Goal: Task Accomplishment & Management: Manage account settings

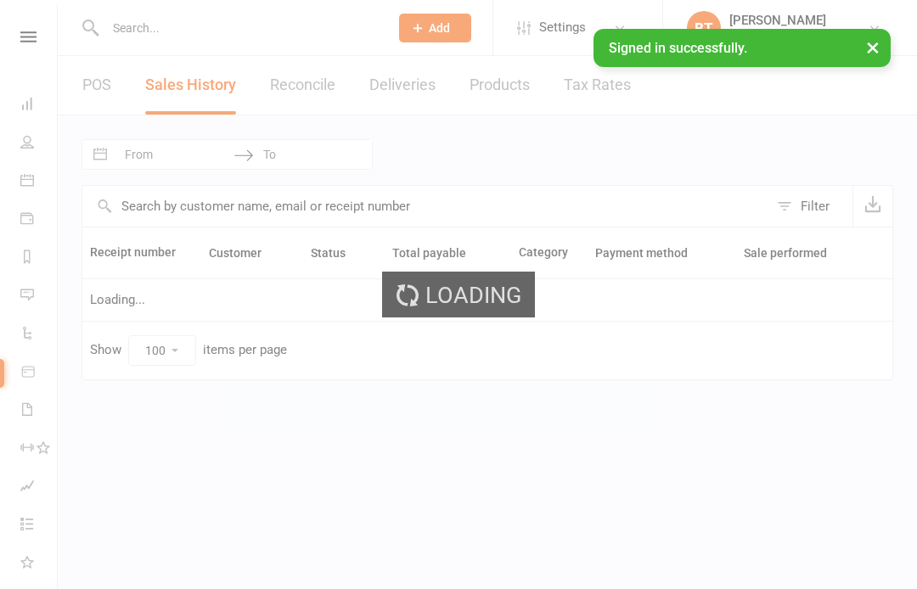
select select "100"
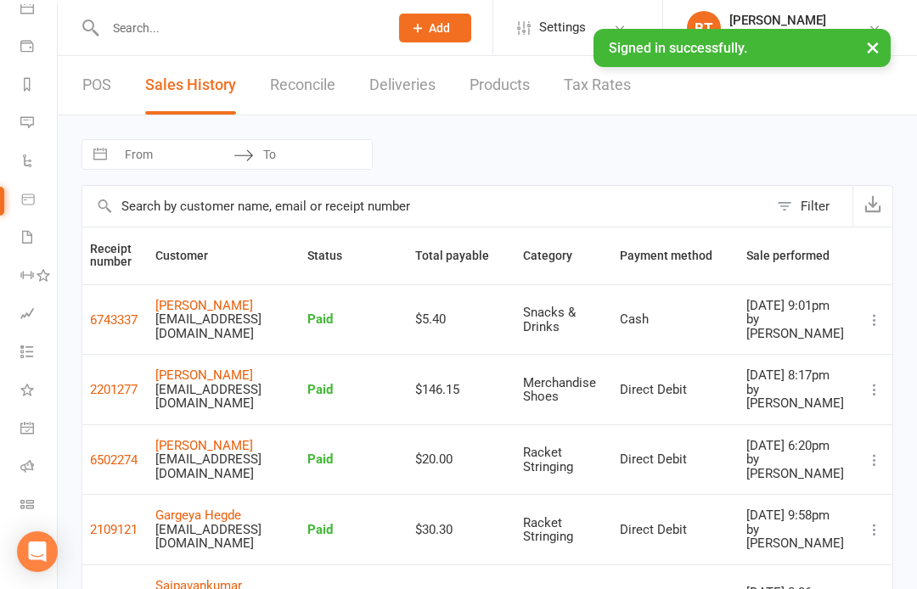
scroll to position [172, 0]
click at [26, 499] on icon at bounding box center [27, 504] width 14 height 14
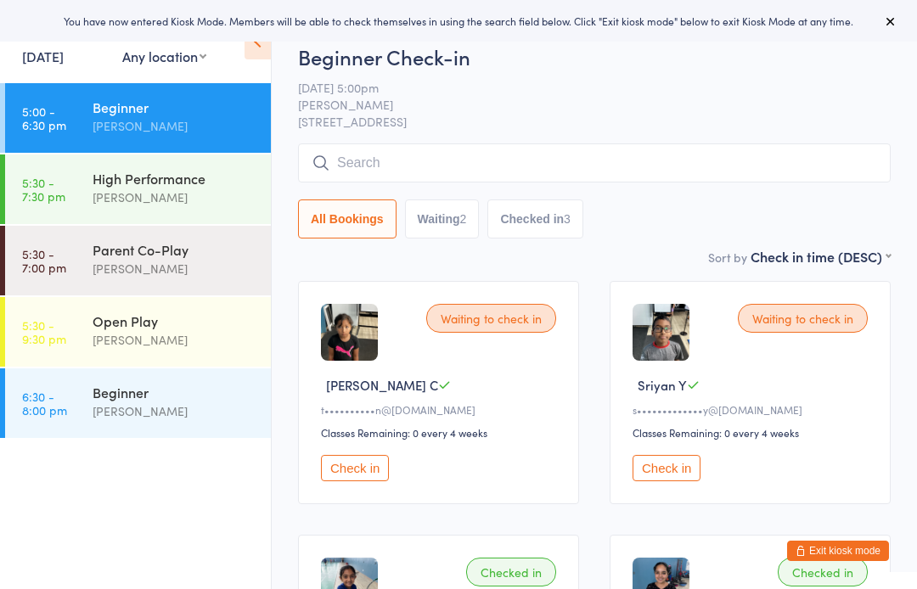
click at [171, 339] on div "Calvin Kristanto" at bounding box center [175, 340] width 164 height 20
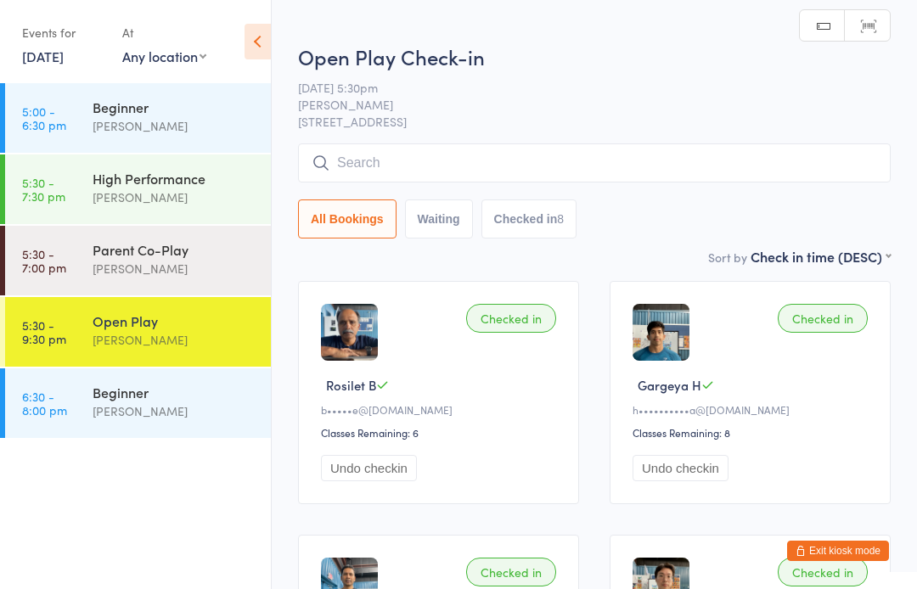
type input "E"
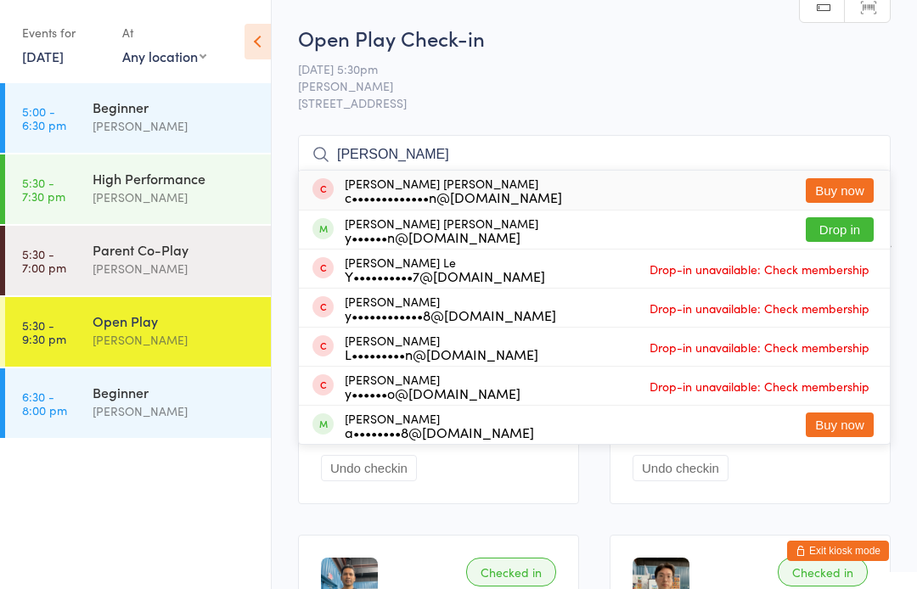
type input "Yee"
click at [851, 222] on button "Drop in" at bounding box center [840, 229] width 68 height 25
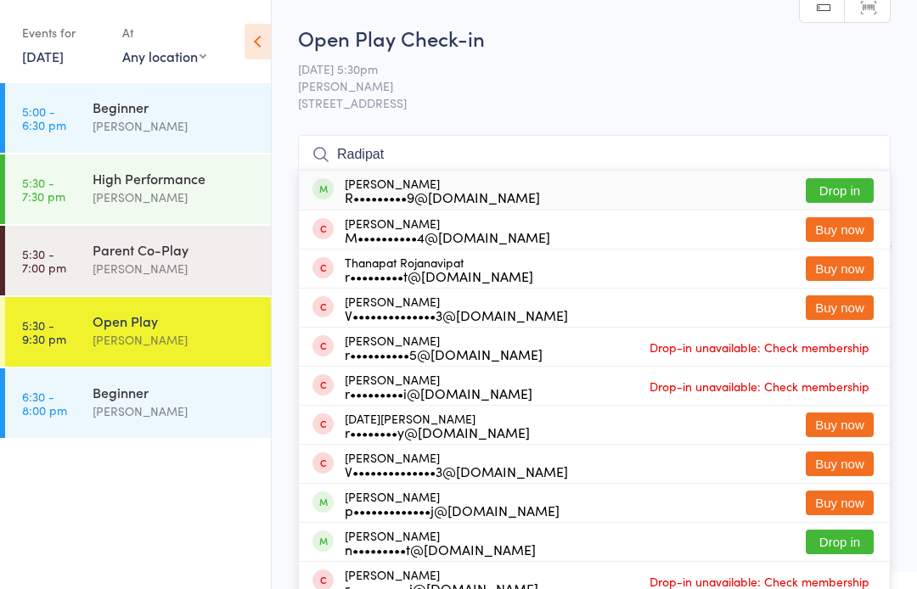
type input "Radipat"
click at [844, 189] on button "Drop in" at bounding box center [840, 190] width 68 height 25
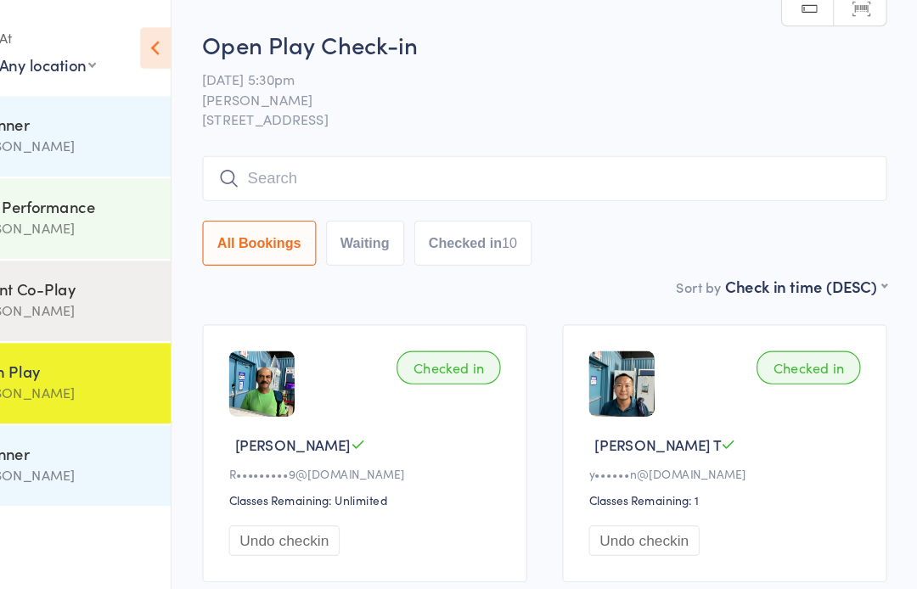
click at [298, 149] on input "search" at bounding box center [594, 154] width 593 height 39
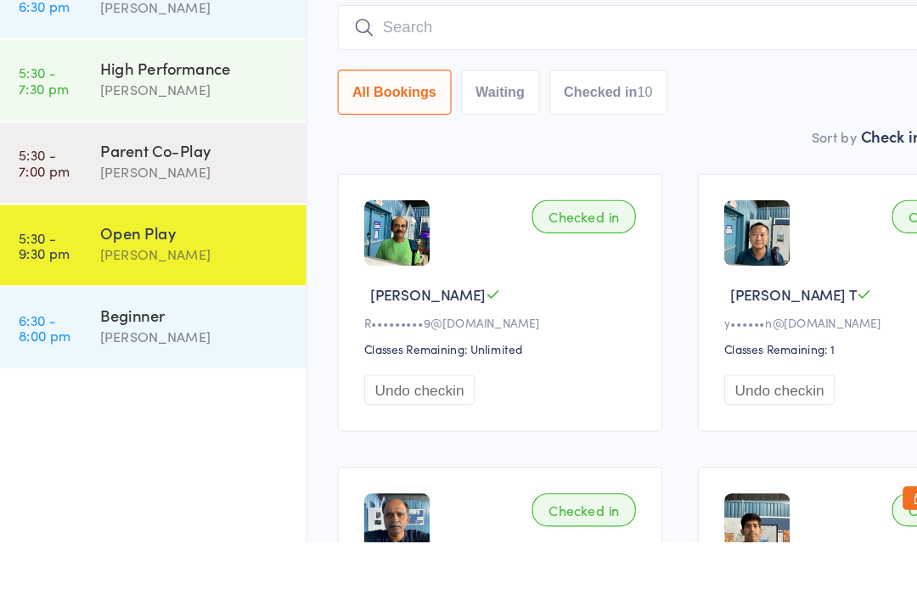
scroll to position [16, 0]
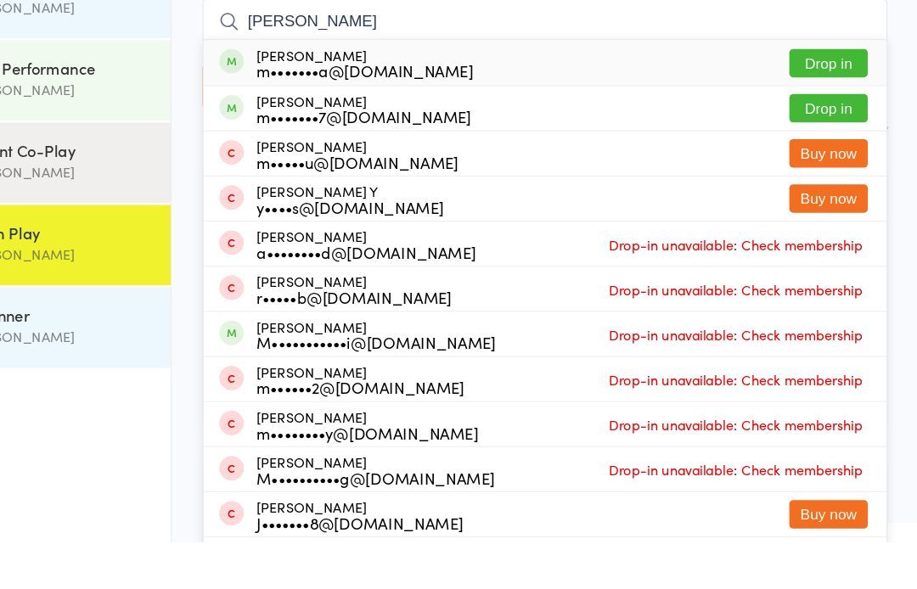
type input "Manogna"
click at [806, 162] on button "Drop in" at bounding box center [840, 174] width 68 height 25
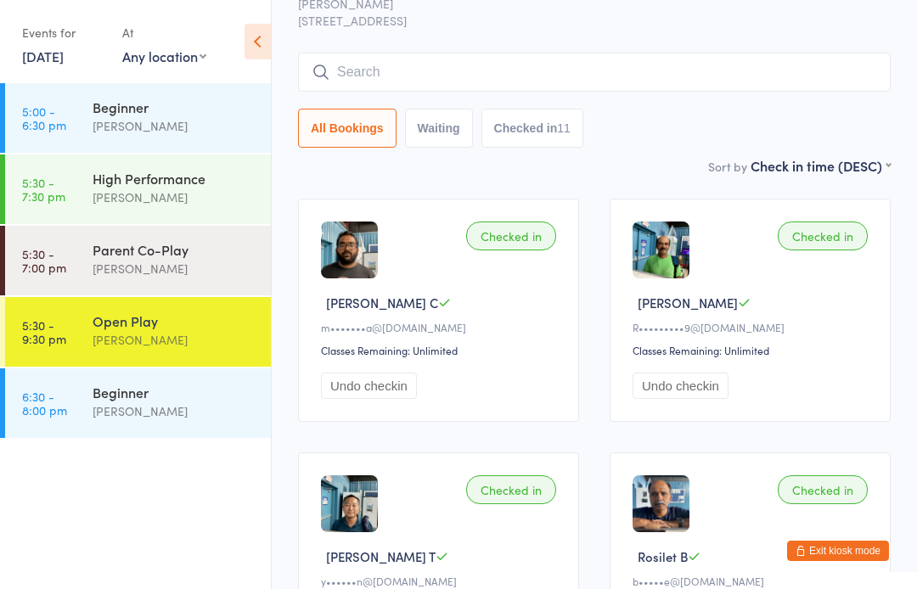
scroll to position [81, 0]
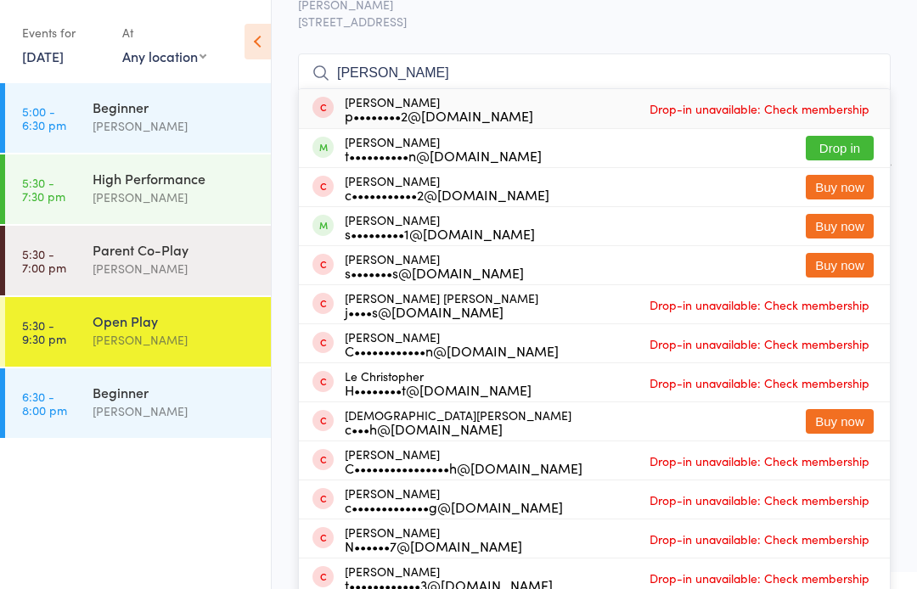
type input "Chris"
click at [832, 143] on button "Drop in" at bounding box center [840, 148] width 68 height 25
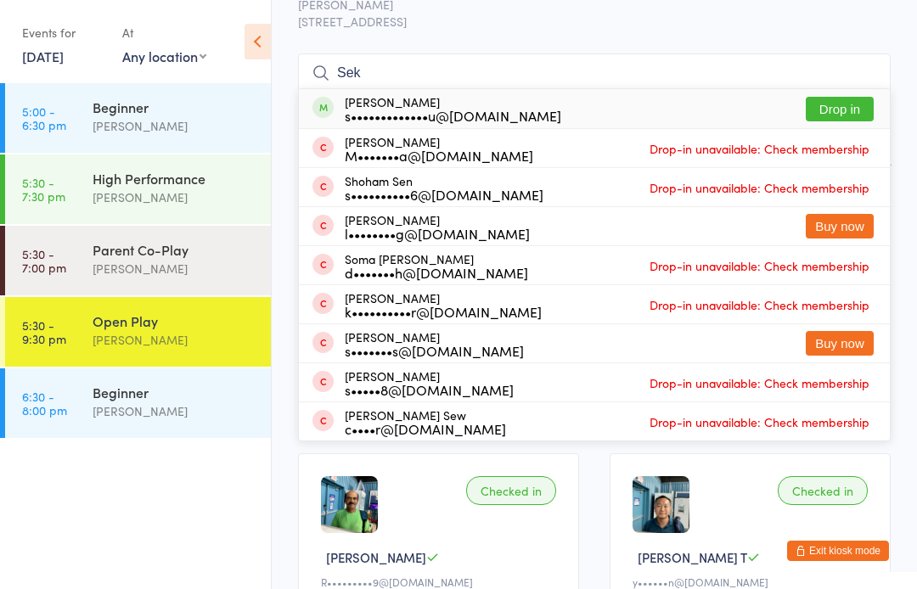
type input "Sek"
click at [851, 110] on button "Drop in" at bounding box center [840, 109] width 68 height 25
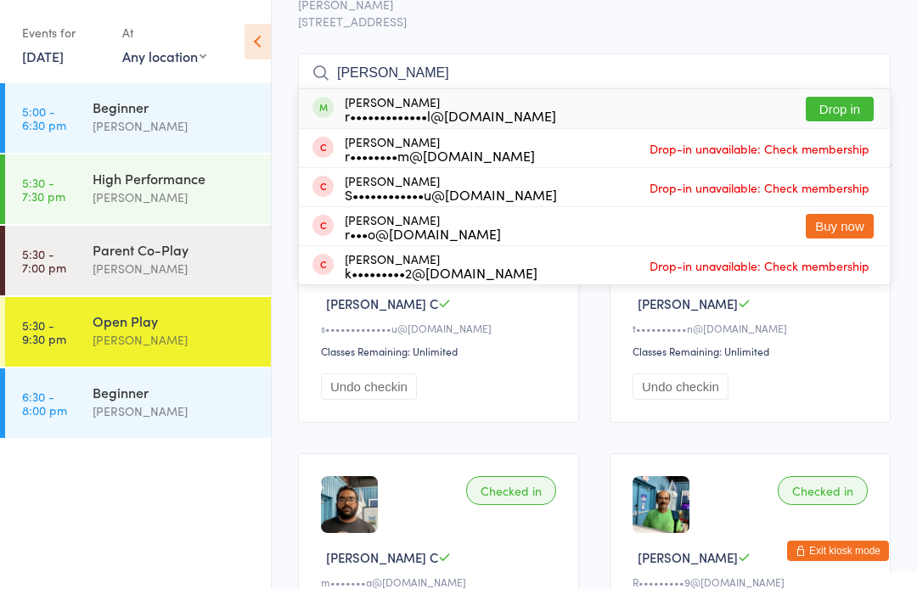
type input "Robin"
click at [856, 105] on button "Drop in" at bounding box center [840, 109] width 68 height 25
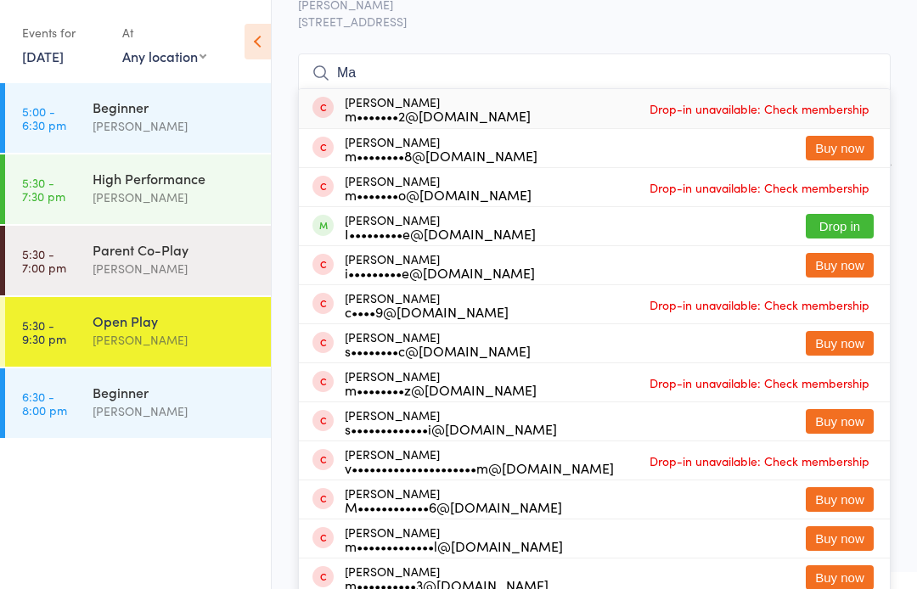
type input "M"
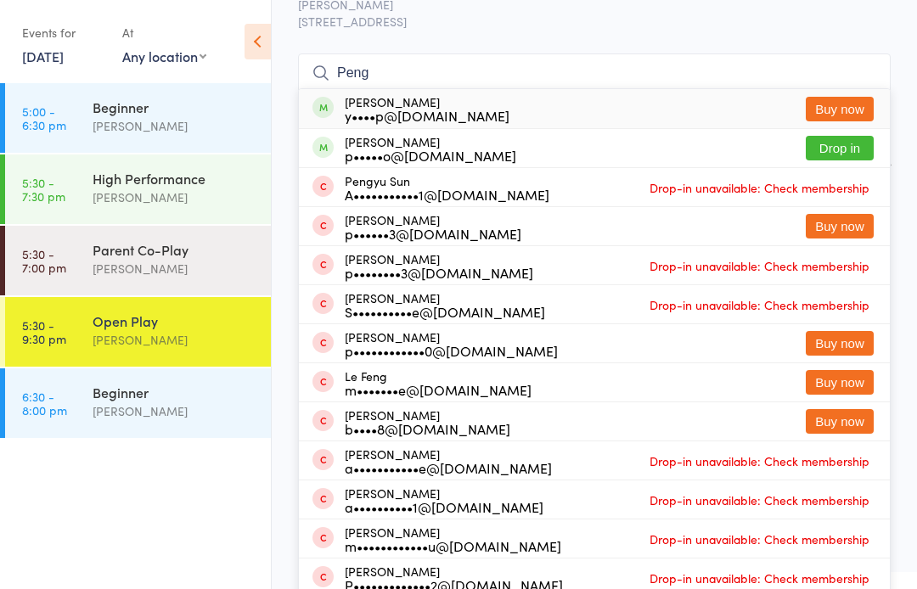
type input "Peng"
click at [842, 104] on button "Buy now" at bounding box center [840, 109] width 68 height 25
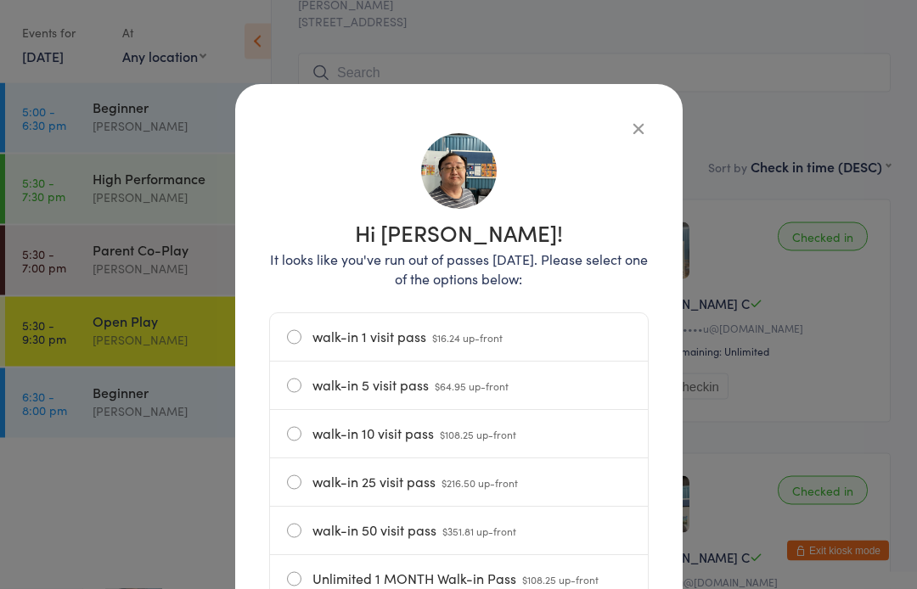
click at [646, 127] on icon "button" at bounding box center [638, 129] width 19 height 19
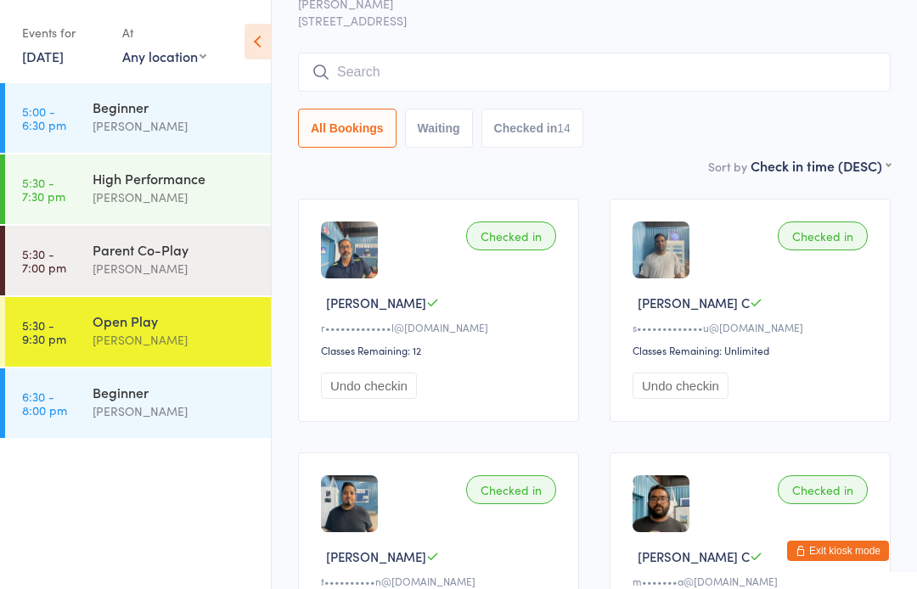
click at [360, 69] on input "search" at bounding box center [594, 72] width 593 height 39
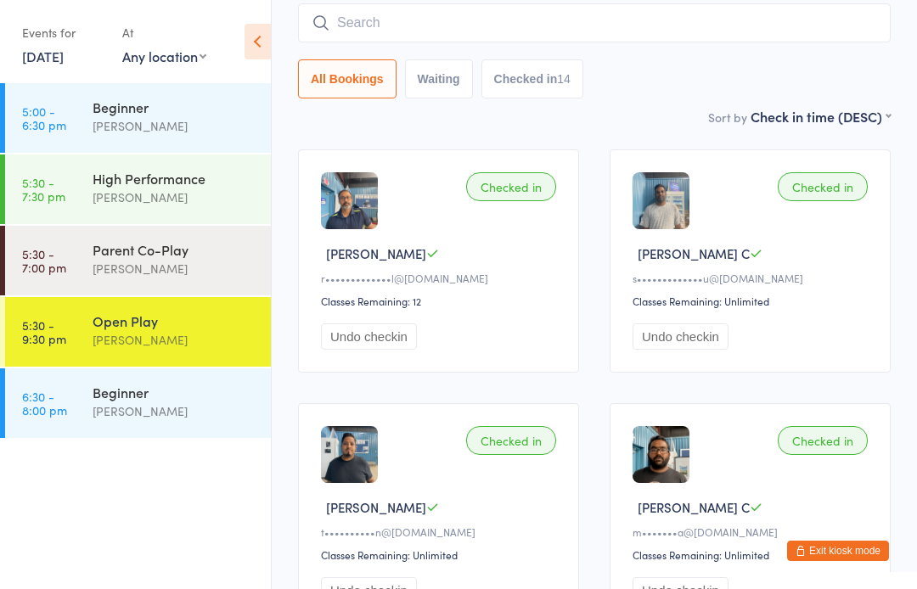
scroll to position [137, 0]
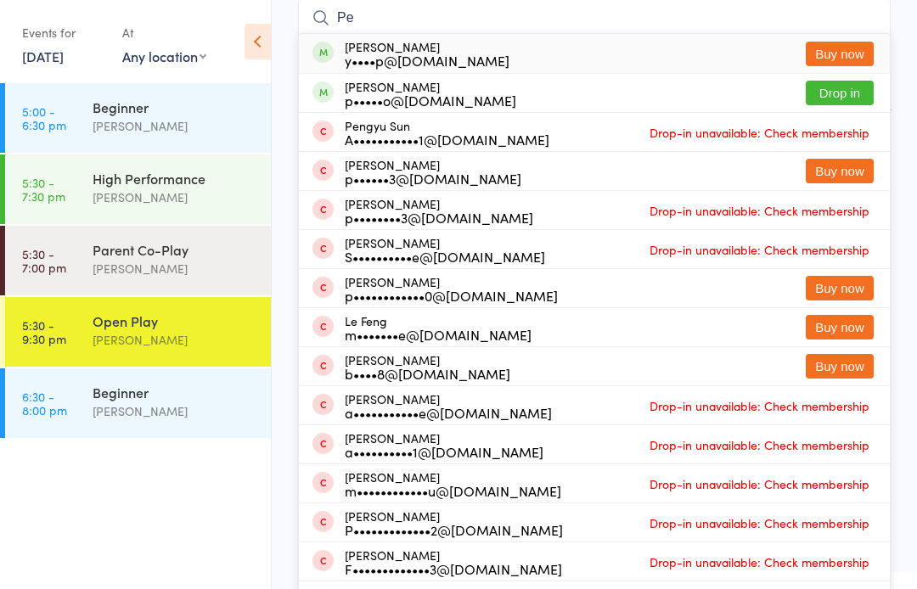
type input "P"
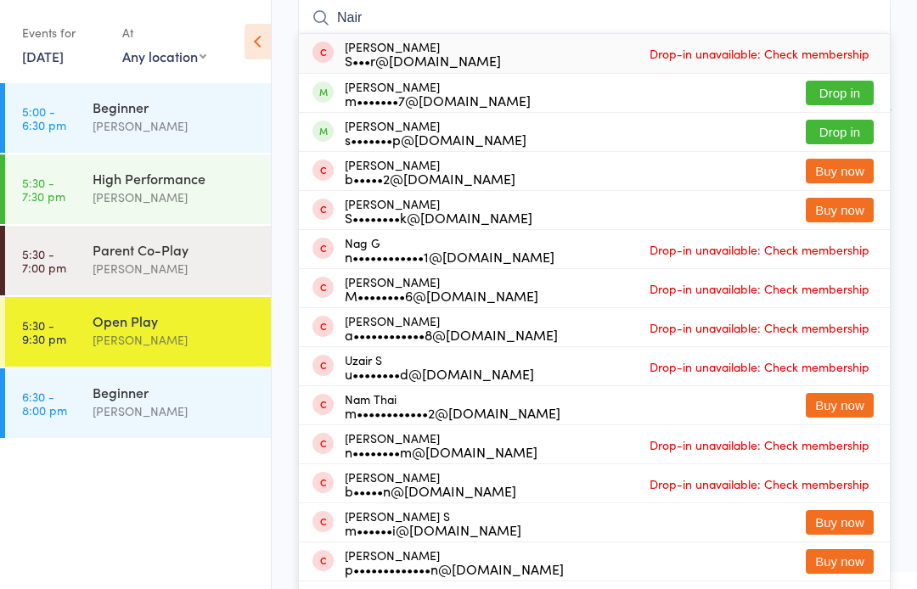
type input "Nair"
click at [844, 131] on button "Drop in" at bounding box center [840, 132] width 68 height 25
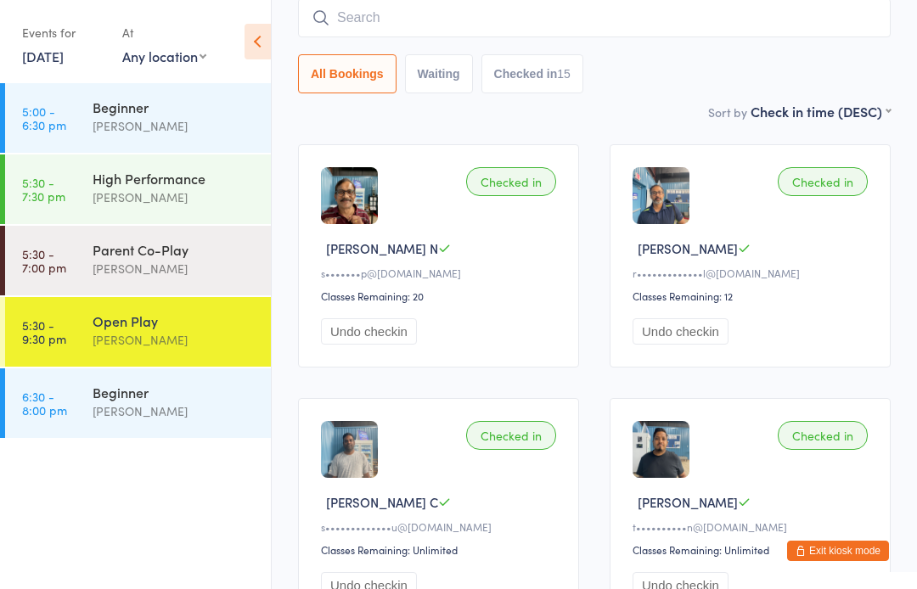
click at [829, 558] on button "Exit kiosk mode" at bounding box center [838, 551] width 102 height 20
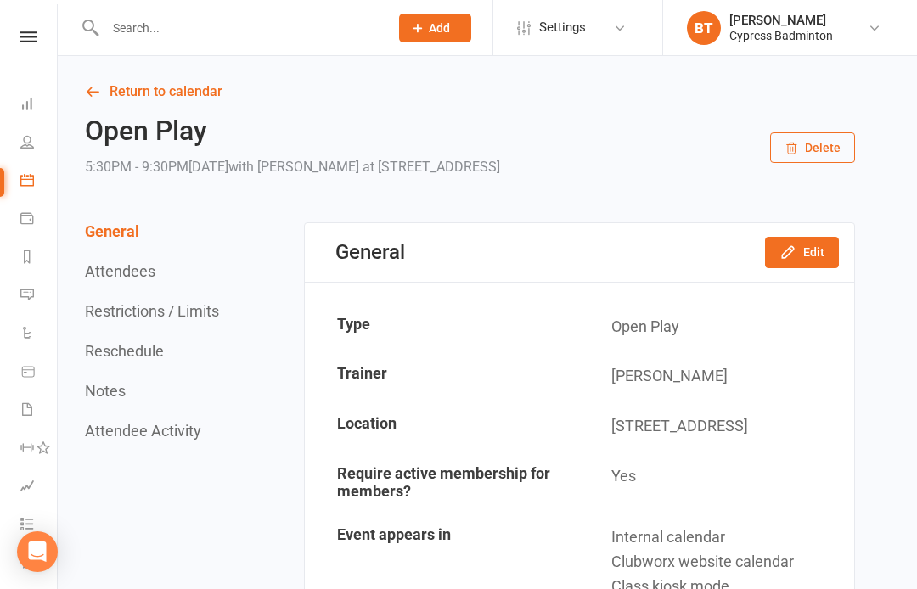
click at [38, 31] on link at bounding box center [28, 36] width 60 height 11
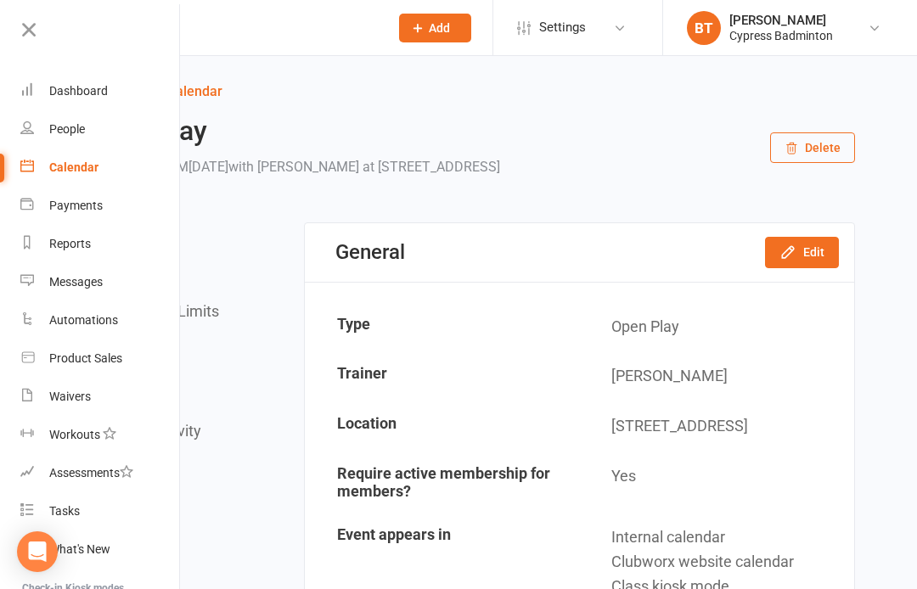
click at [112, 365] on div "Product Sales" at bounding box center [85, 358] width 73 height 14
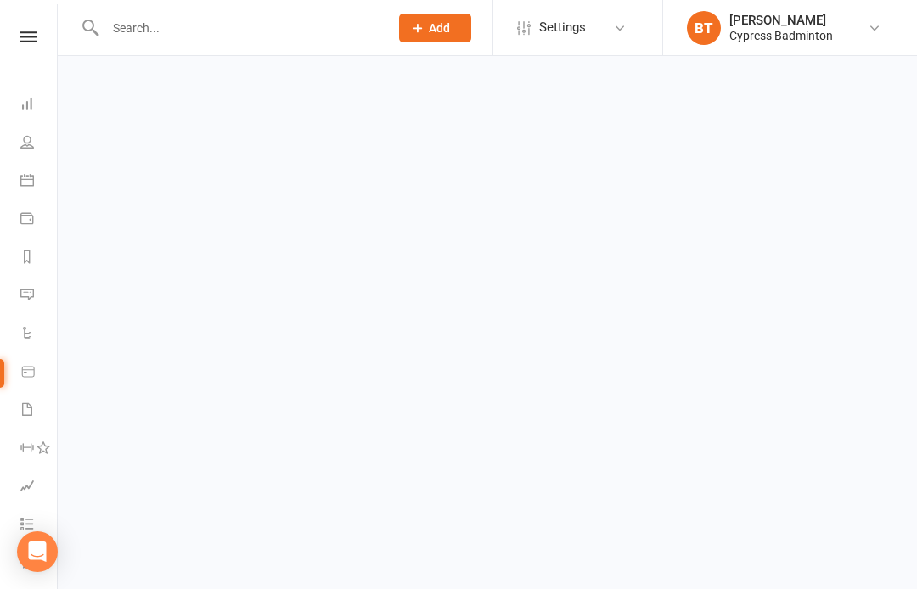
select select "100"
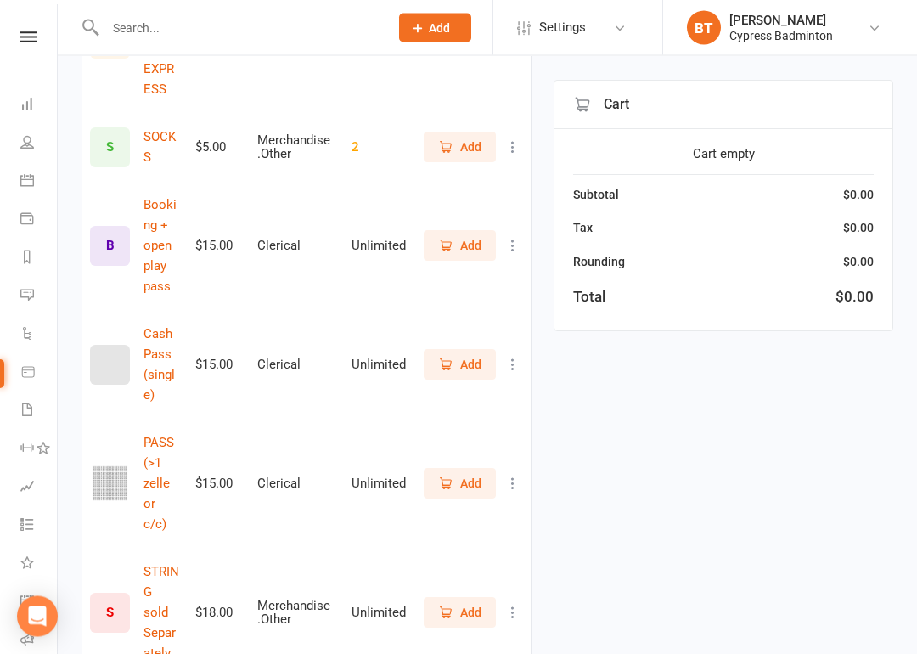
scroll to position [871, 0]
click at [468, 474] on span "Add" at bounding box center [470, 483] width 21 height 19
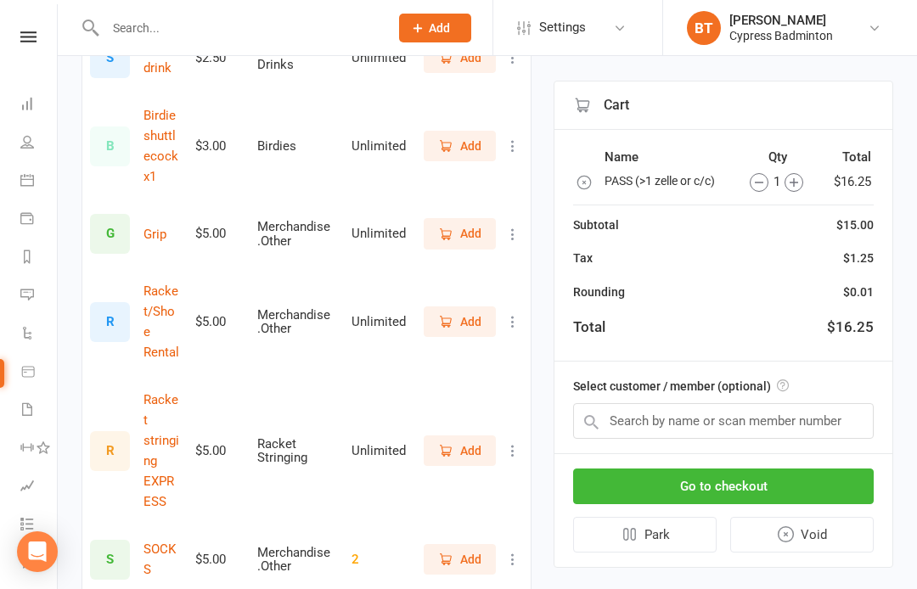
scroll to position [458, 0]
click at [464, 313] on span "Add" at bounding box center [470, 322] width 21 height 19
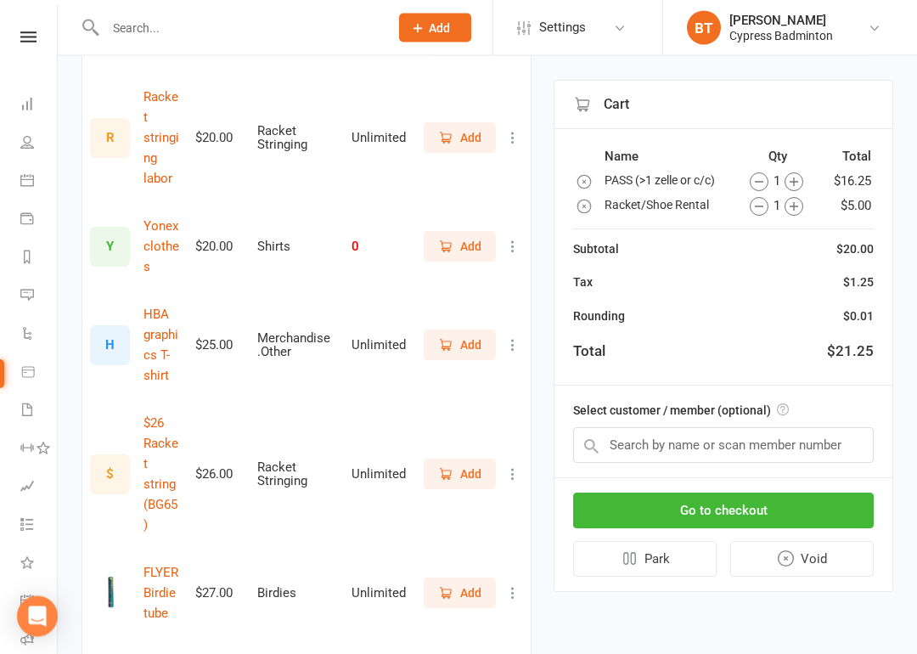
scroll to position [1640, 0]
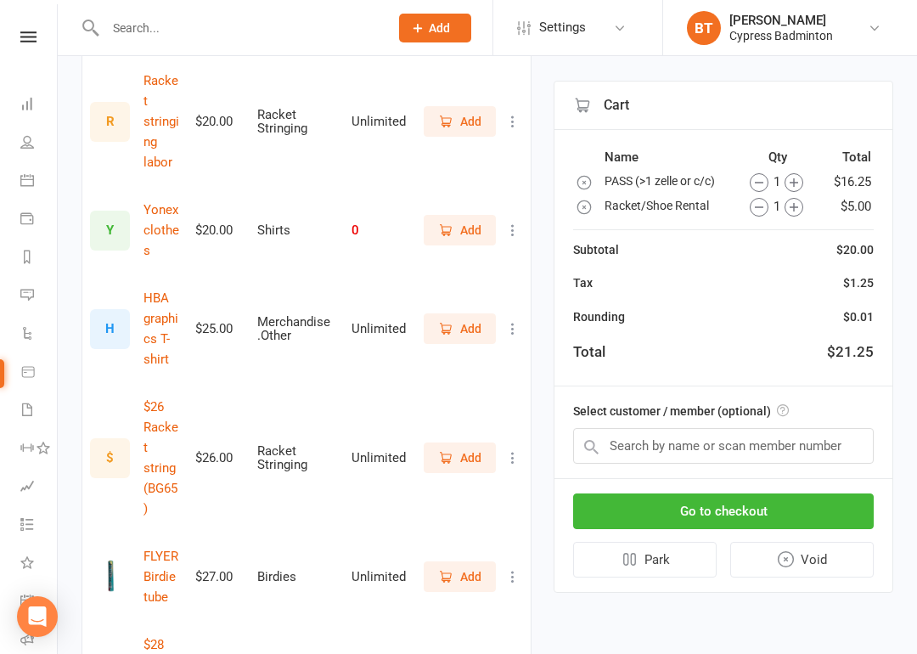
click at [473, 567] on span "Add" at bounding box center [470, 576] width 21 height 19
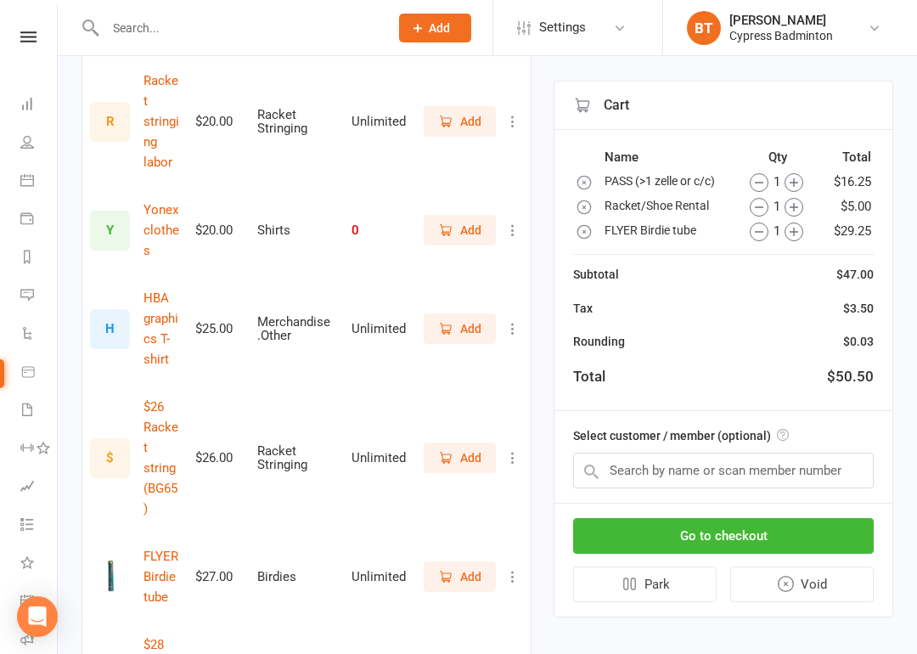
scroll to position [1705, 0]
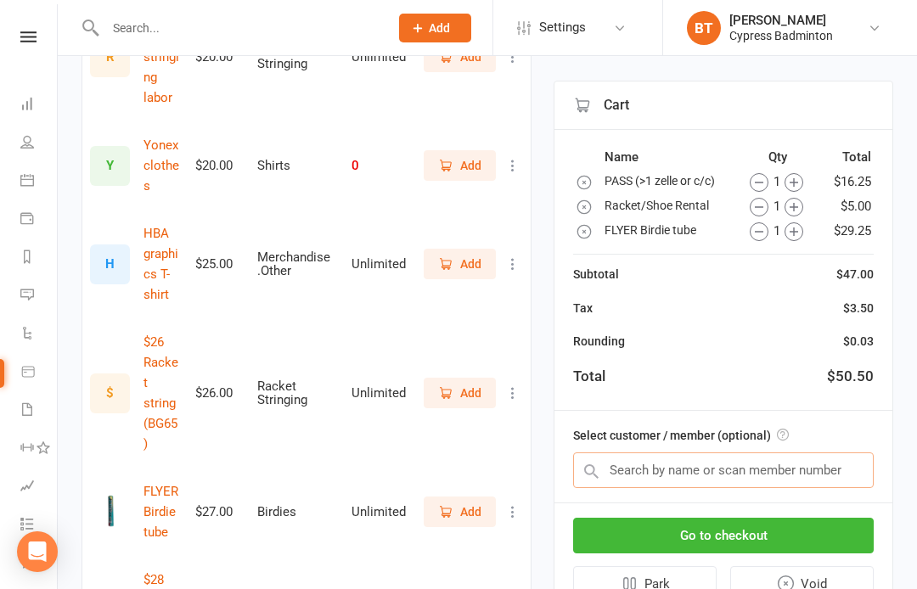
click at [629, 471] on input "text" at bounding box center [723, 470] width 301 height 36
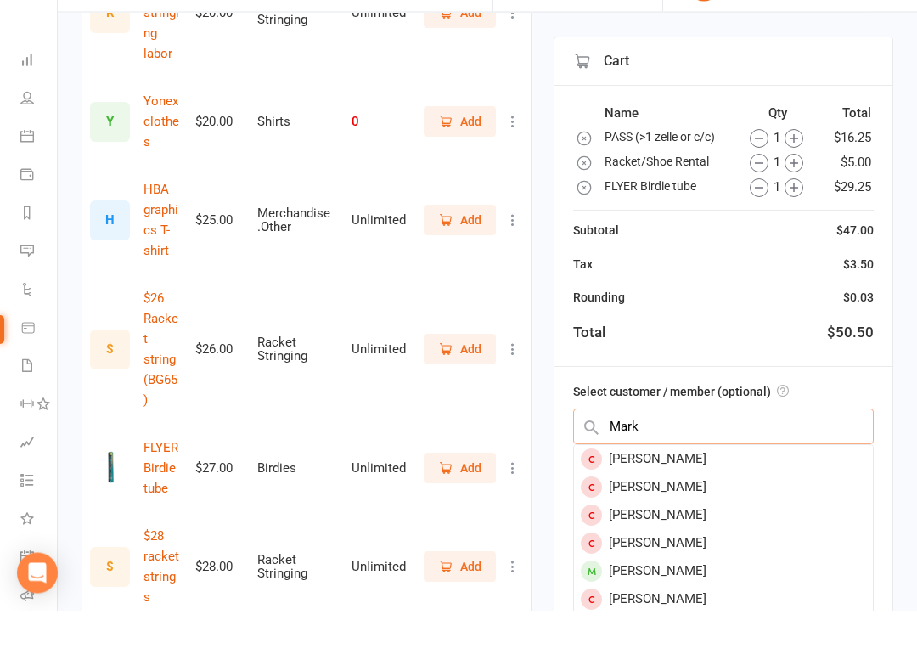
type input "Mark"
click at [658, 489] on div "Mark Ma" at bounding box center [723, 503] width 299 height 28
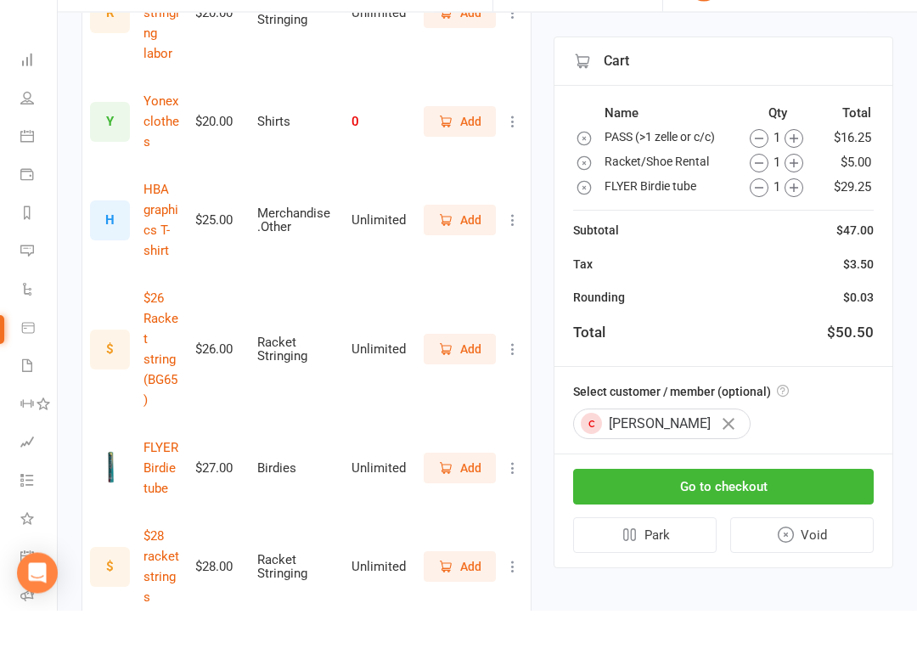
scroll to position [1749, 0]
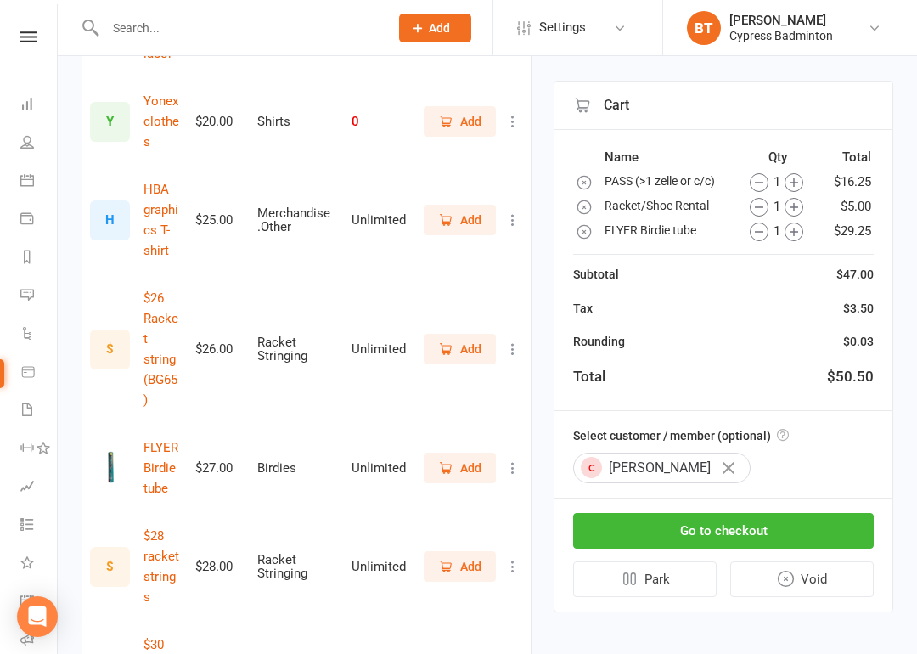
click at [742, 523] on button "Go to checkout" at bounding box center [723, 531] width 301 height 36
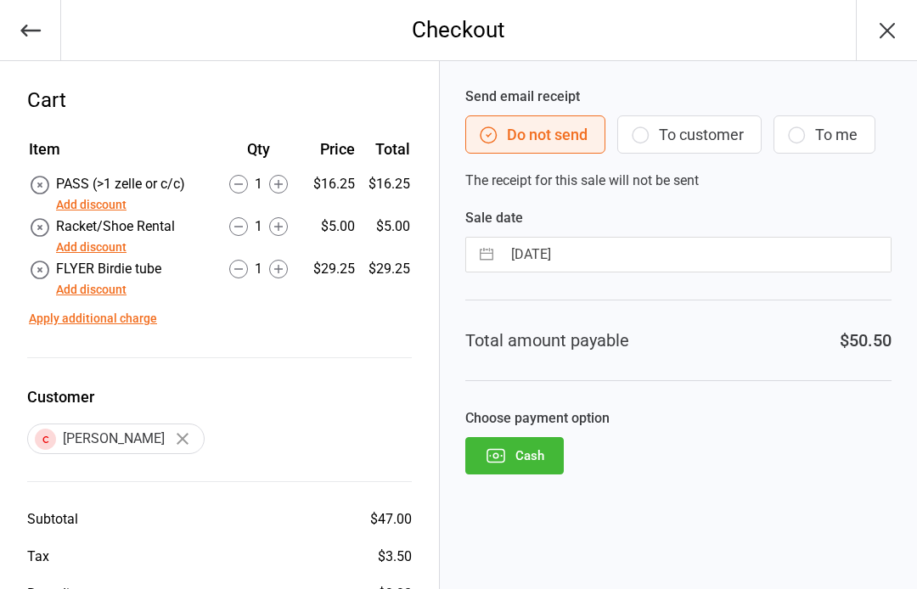
click at [527, 445] on button "Cash" at bounding box center [514, 455] width 98 height 37
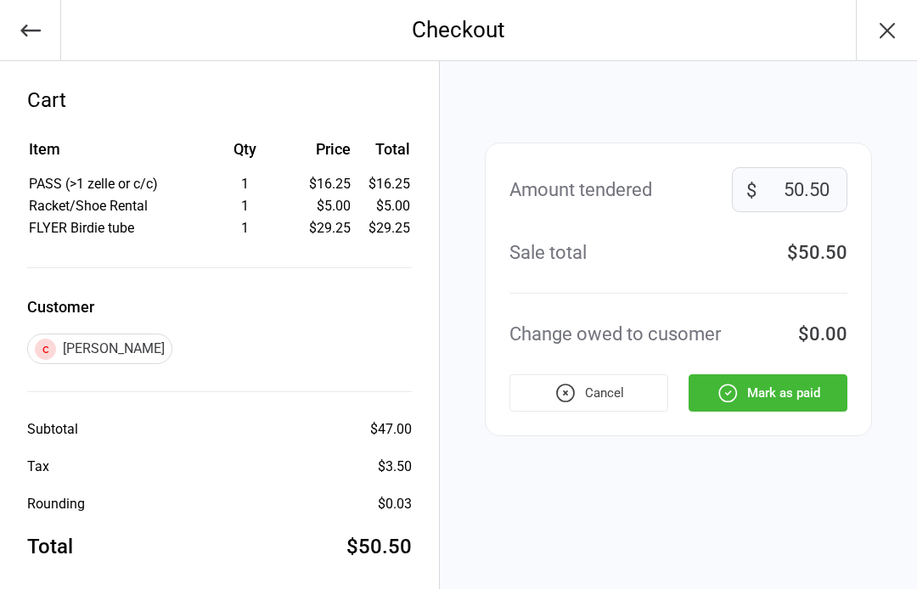
click at [767, 395] on button "Mark as paid" at bounding box center [767, 392] width 159 height 37
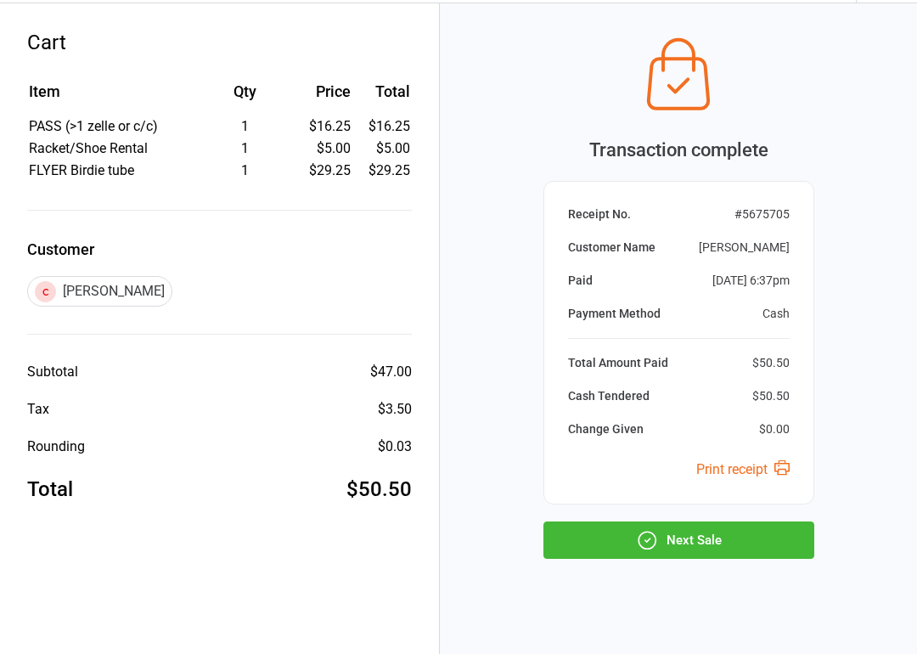
scroll to position [73, 0]
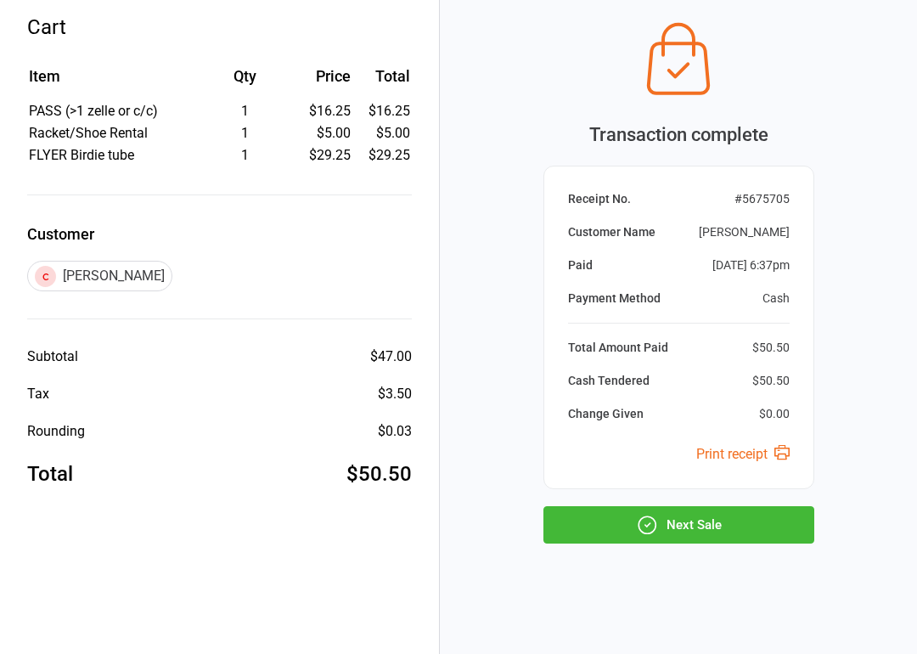
click at [711, 515] on button "Next Sale" at bounding box center [678, 524] width 271 height 37
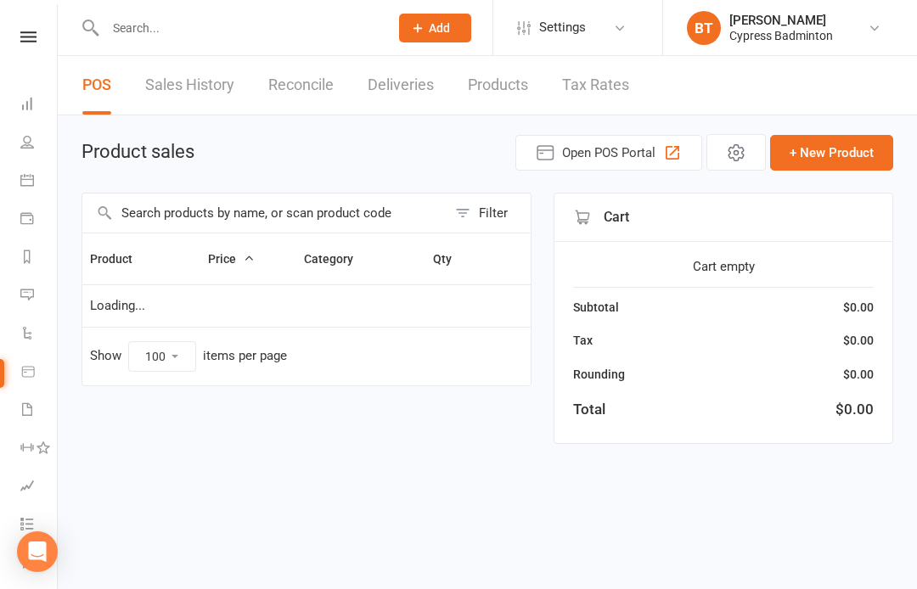
select select "100"
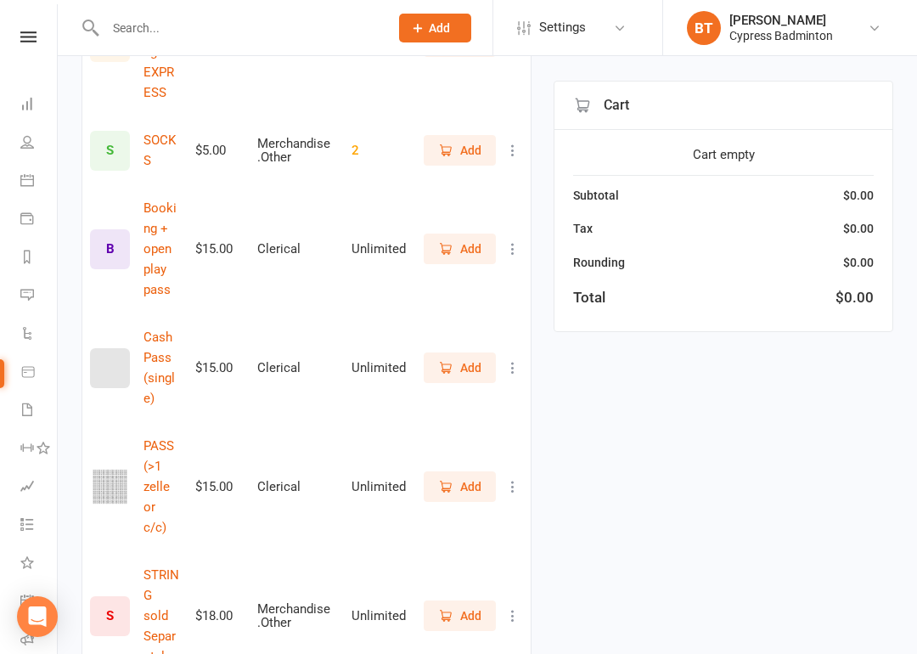
scroll to position [873, 0]
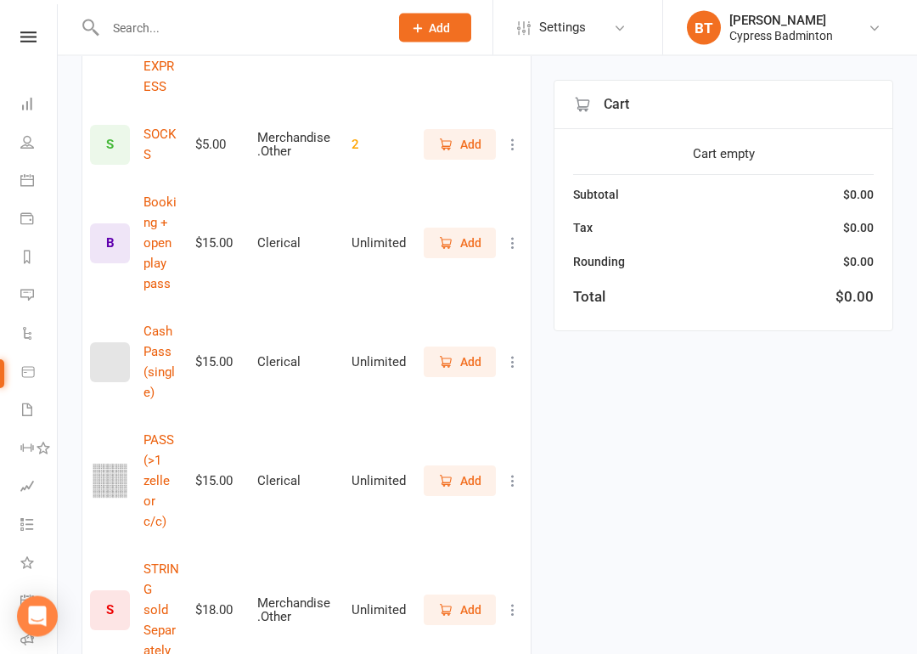
click at [465, 472] on span "Add" at bounding box center [470, 481] width 21 height 19
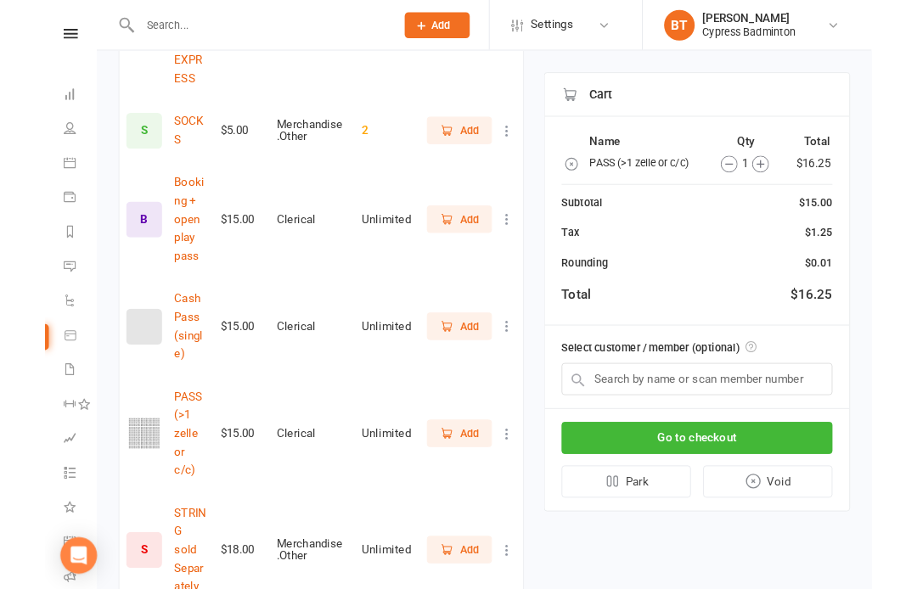
scroll to position [938, 0]
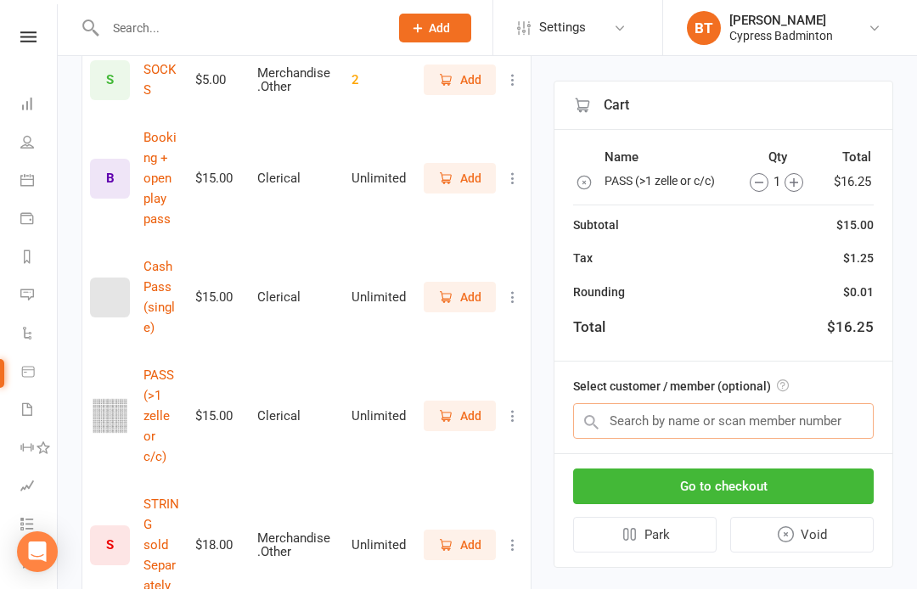
click at [629, 413] on input "text" at bounding box center [723, 421] width 301 height 36
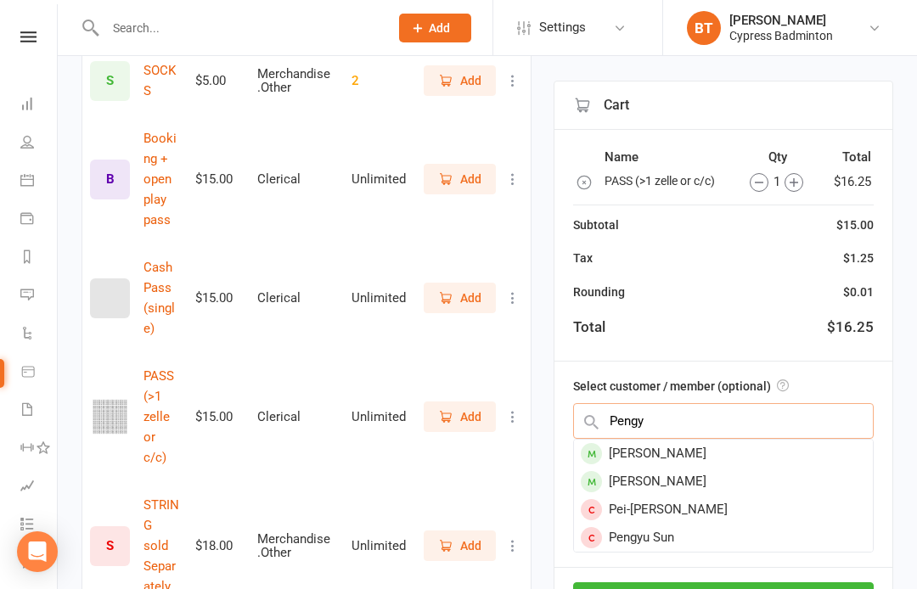
type input "Pengyu"
click at [198, 23] on input "text" at bounding box center [238, 28] width 277 height 24
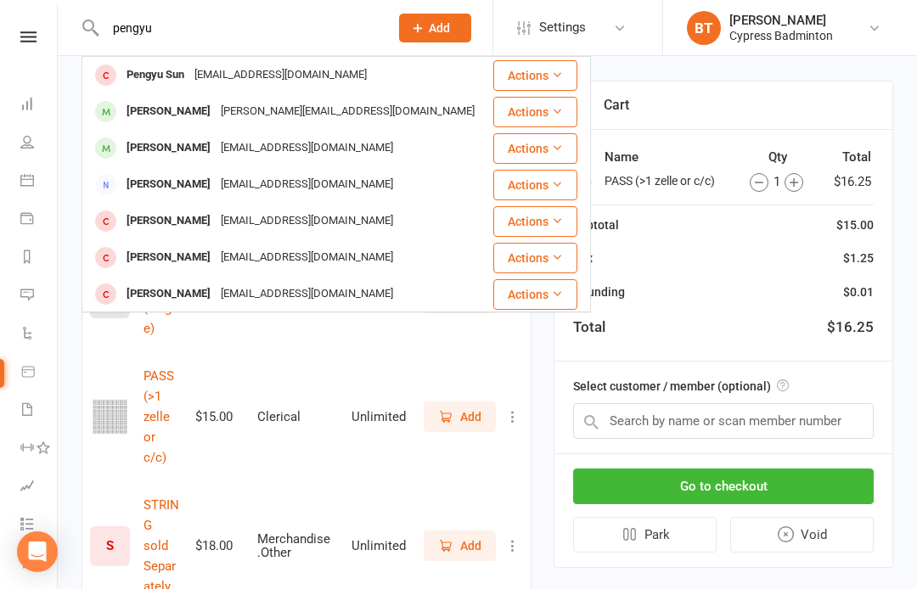
type input "pengyu"
click at [550, 65] on button "Actions" at bounding box center [535, 75] width 84 height 31
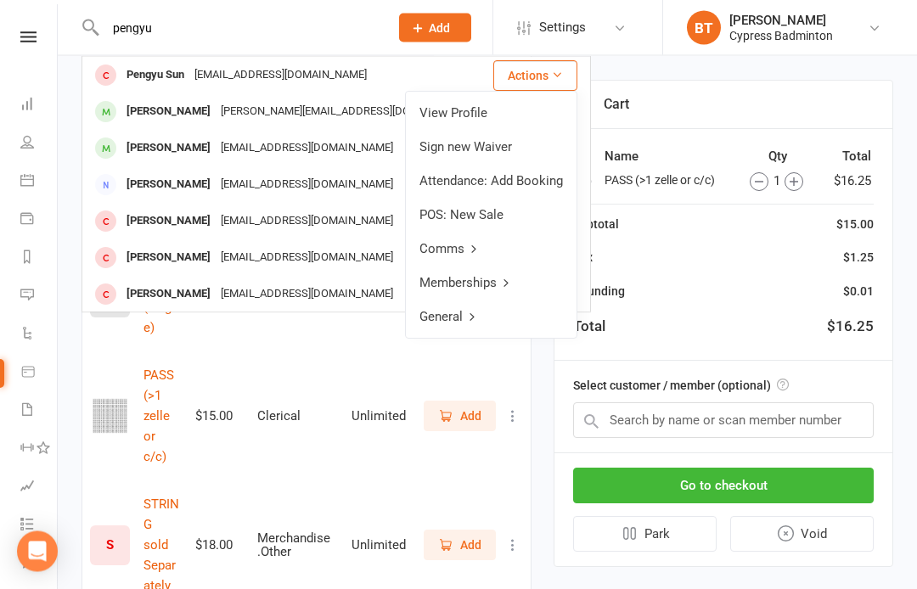
click at [496, 114] on link "View Profile" at bounding box center [491, 114] width 171 height 34
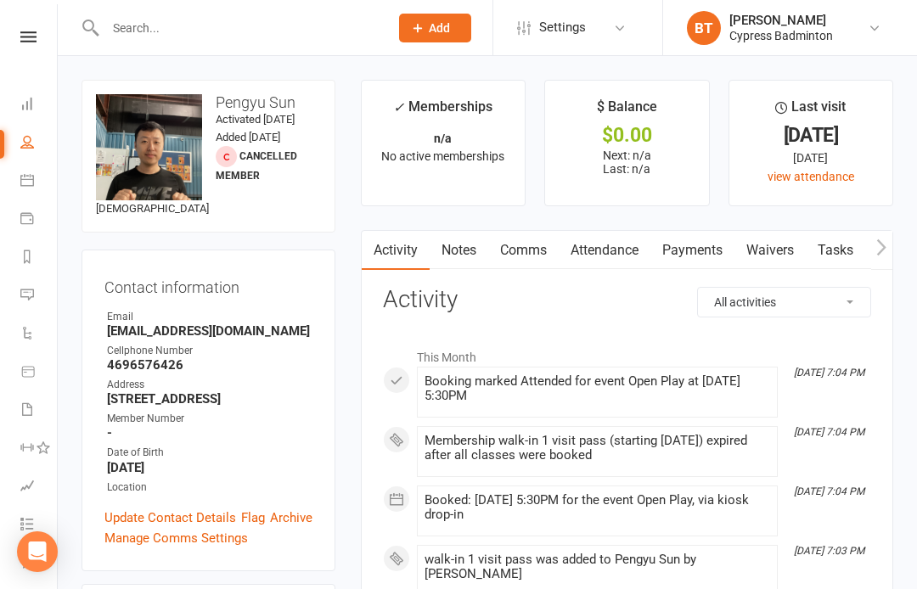
click at [25, 37] on icon at bounding box center [28, 36] width 16 height 11
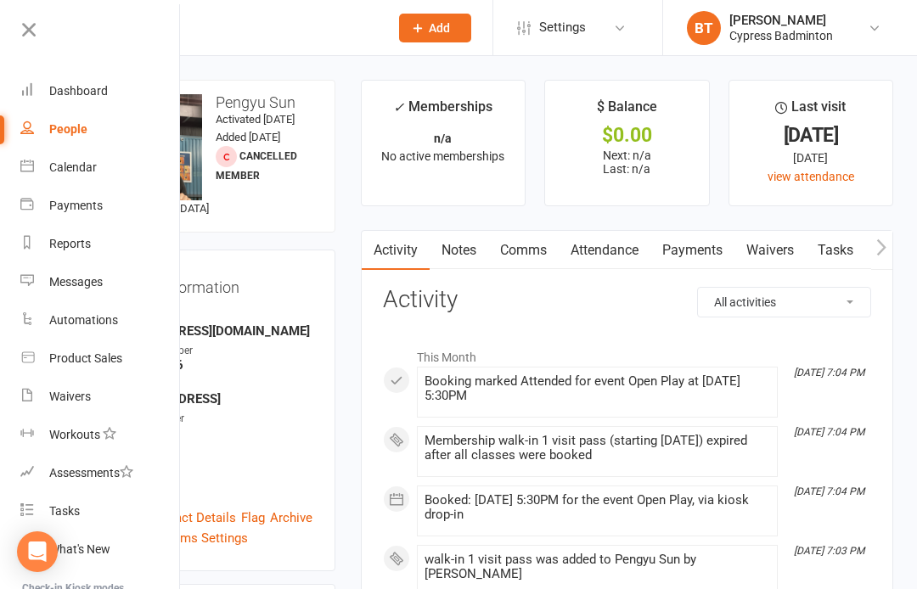
click at [108, 360] on div "Product Sales" at bounding box center [85, 358] width 73 height 14
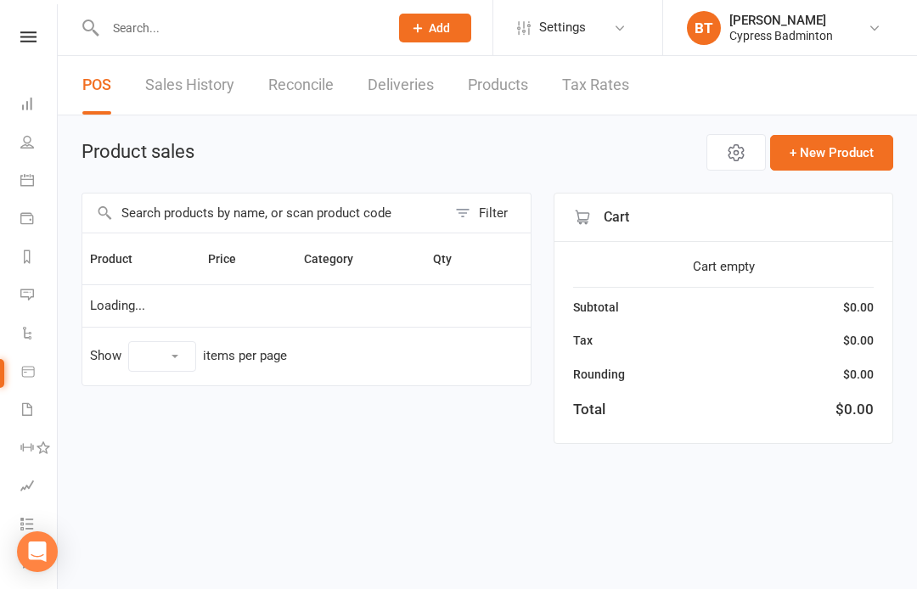
select select "100"
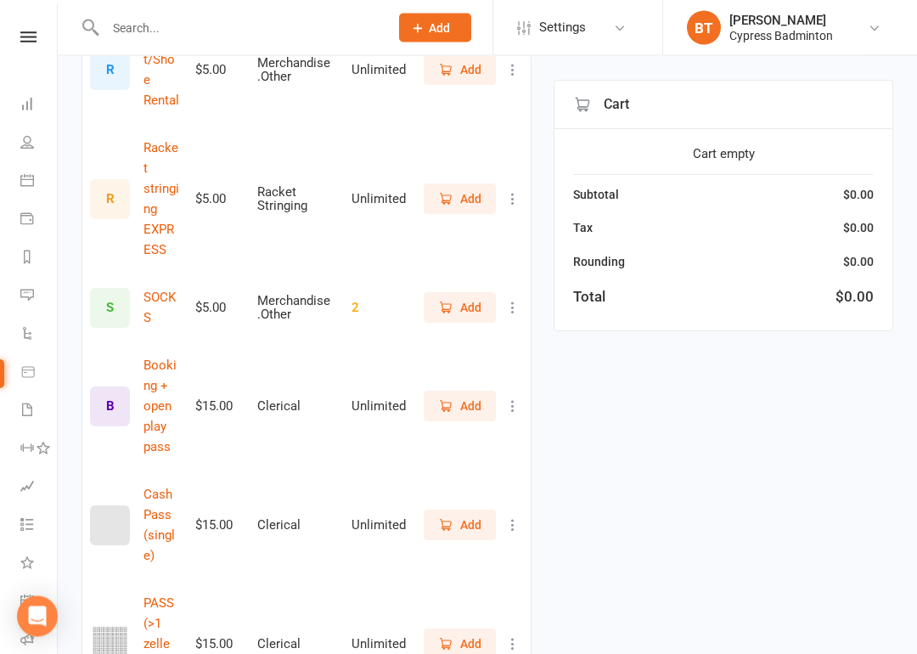
scroll to position [1070, 0]
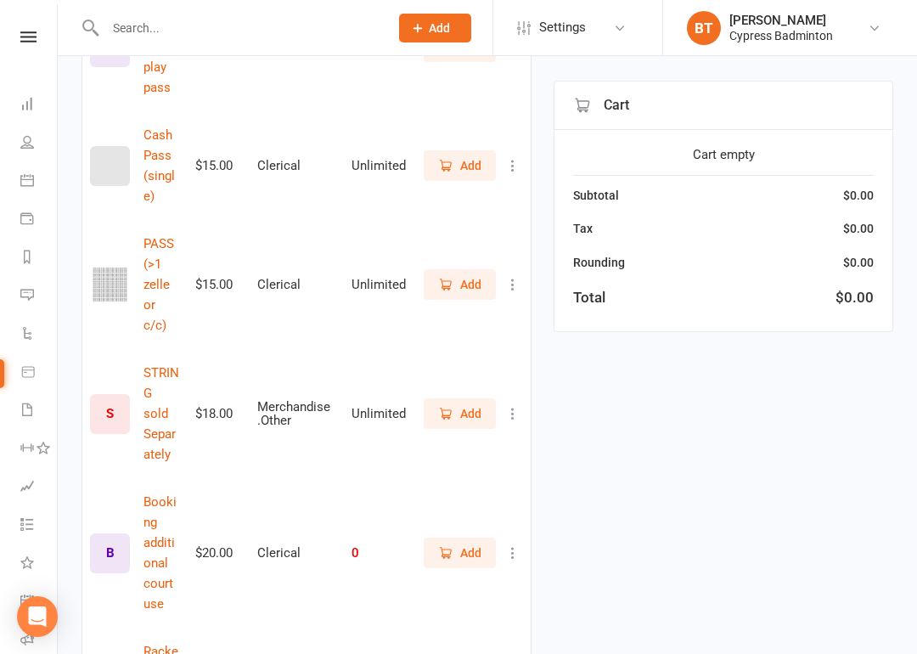
click at [476, 275] on span "Add" at bounding box center [470, 284] width 21 height 19
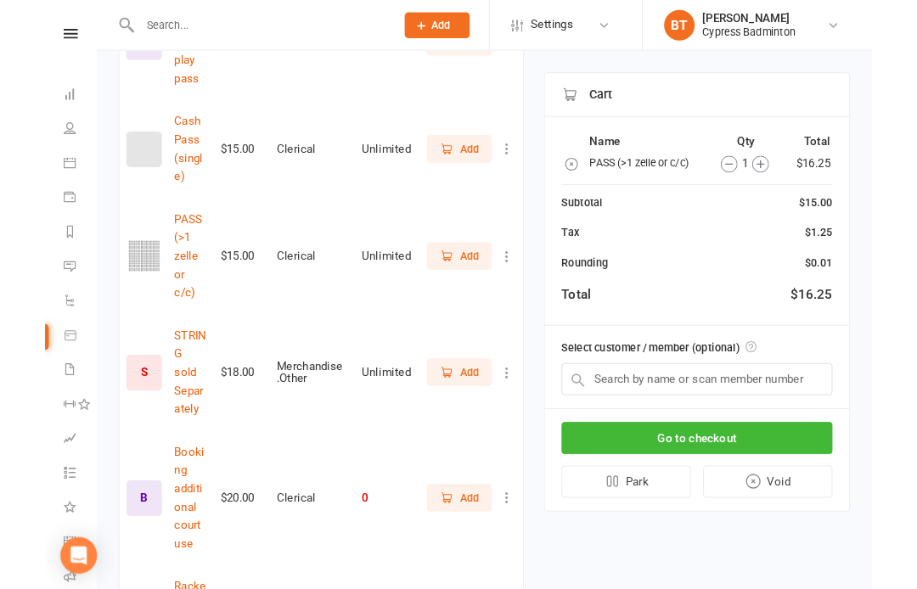
scroll to position [1134, 0]
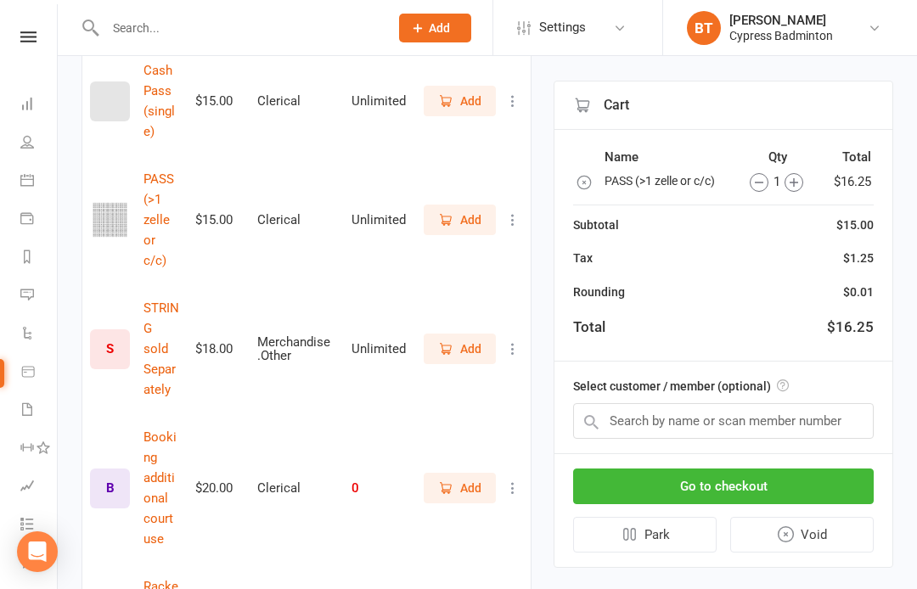
click at [674, 357] on div "Name Qty Total PASS (>1 zelle or c/c) 1 $16.25 Subtotal $15.00 Tax $1.25 Roundi…" at bounding box center [723, 246] width 338 height 232
click at [669, 420] on input "text" at bounding box center [723, 421] width 301 height 36
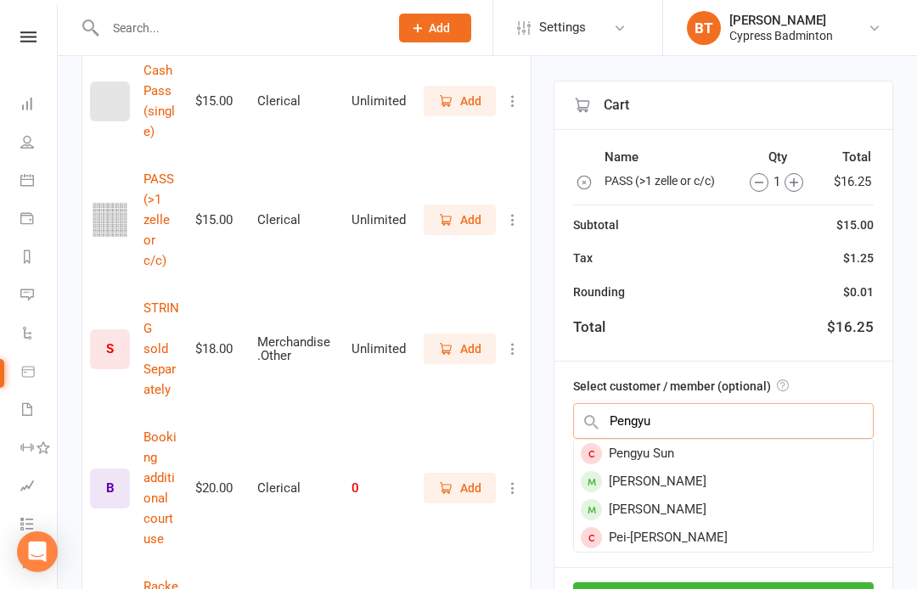
type input "Pengyu"
click at [666, 447] on div "Pengyu Sun" at bounding box center [723, 454] width 299 height 28
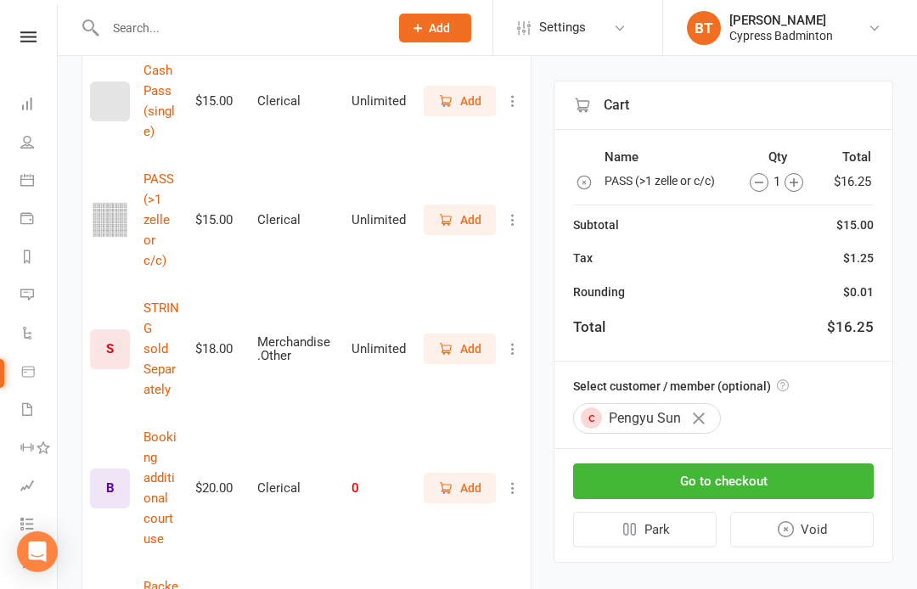
click at [722, 477] on button "Go to checkout" at bounding box center [723, 482] width 301 height 36
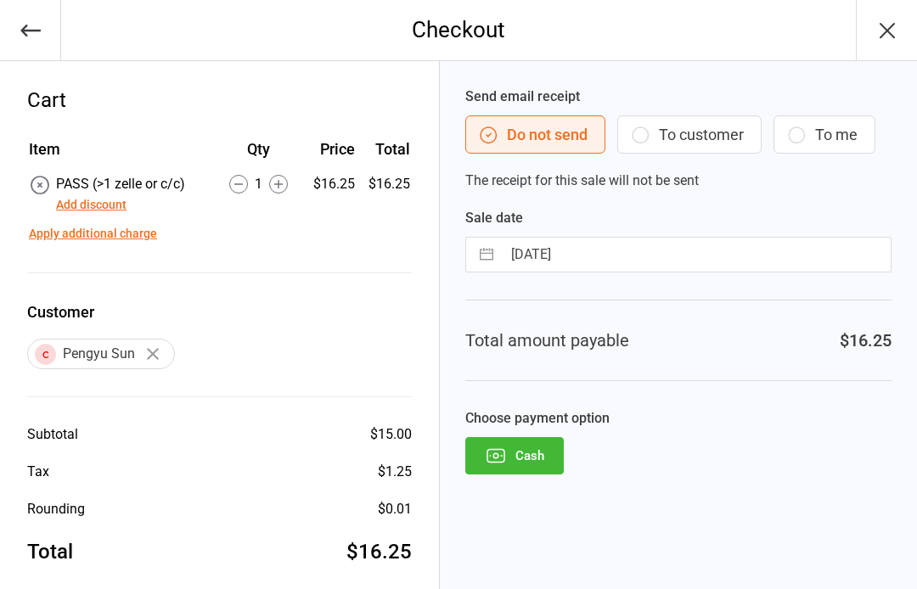
click at [527, 455] on button "Cash" at bounding box center [514, 455] width 98 height 37
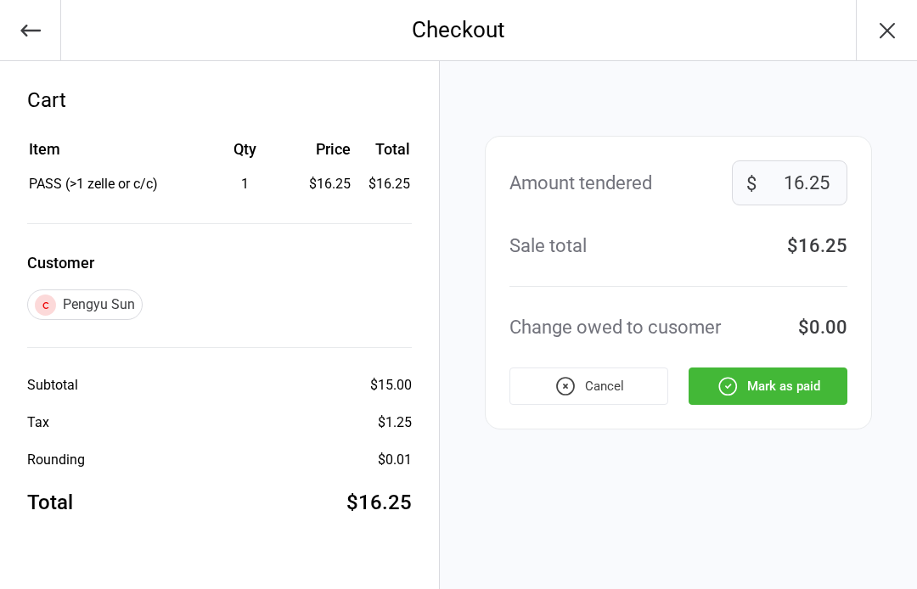
click at [777, 385] on button "Mark as paid" at bounding box center [767, 386] width 159 height 37
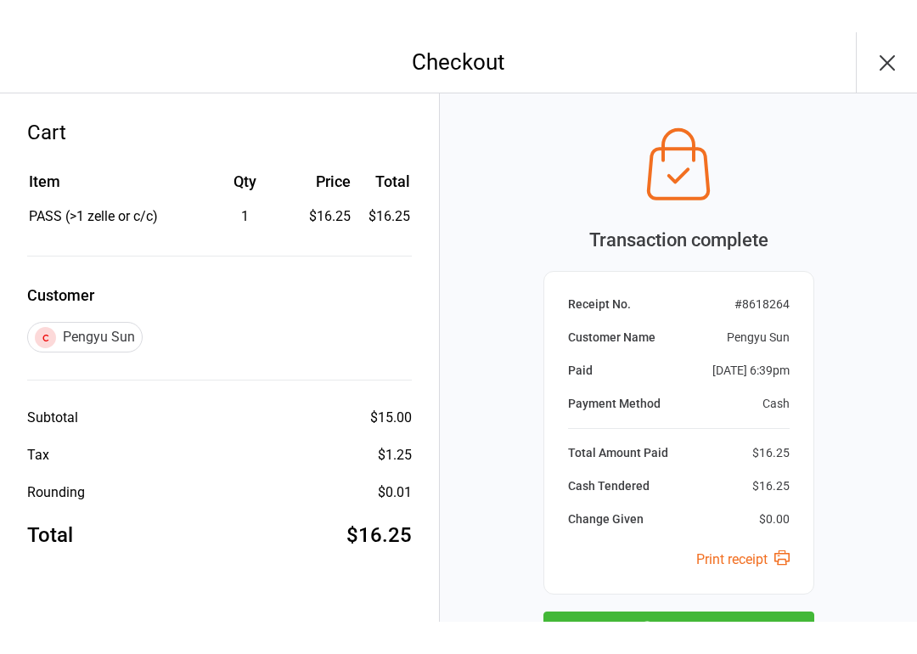
scroll to position [73, 0]
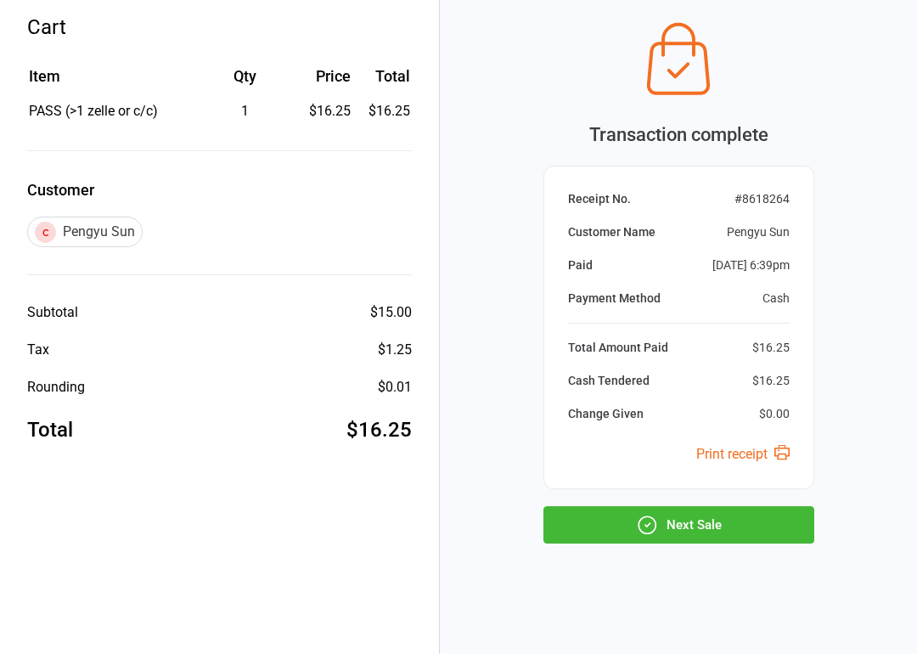
click at [739, 521] on button "Next Sale" at bounding box center [678, 524] width 271 height 37
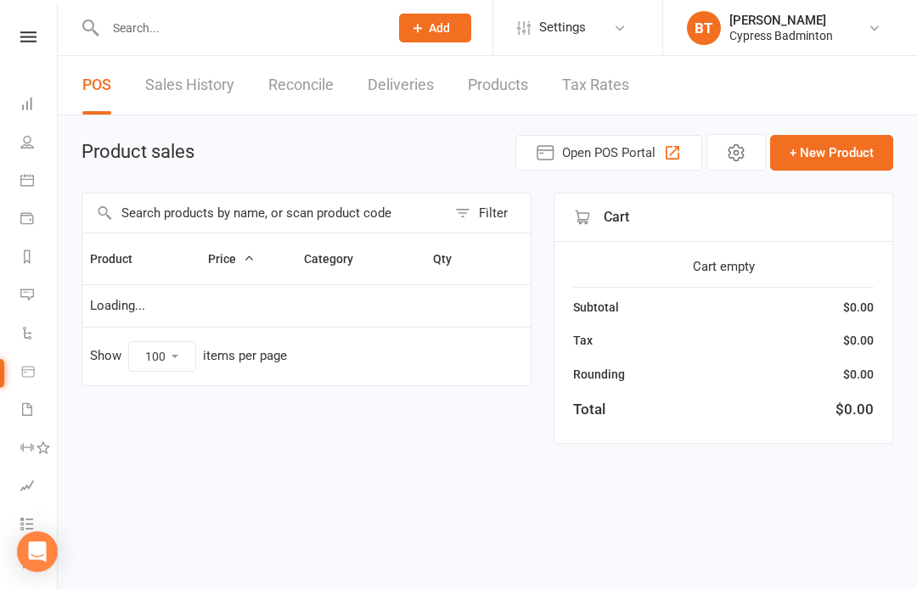
select select "100"
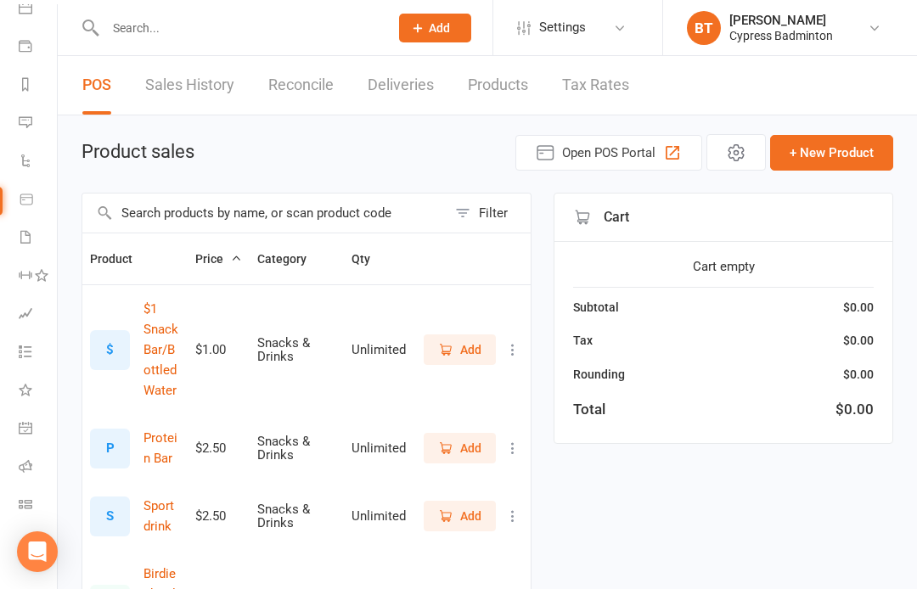
scroll to position [172, 2]
click at [38, 506] on link "Class check-in" at bounding box center [38, 506] width 38 height 38
click at [24, 496] on link "Class check-in" at bounding box center [38, 506] width 38 height 38
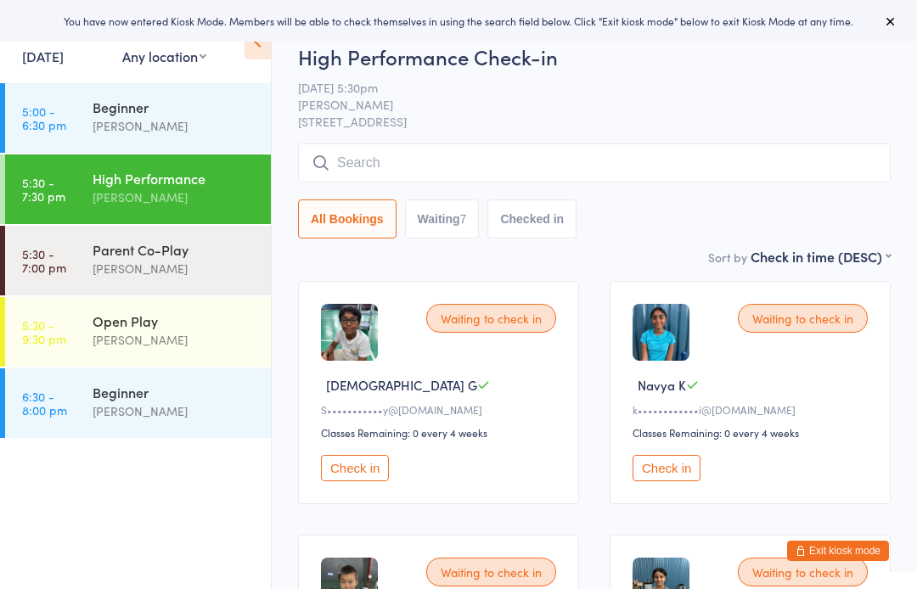
click at [189, 333] on div "[PERSON_NAME]" at bounding box center [175, 340] width 164 height 20
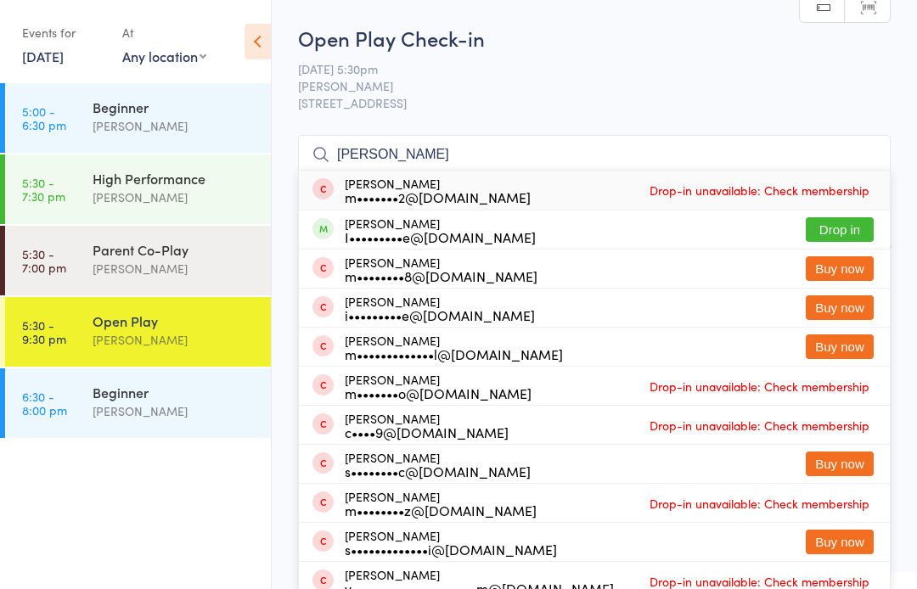
type input "[PERSON_NAME]"
click at [840, 218] on button "Drop in" at bounding box center [840, 229] width 68 height 25
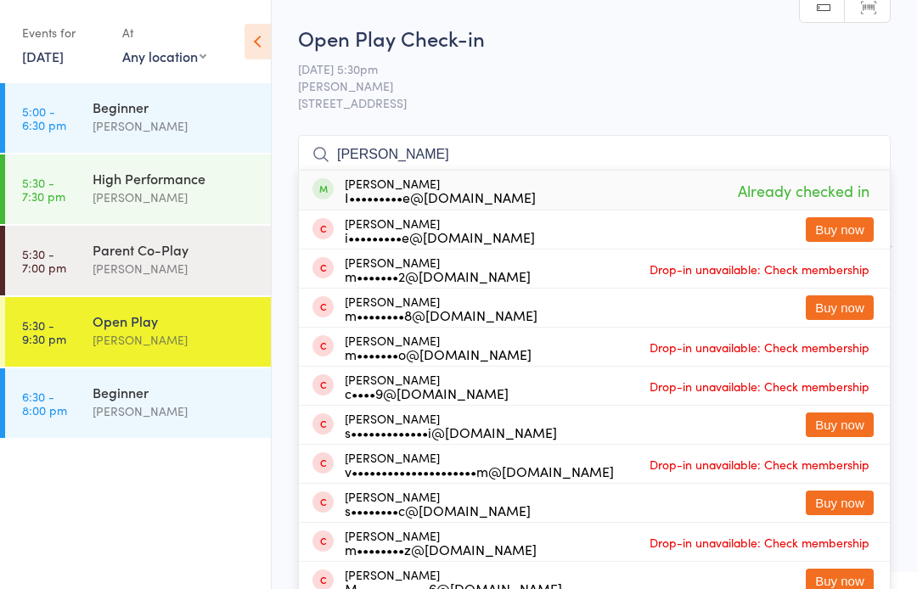
type input "Markose"
click at [842, 233] on button "Buy now" at bounding box center [840, 229] width 68 height 25
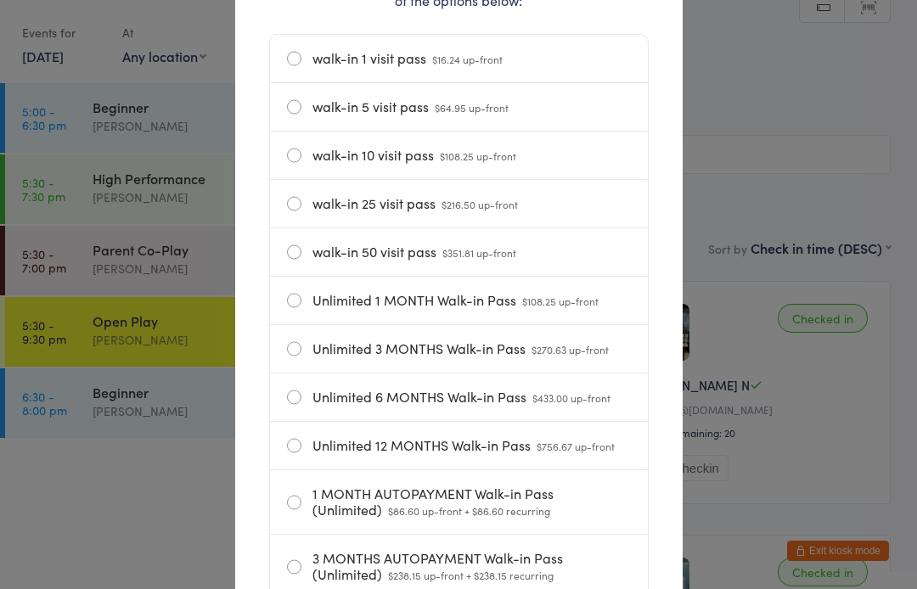
scroll to position [278, 0]
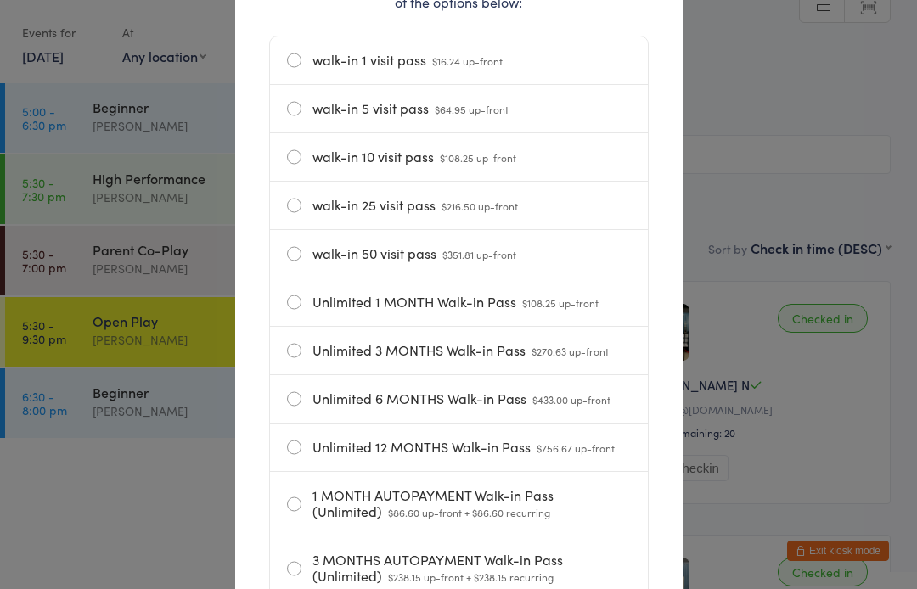
click at [862, 122] on div "Hi Markose! It looks like you've run out of passes today. Please select one of …" at bounding box center [458, 294] width 917 height 589
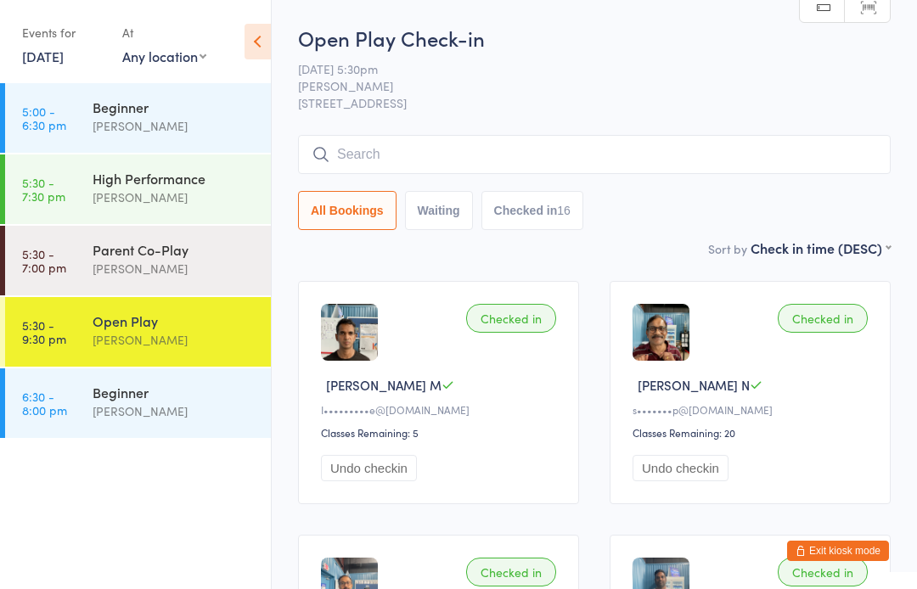
click at [350, 155] on input "search" at bounding box center [594, 154] width 593 height 39
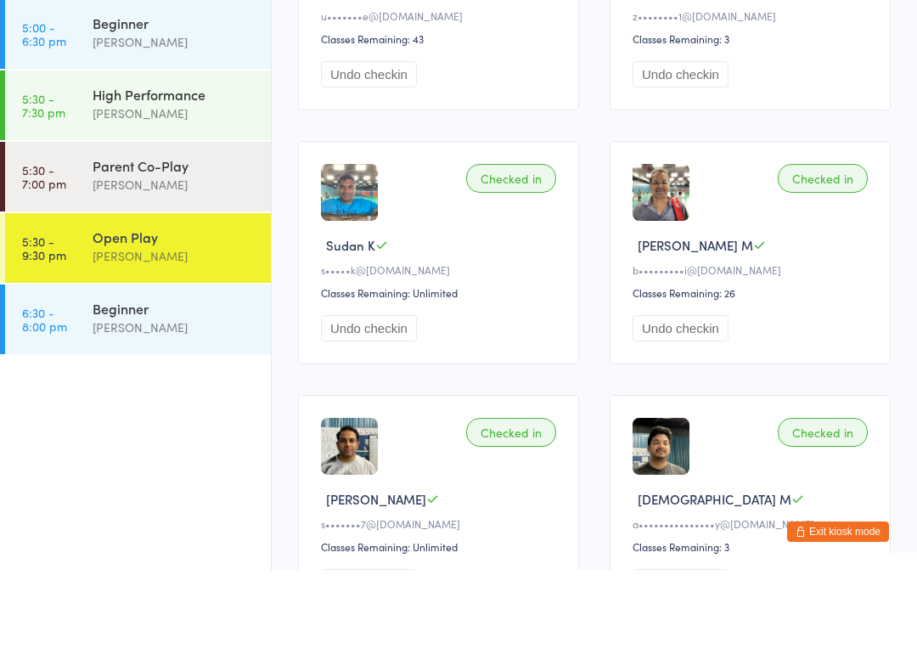
scroll to position [1802, 0]
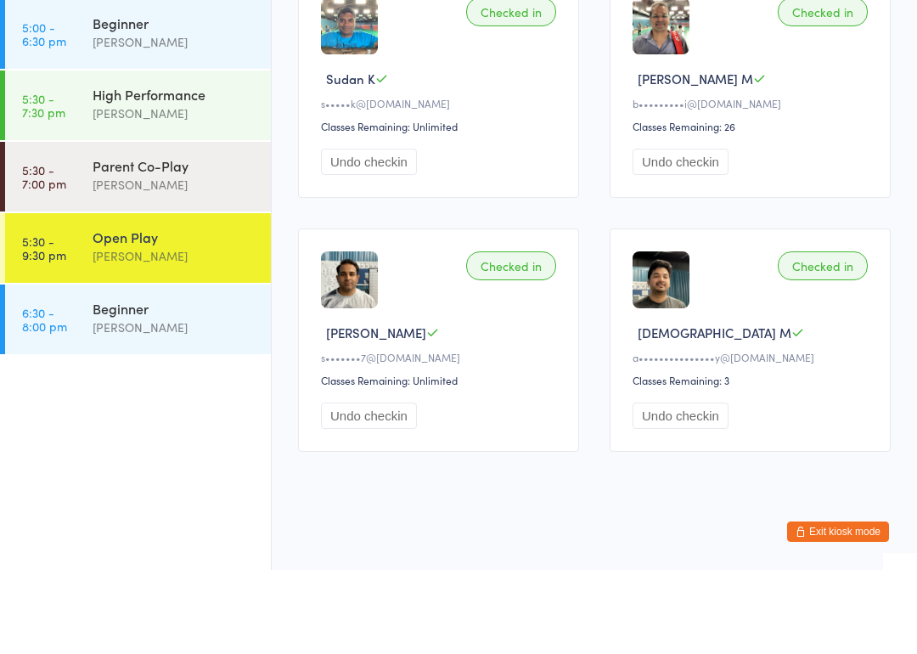
click at [854, 588] on button "Exit kiosk mode" at bounding box center [838, 615] width 102 height 20
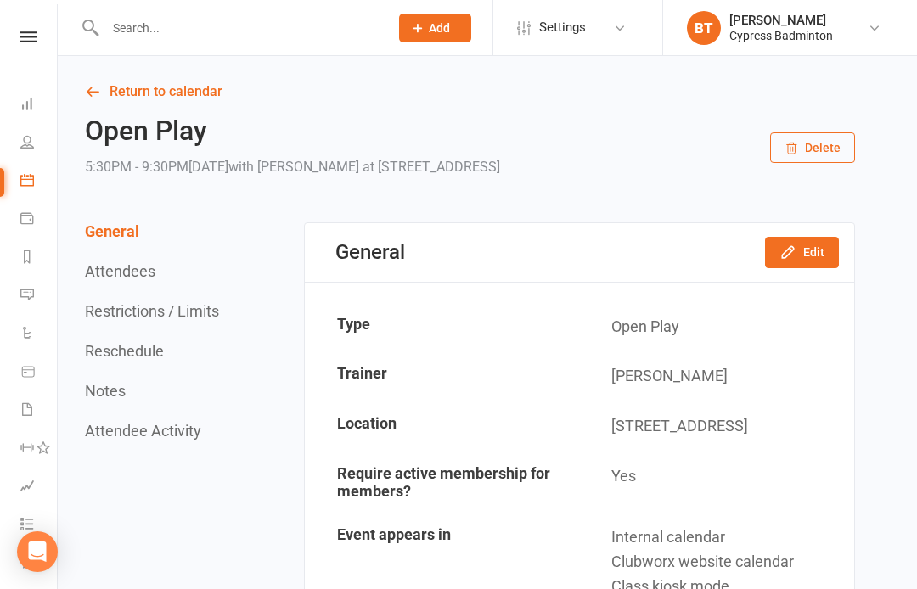
click at [27, 35] on icon at bounding box center [28, 36] width 16 height 11
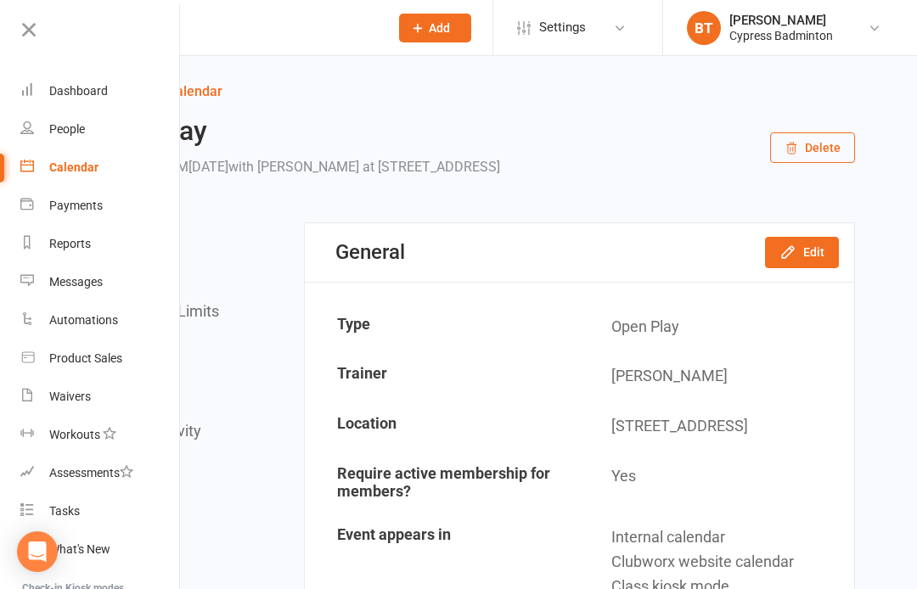
click at [95, 167] on div "Calendar" at bounding box center [73, 167] width 49 height 14
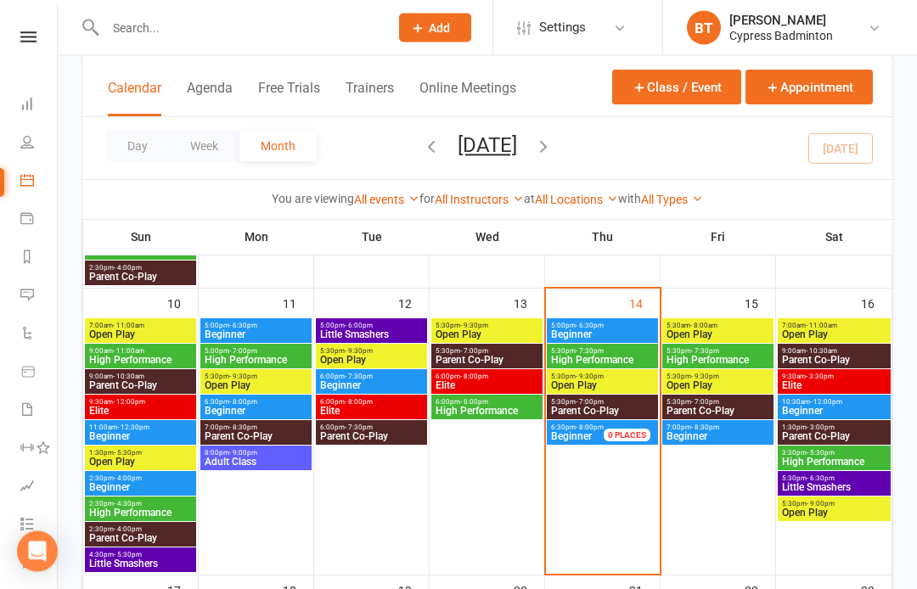
click at [604, 381] on span "Open Play" at bounding box center [602, 386] width 104 height 10
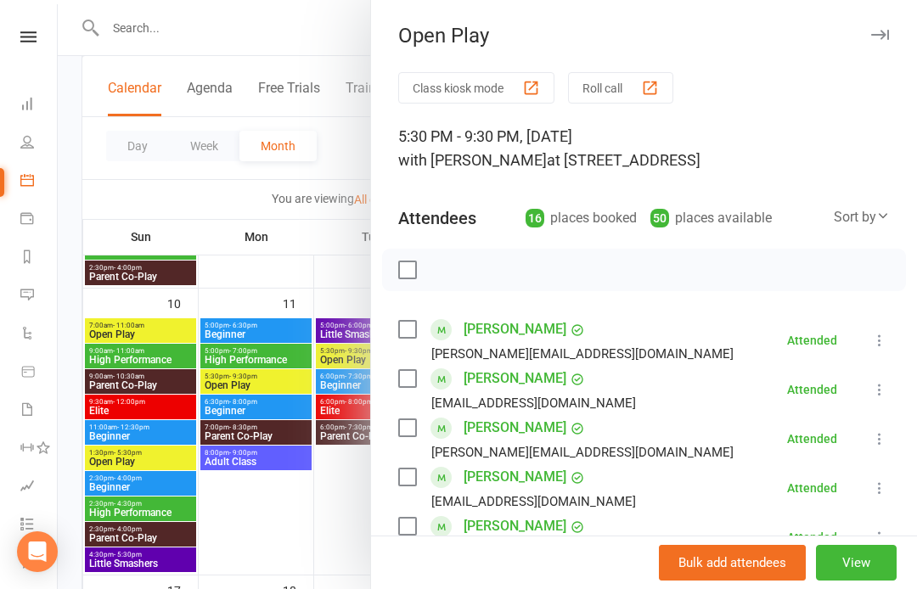
click at [443, 250] on div at bounding box center [644, 270] width 524 height 42
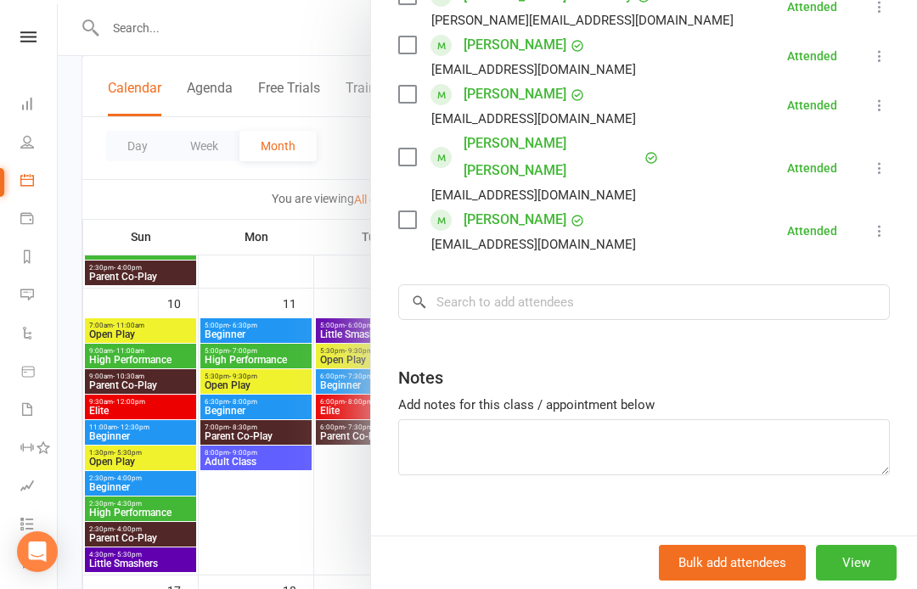
scroll to position [874, 0]
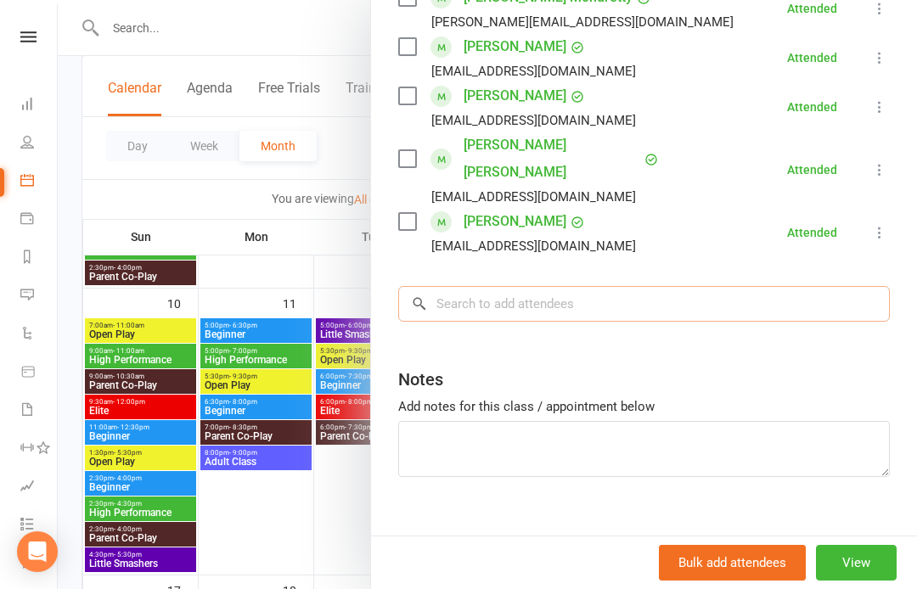
click at [472, 286] on input "search" at bounding box center [644, 304] width 492 height 36
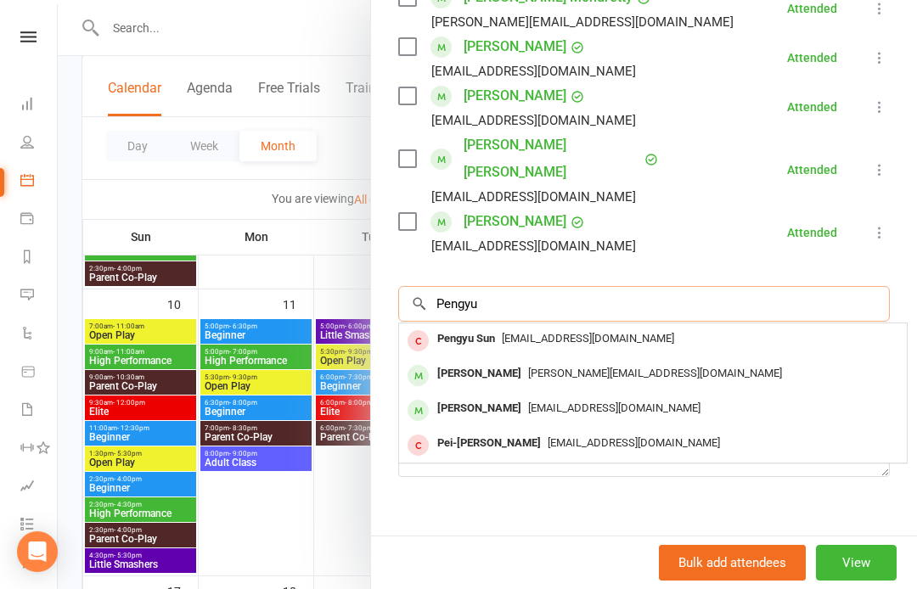
type input "Pengyu"
click at [519, 332] on span "[EMAIL_ADDRESS][DOMAIN_NAME]" at bounding box center [588, 338] width 172 height 13
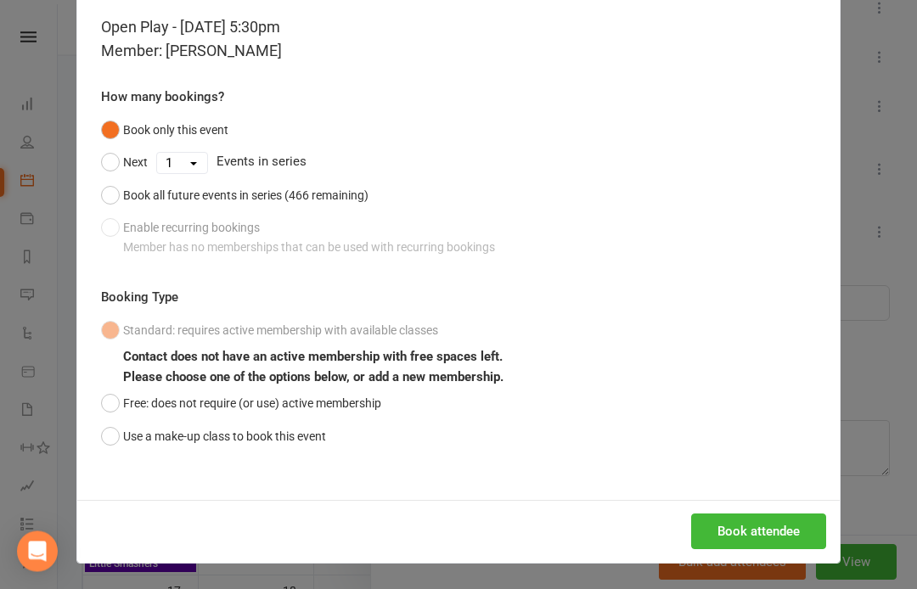
scroll to position [73, 0]
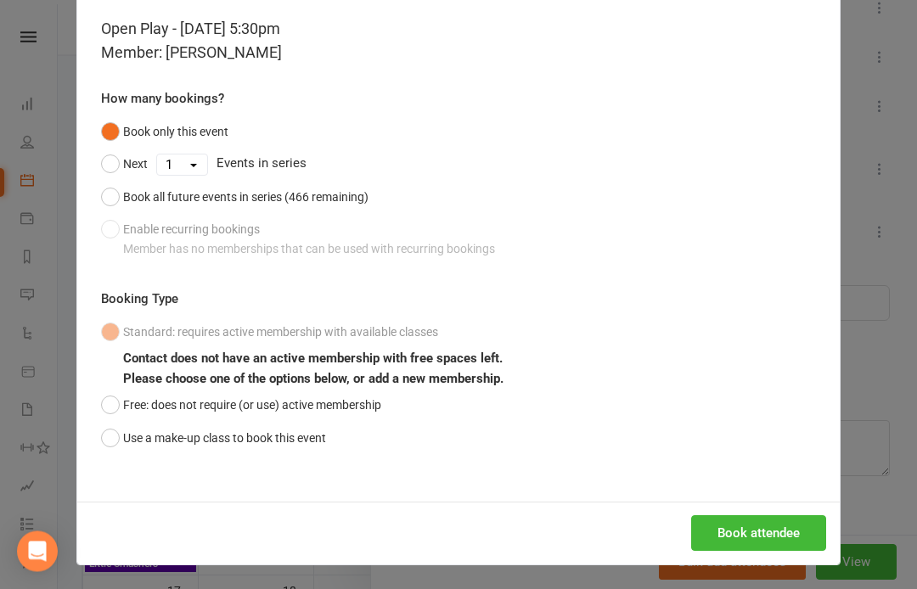
click at [126, 439] on button "Use a make-up class to book this event" at bounding box center [213, 439] width 225 height 32
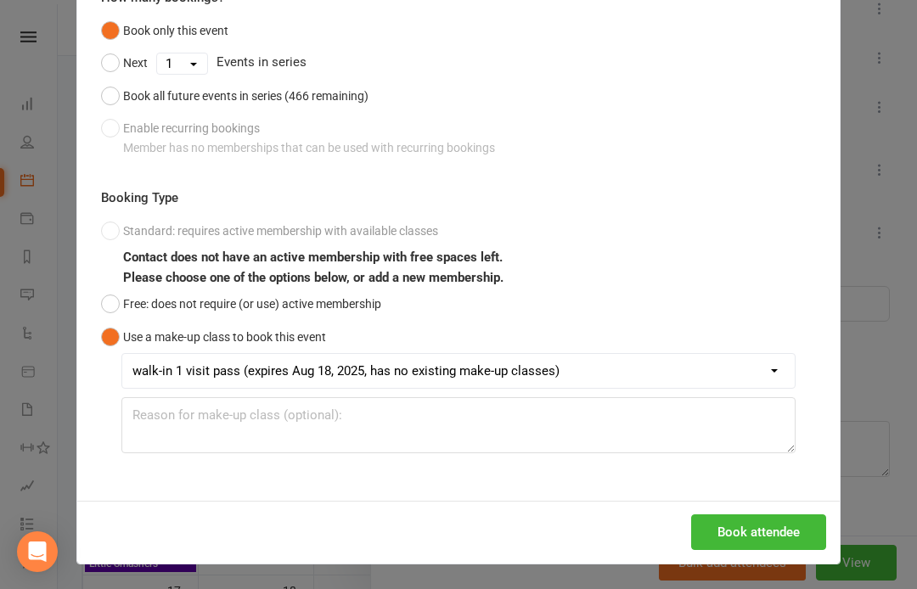
scroll to position [173, 0]
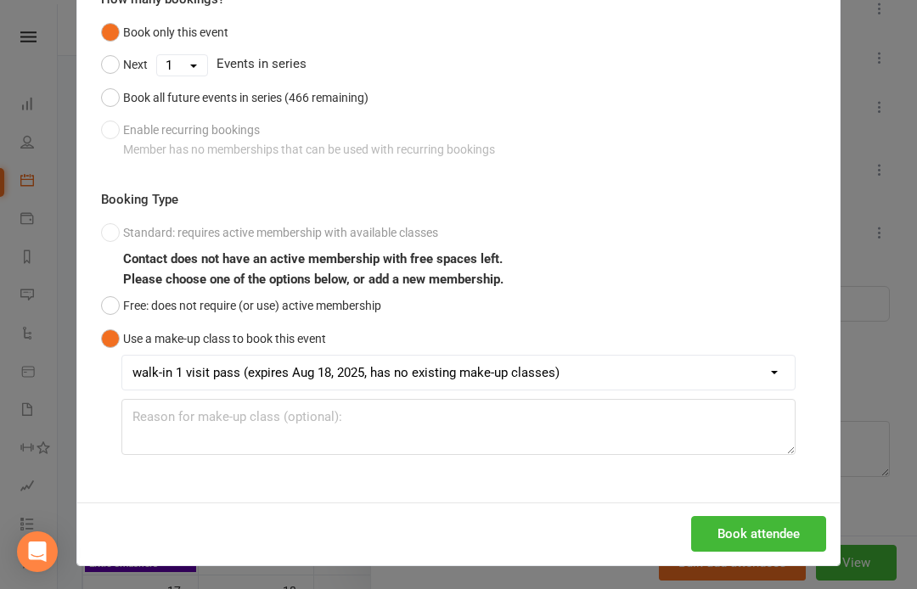
click at [779, 529] on button "Book attendee" at bounding box center [758, 534] width 135 height 36
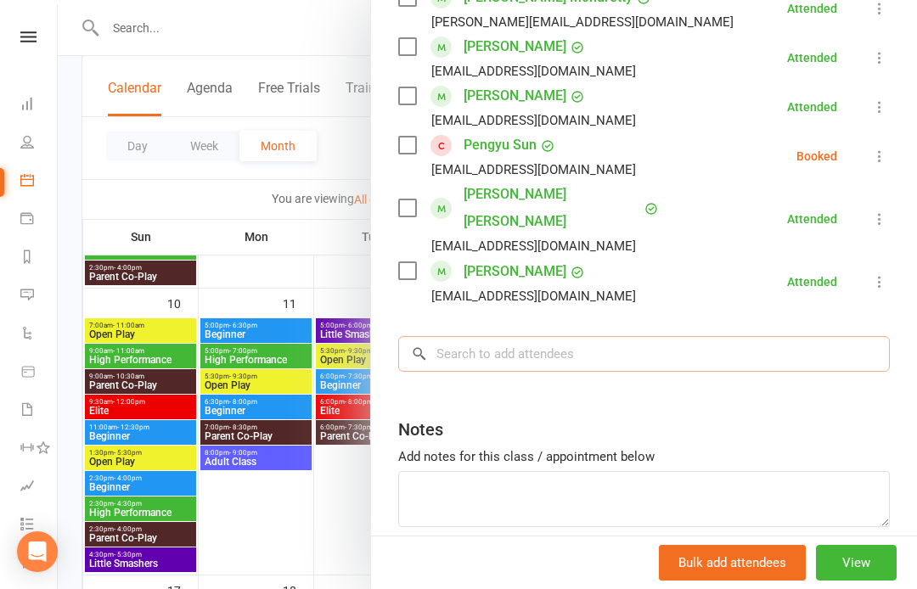
click at [466, 336] on input "search" at bounding box center [644, 354] width 492 height 36
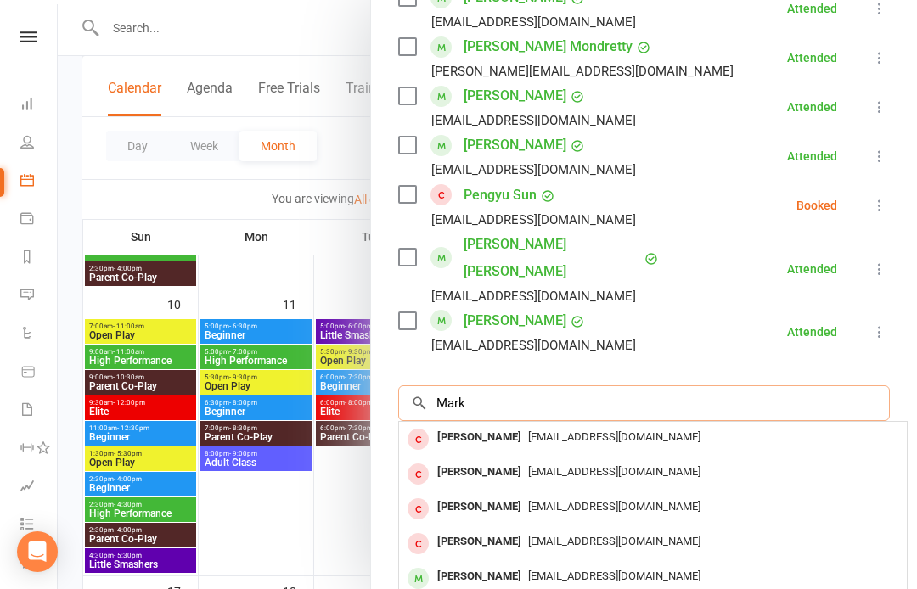
type input "Mark"
click at [587, 430] on span "markma982@yahoo.com" at bounding box center [614, 436] width 172 height 13
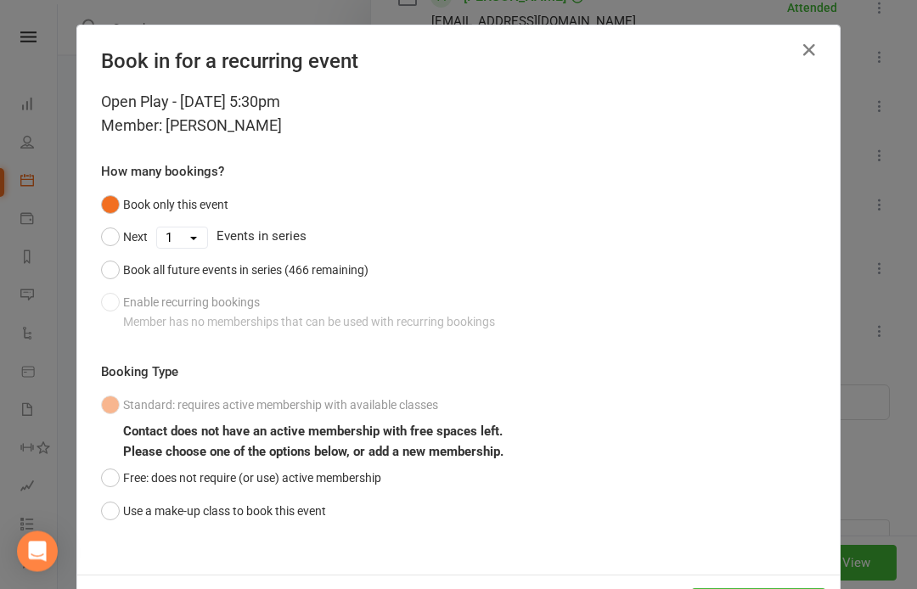
click at [112, 503] on button "Use a make-up class to book this event" at bounding box center [213, 512] width 225 height 32
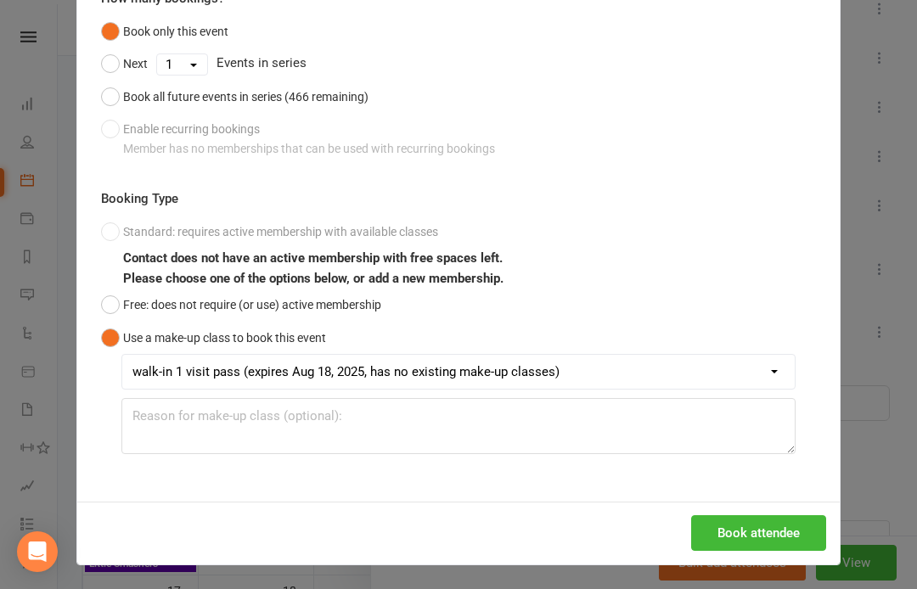
scroll to position [173, 0]
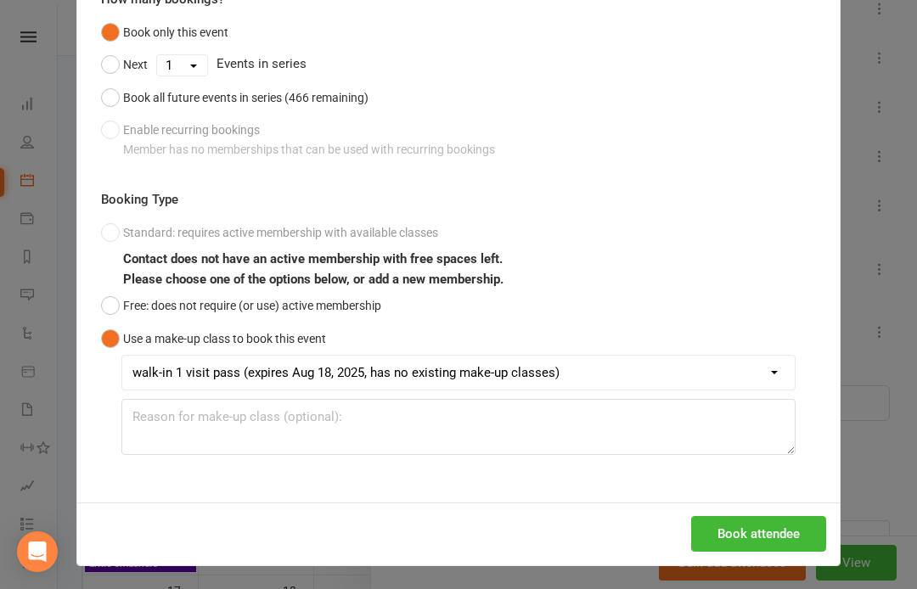
click at [773, 530] on button "Book attendee" at bounding box center [758, 534] width 135 height 36
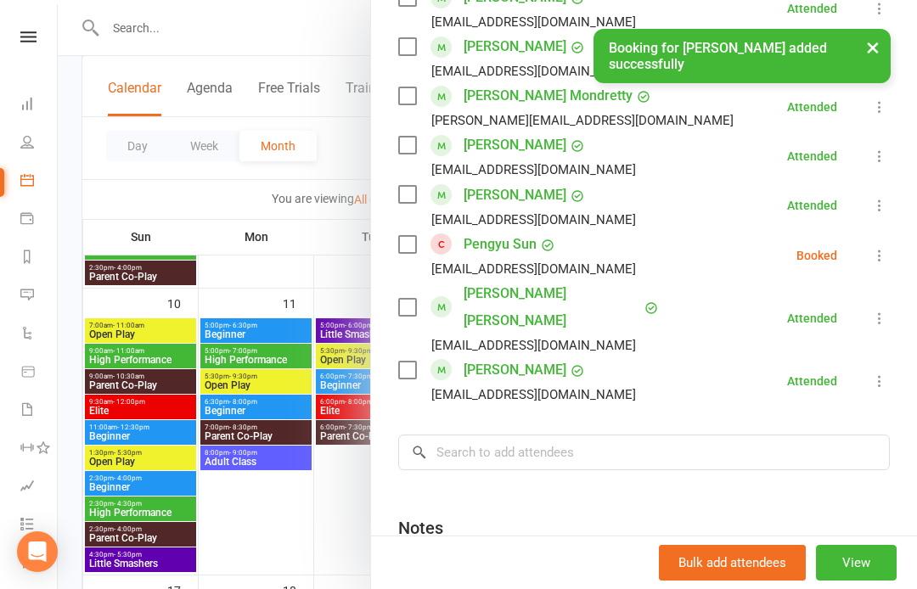
click at [887, 541] on div "Bulk add attendees View" at bounding box center [644, 562] width 546 height 53
click at [863, 562] on button "View" at bounding box center [856, 563] width 81 height 36
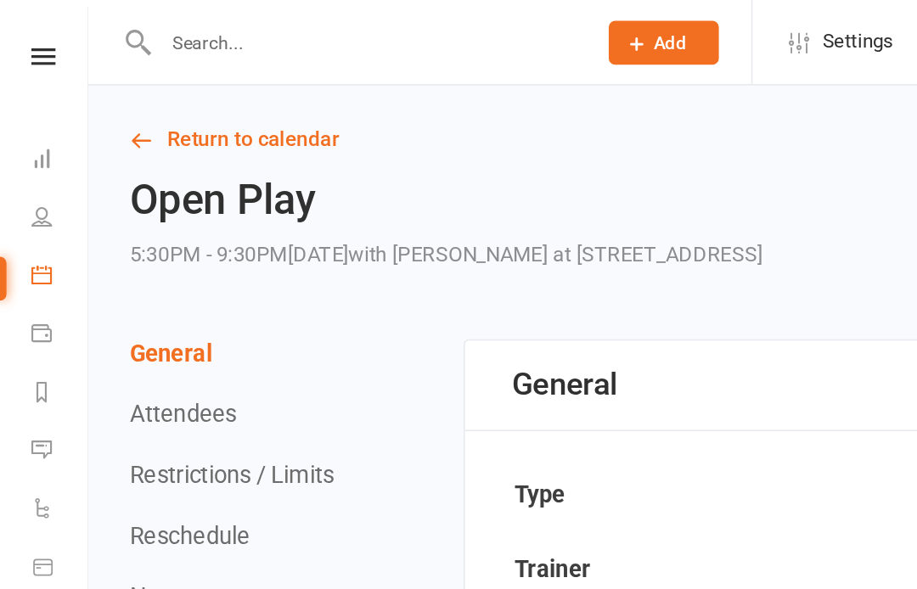
click at [130, 27] on input "text" at bounding box center [238, 28] width 277 height 24
type input "L"
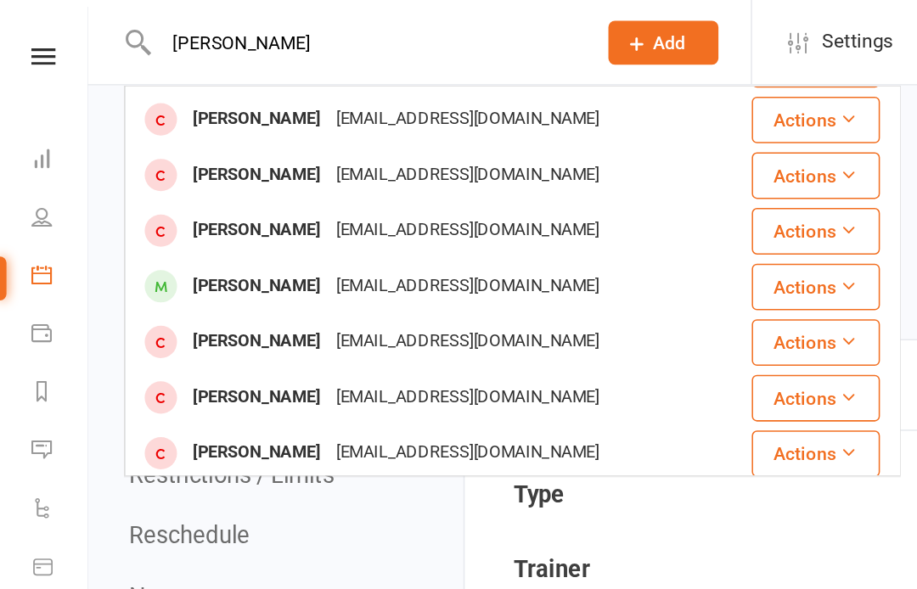
scroll to position [215, 0]
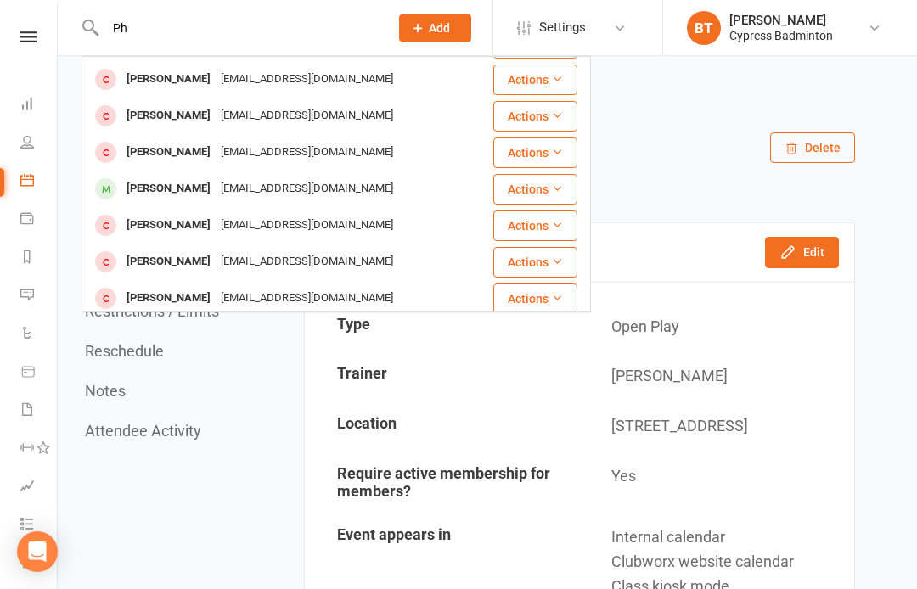
type input "P"
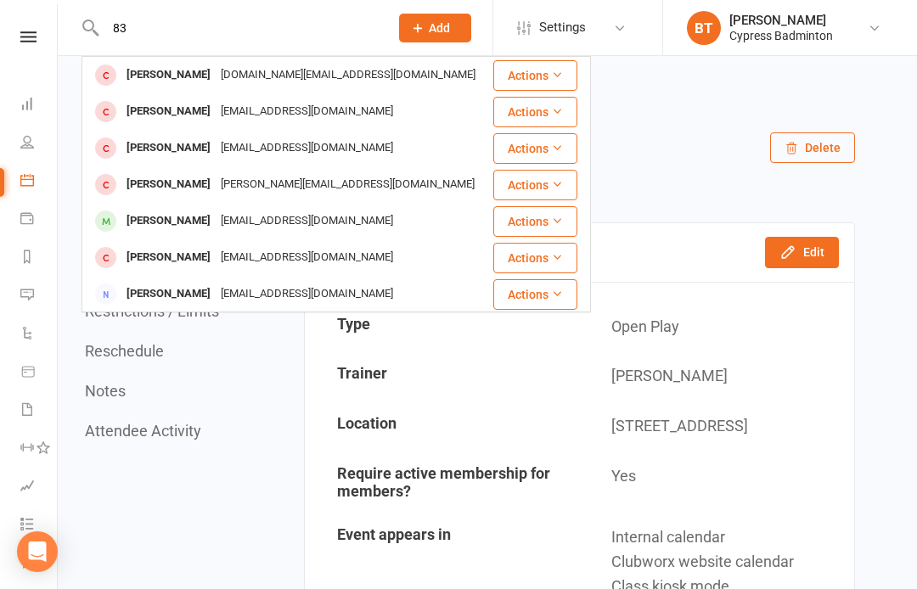
type input "8"
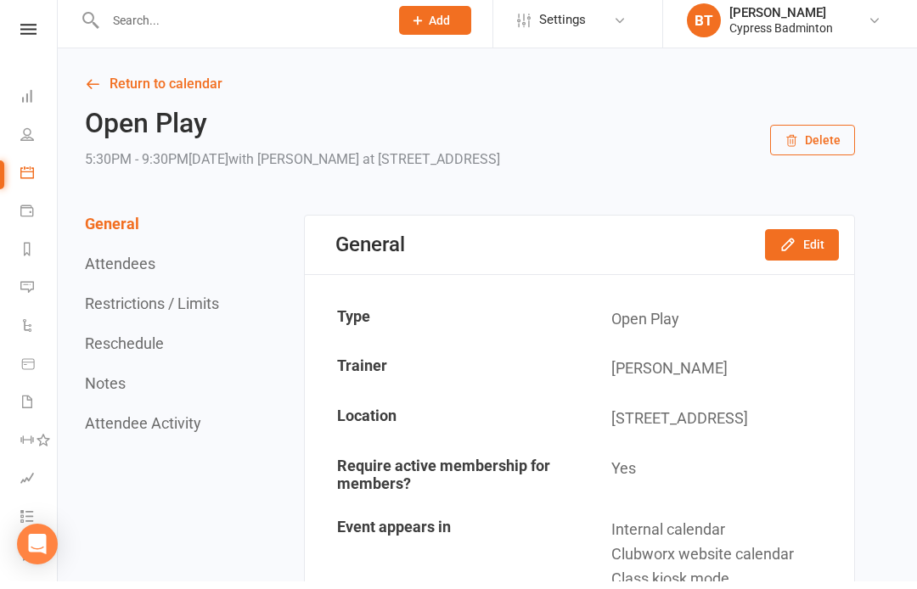
click at [23, 20] on nav "Clubworx Dashboard People Calendar Payments Reports Messages Automations Produc…" at bounding box center [29, 298] width 58 height 589
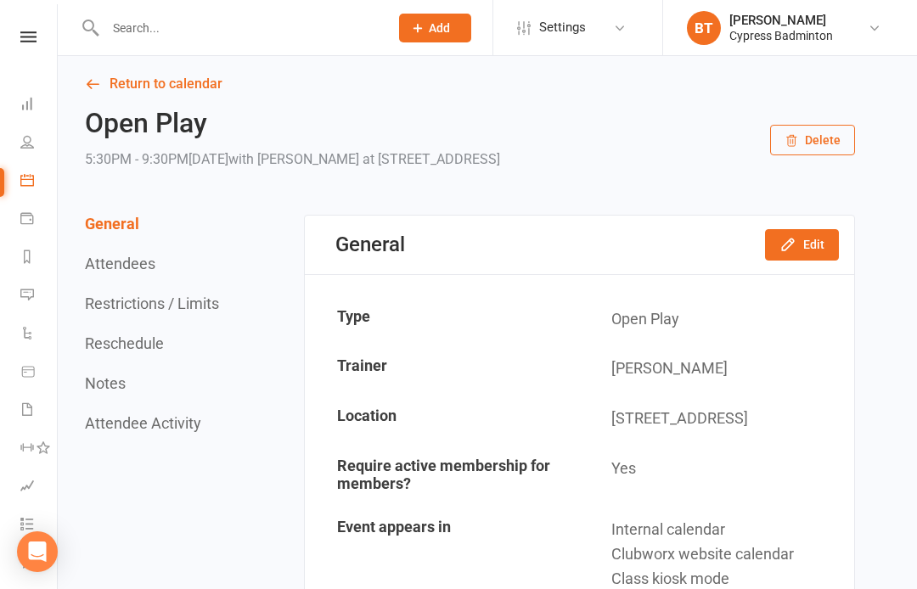
click at [34, 31] on icon at bounding box center [28, 36] width 16 height 11
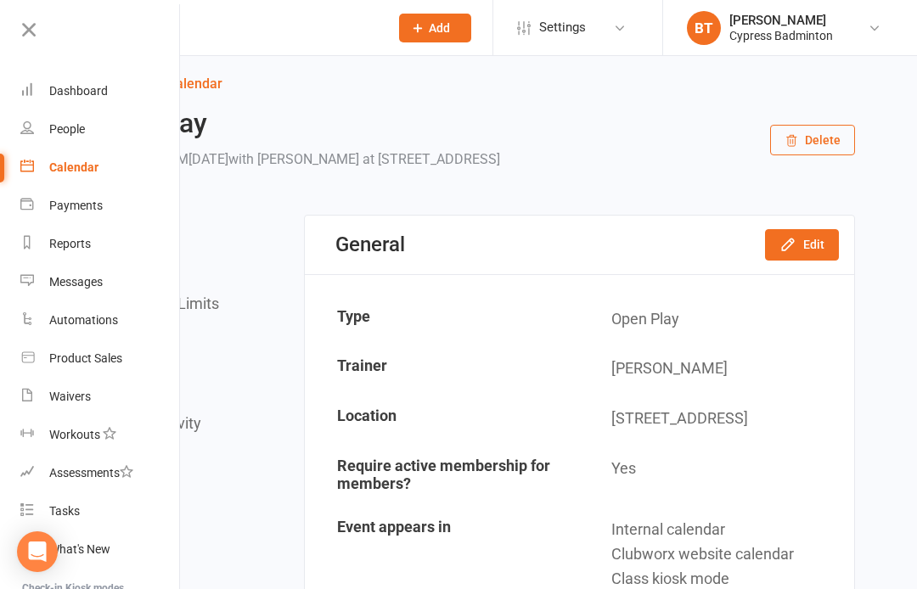
click at [286, 29] on input "text" at bounding box center [238, 28] width 277 height 24
click at [235, 53] on div at bounding box center [228, 27] width 295 height 55
click at [330, 93] on link "Return to calendar" at bounding box center [470, 84] width 770 height 24
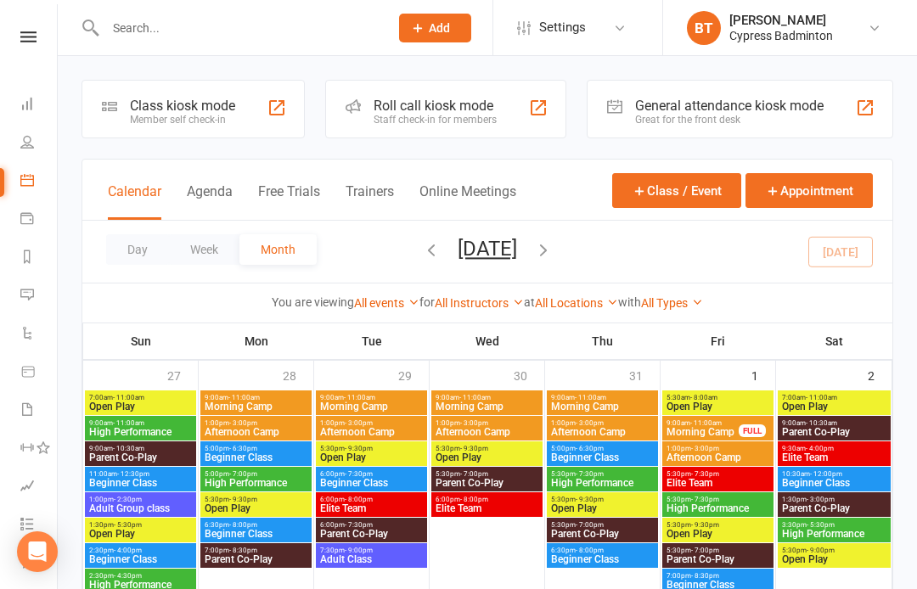
click at [137, 30] on input "text" at bounding box center [238, 28] width 277 height 24
click at [43, 39] on link at bounding box center [28, 36] width 60 height 11
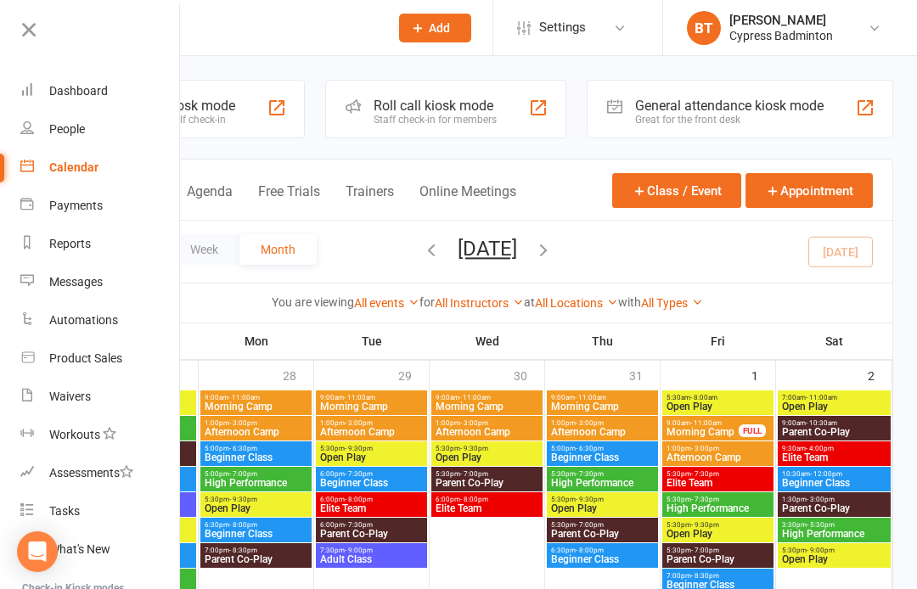
click at [87, 357] on div "Product Sales" at bounding box center [85, 358] width 73 height 14
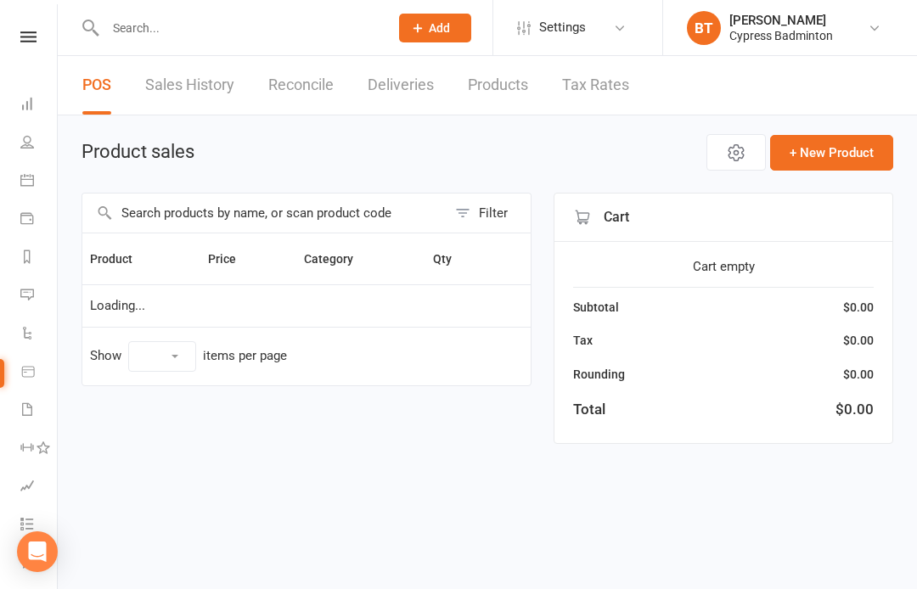
select select "100"
click at [149, 25] on input "text" at bounding box center [238, 28] width 277 height 24
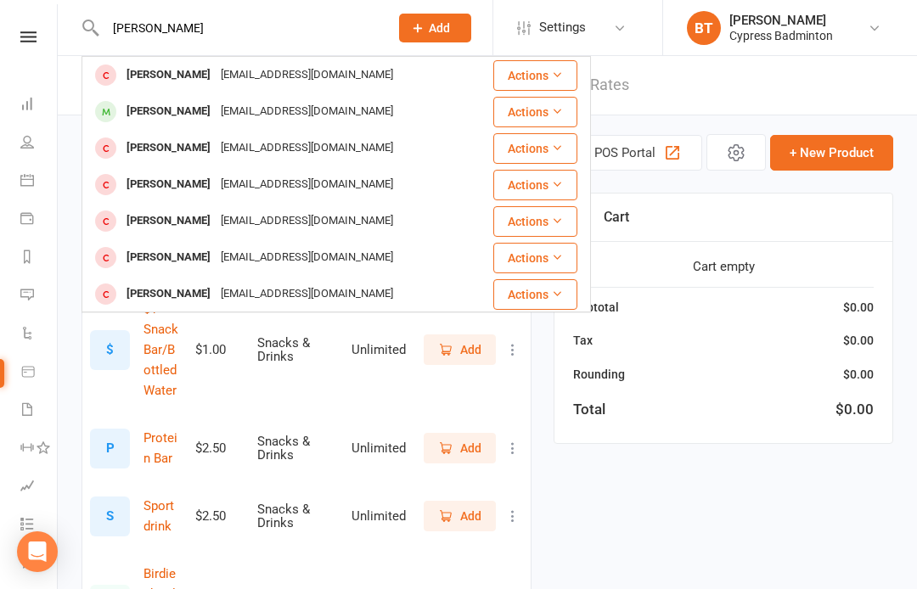
type input "Issac markose"
click at [542, 69] on button "Actions" at bounding box center [535, 75] width 84 height 31
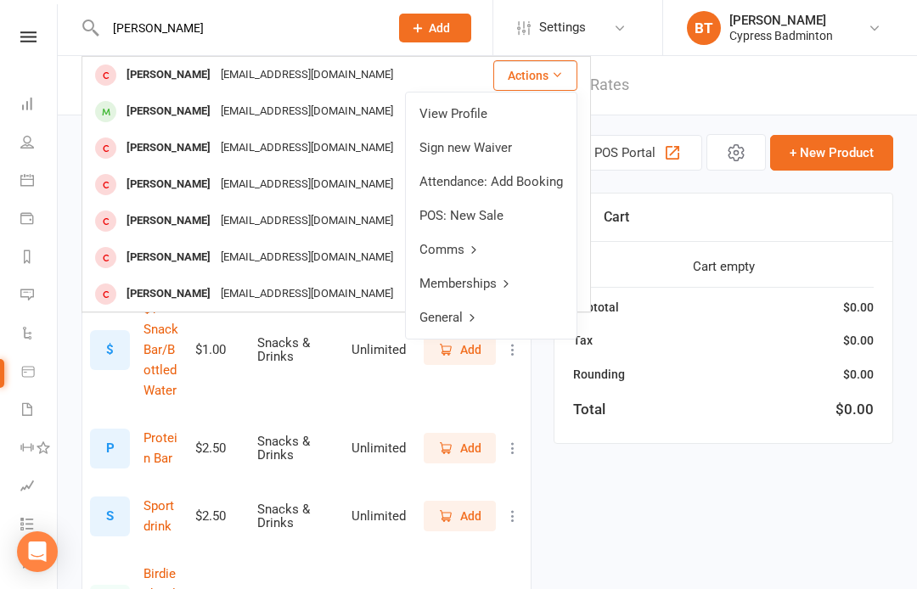
click at [469, 112] on link "View Profile" at bounding box center [491, 114] width 171 height 34
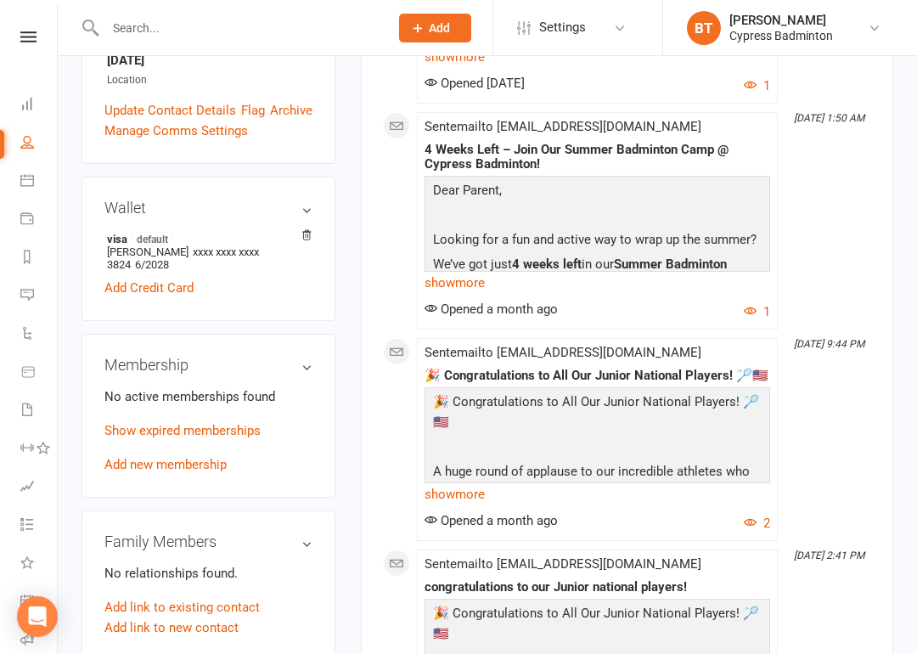
scroll to position [487, 0]
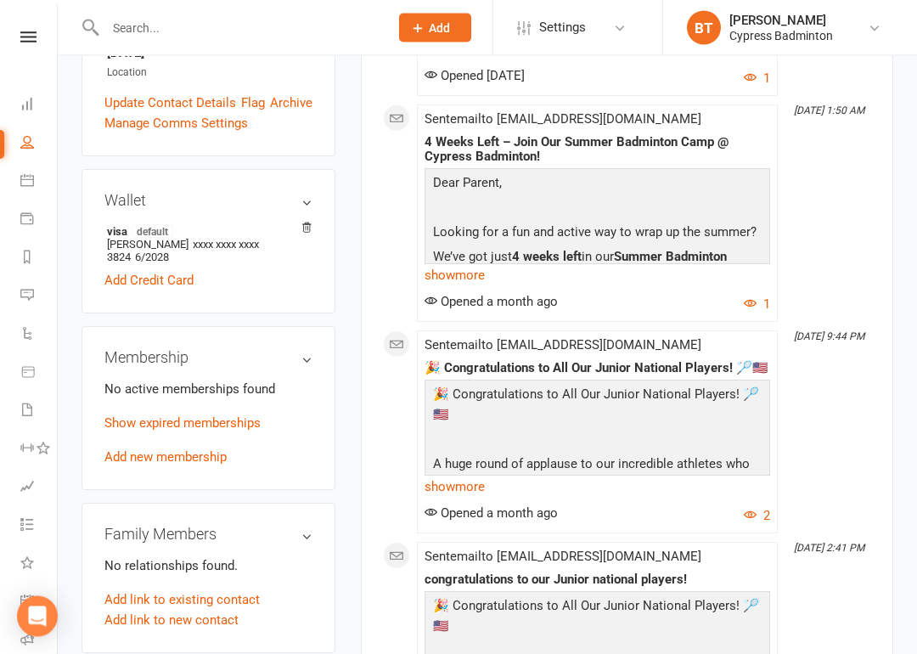
click at [214, 450] on link "Add new membership" at bounding box center [165, 457] width 122 height 15
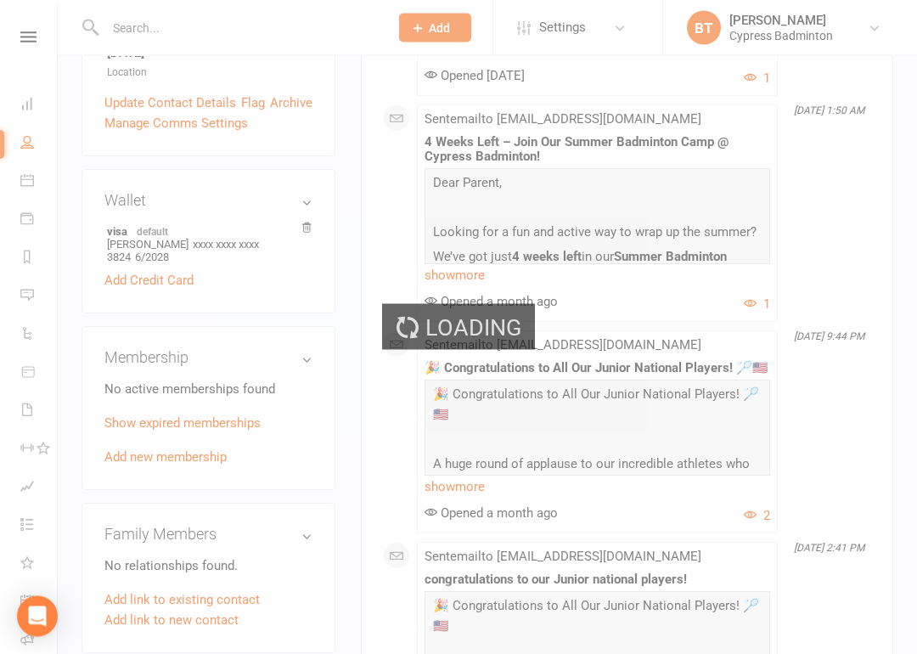
scroll to position [488, 0]
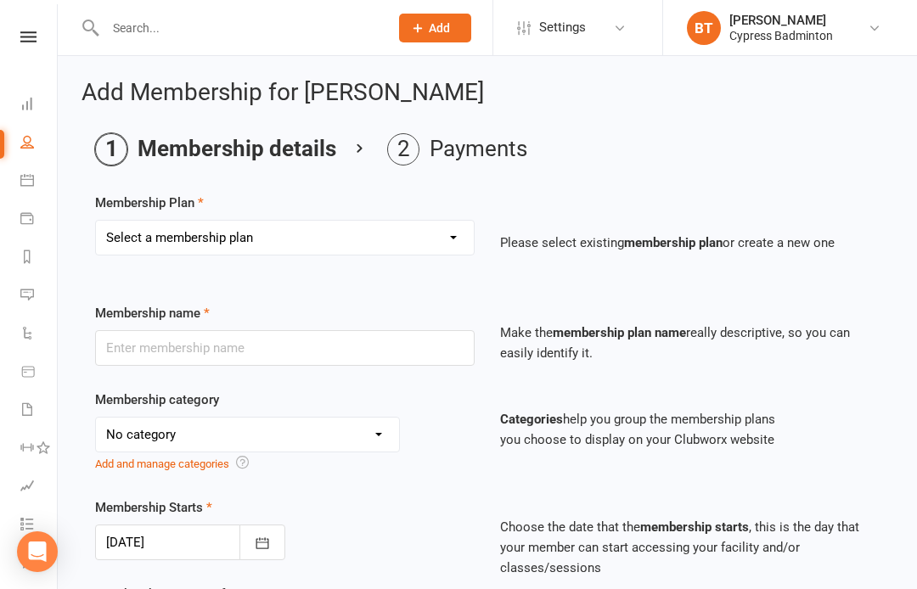
click at [447, 235] on select "Select a membership plan Create new Membership Plan walk-in 1 visit pass walk-i…" at bounding box center [285, 238] width 378 height 34
select select "3"
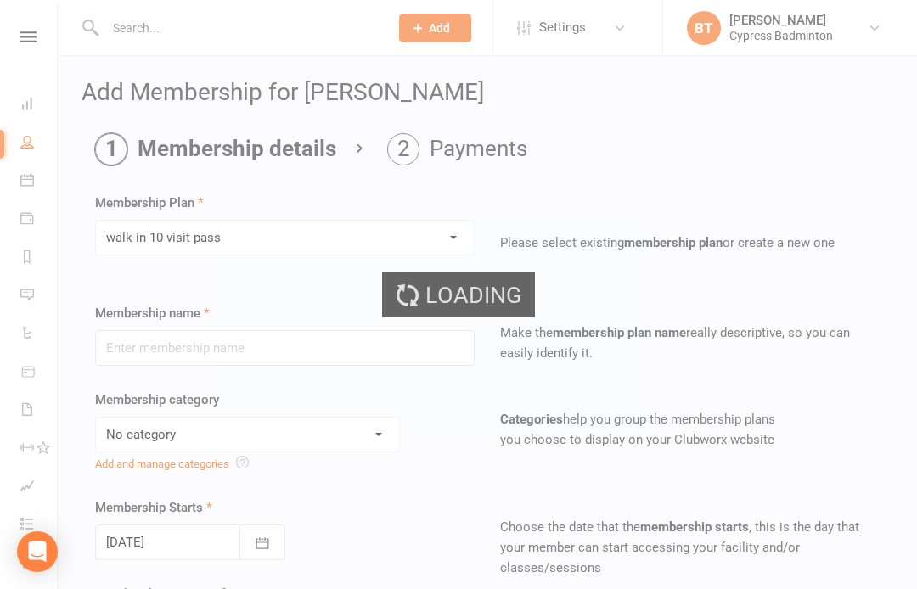
type input "walk-in 10 visit pass"
select select "29"
type input "3"
select select "2"
type input "10"
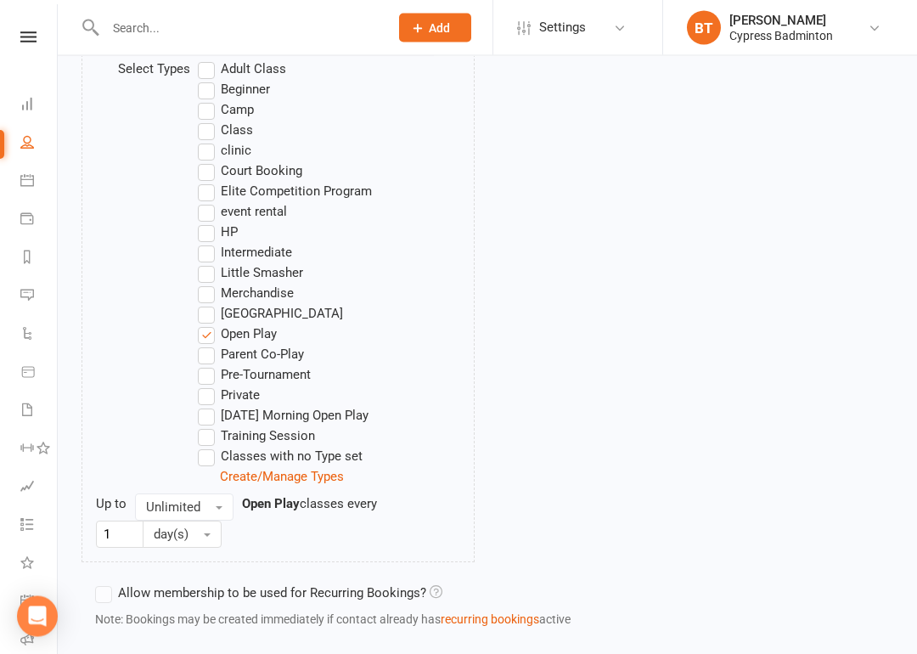
scroll to position [1043, 0]
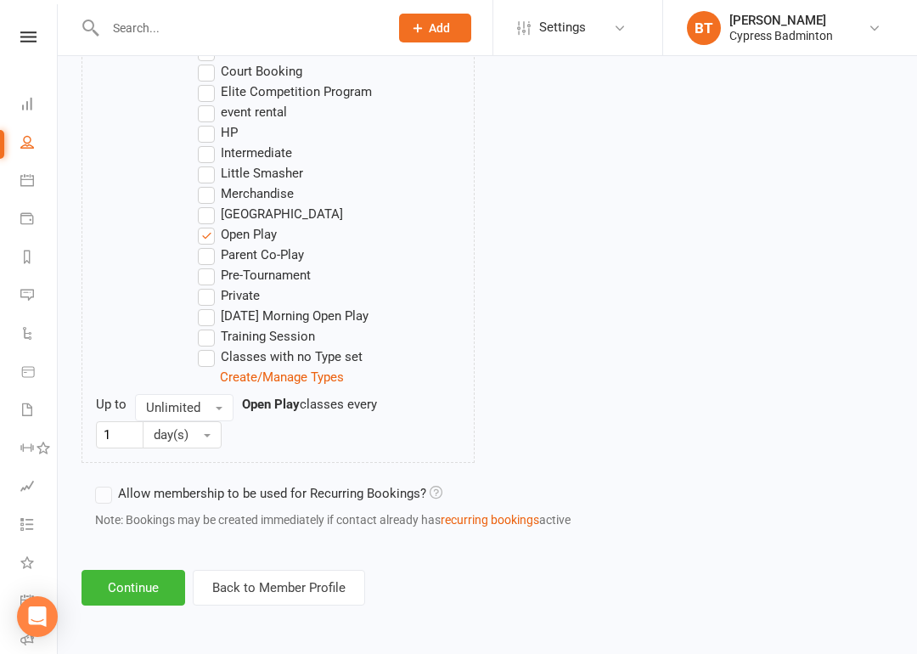
click at [150, 577] on button "Continue" at bounding box center [133, 588] width 104 height 36
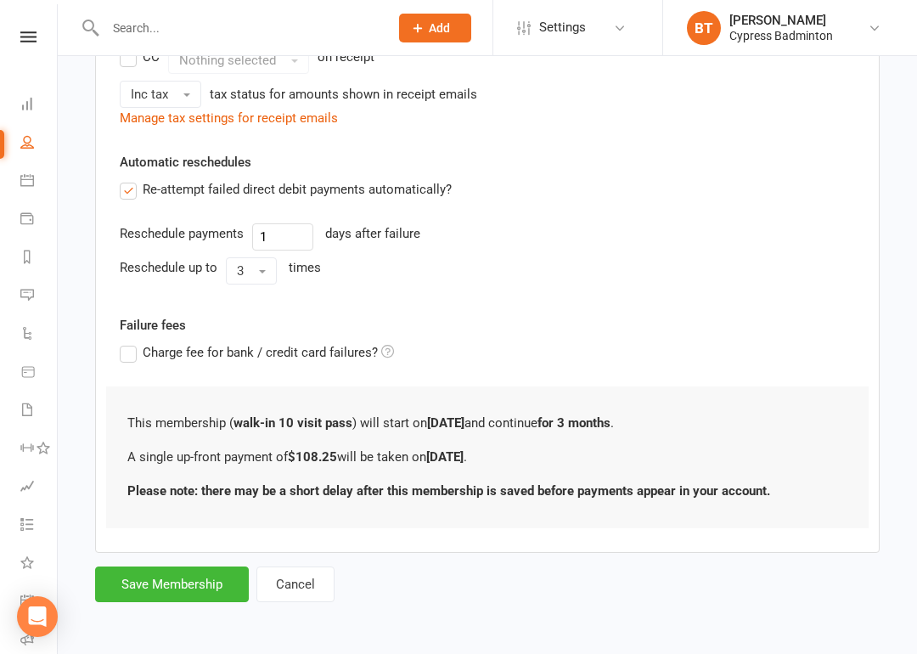
scroll to position [0, 0]
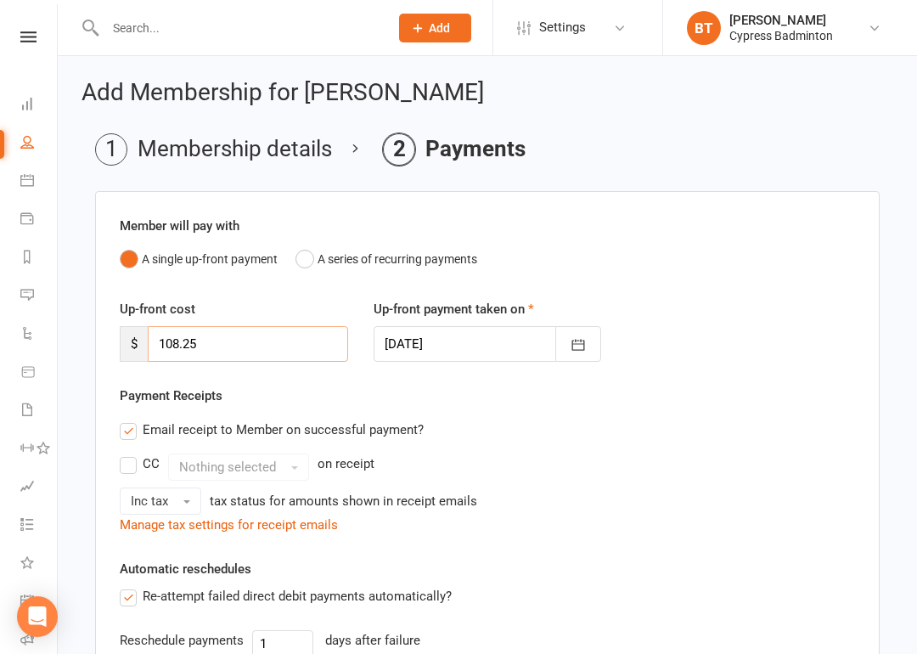
click at [234, 352] on input "108.25" at bounding box center [248, 344] width 200 height 36
type input "1"
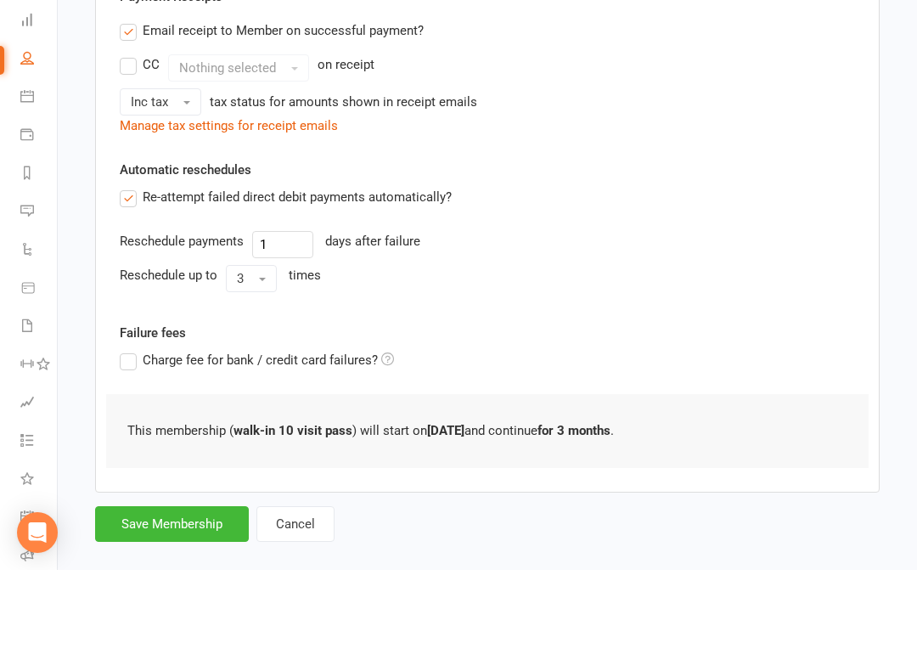
scroll to position [352, 0]
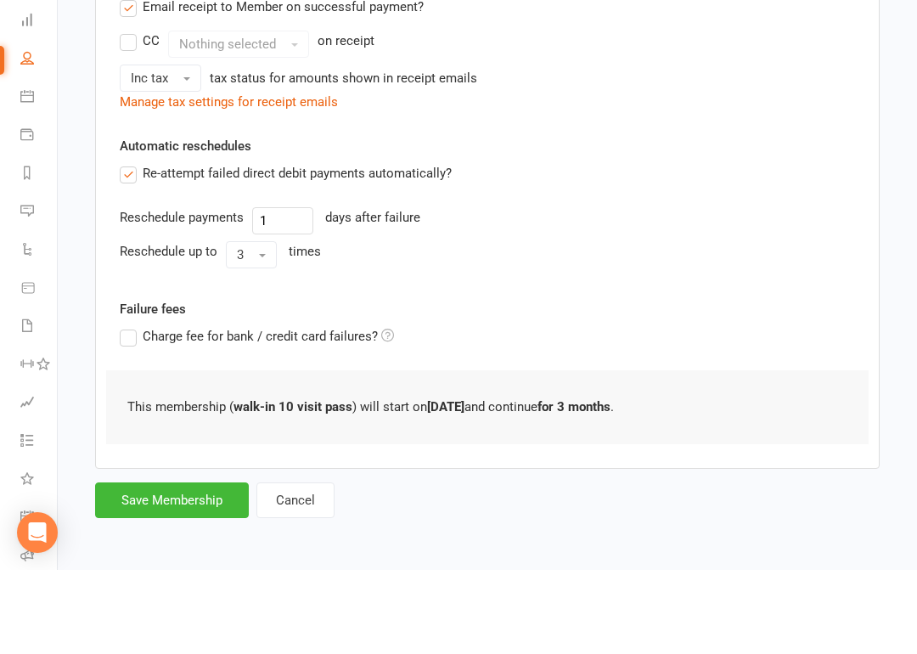
type input "0"
click at [180, 566] on button "Save Membership" at bounding box center [172, 584] width 154 height 36
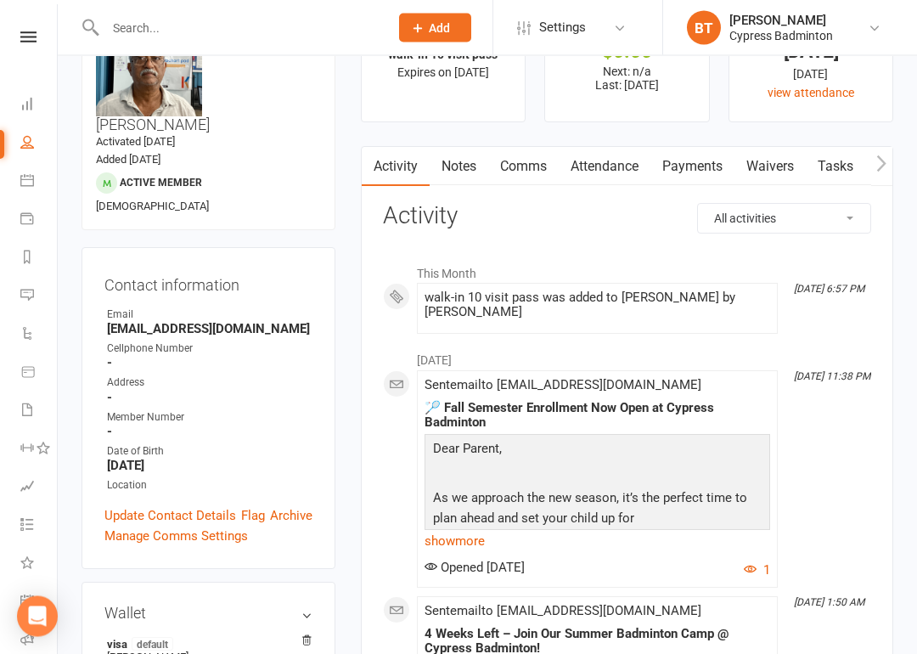
scroll to position [84, 0]
click at [691, 171] on link "Payments" at bounding box center [692, 166] width 84 height 39
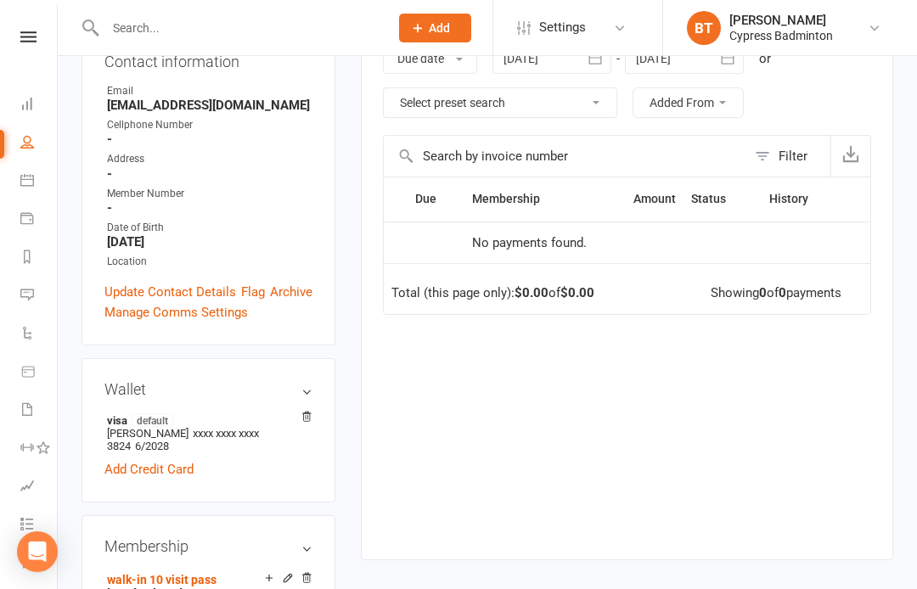
scroll to position [306, 0]
click at [790, 153] on div "Filter" at bounding box center [792, 157] width 29 height 20
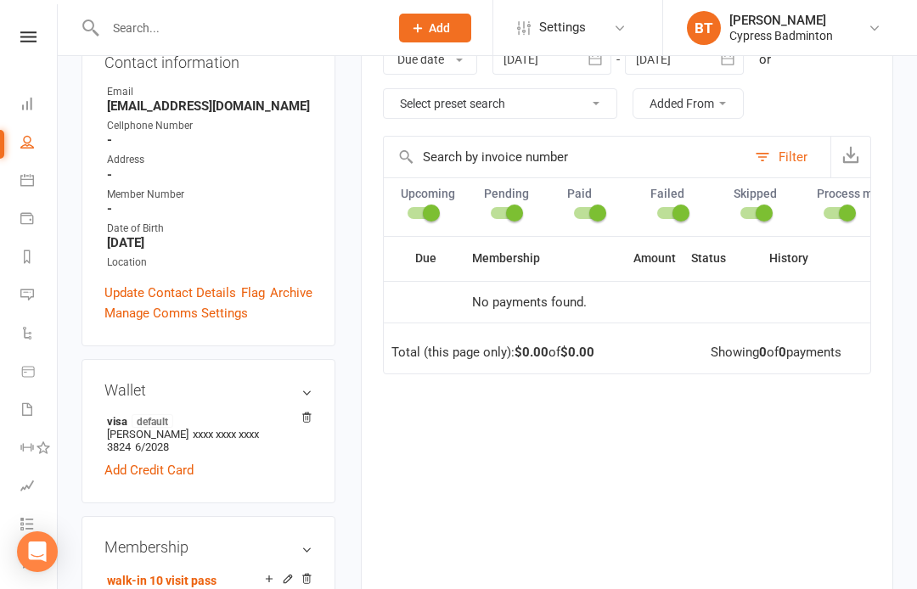
click at [779, 147] on div "Filter" at bounding box center [792, 157] width 29 height 20
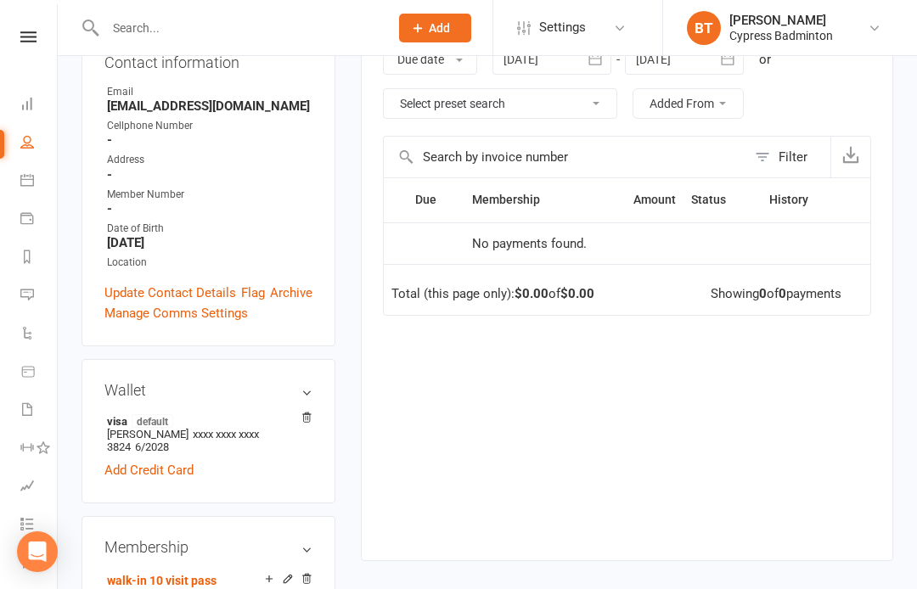
click at [851, 150] on icon "button" at bounding box center [850, 154] width 17 height 17
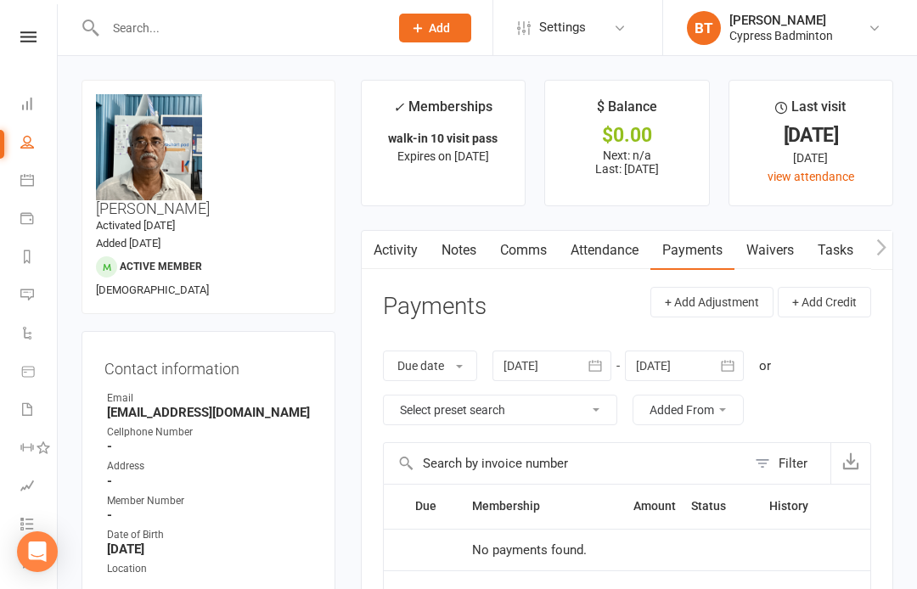
click at [708, 252] on link "Payments" at bounding box center [692, 250] width 84 height 39
click at [784, 255] on link "Waivers" at bounding box center [769, 250] width 71 height 39
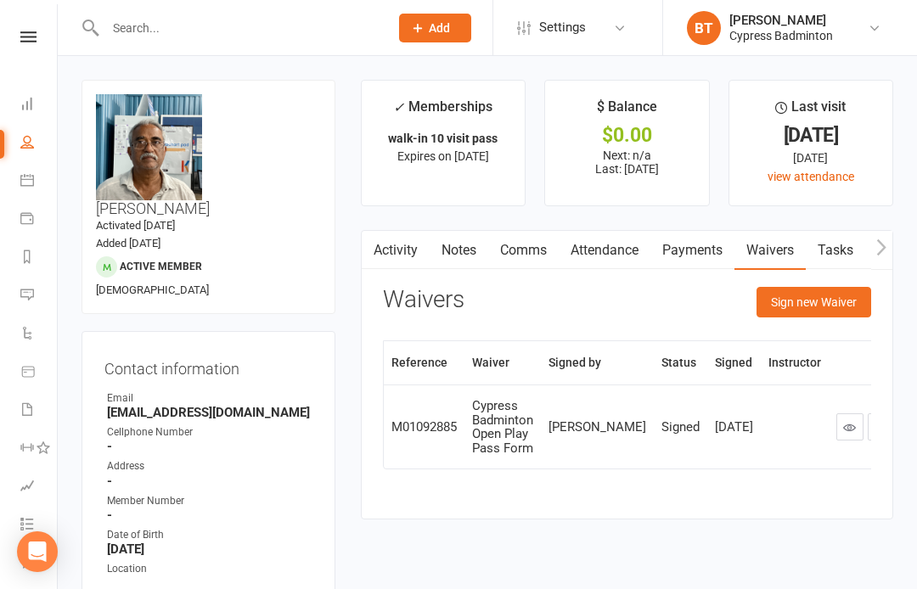
click at [697, 247] on link "Payments" at bounding box center [692, 250] width 84 height 39
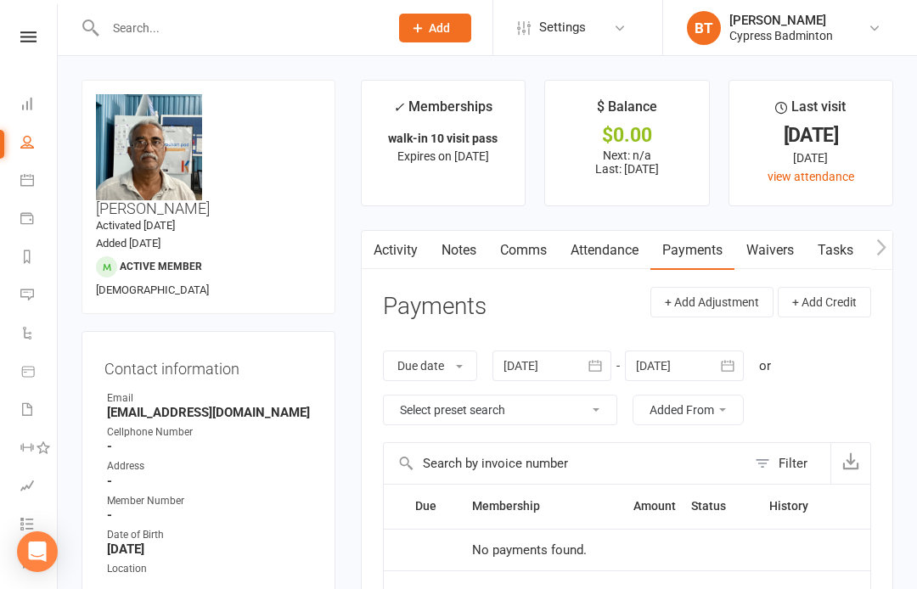
click at [619, 249] on link "Attendance" at bounding box center [605, 250] width 92 height 39
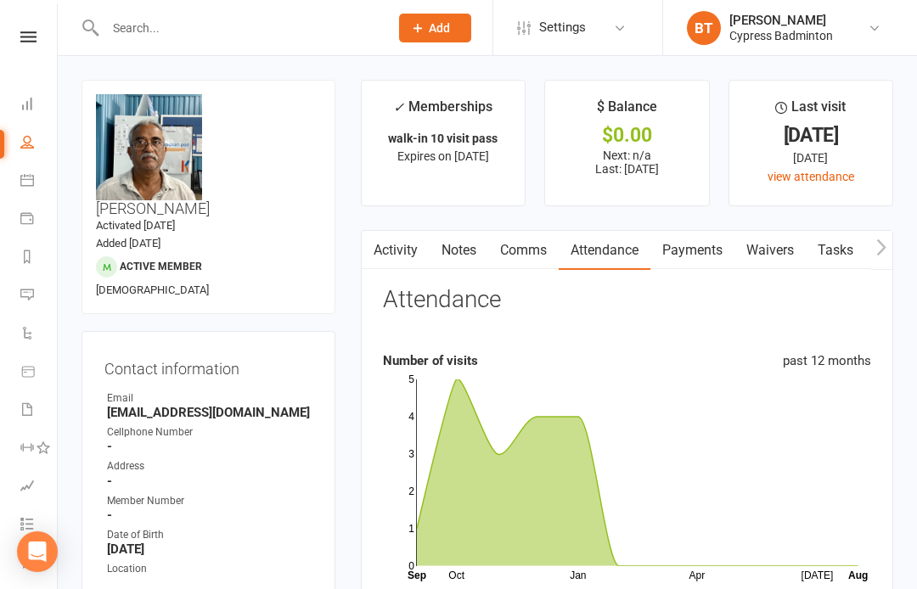
click at [697, 247] on link "Payments" at bounding box center [692, 250] width 84 height 39
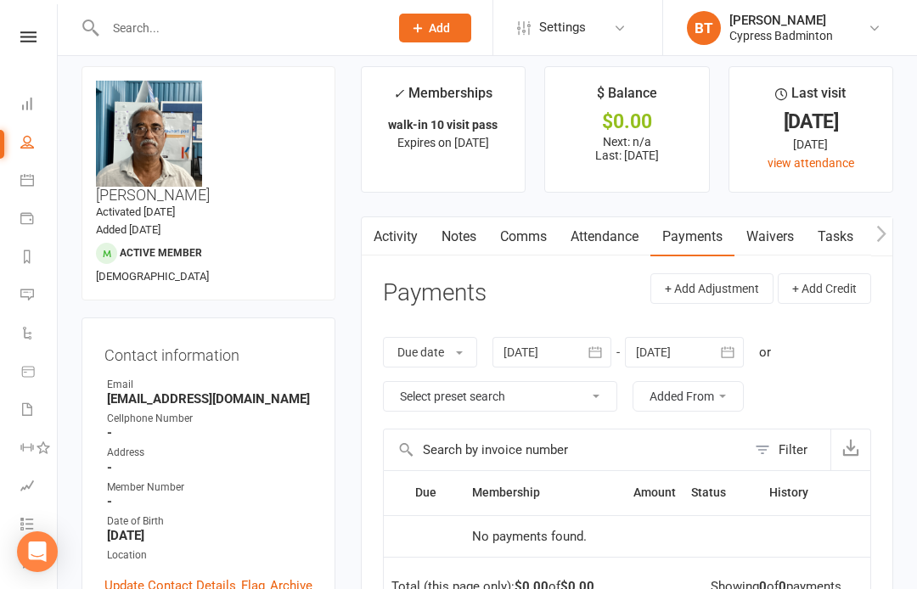
scroll to position [13, 0]
click at [722, 349] on icon "button" at bounding box center [727, 353] width 17 height 17
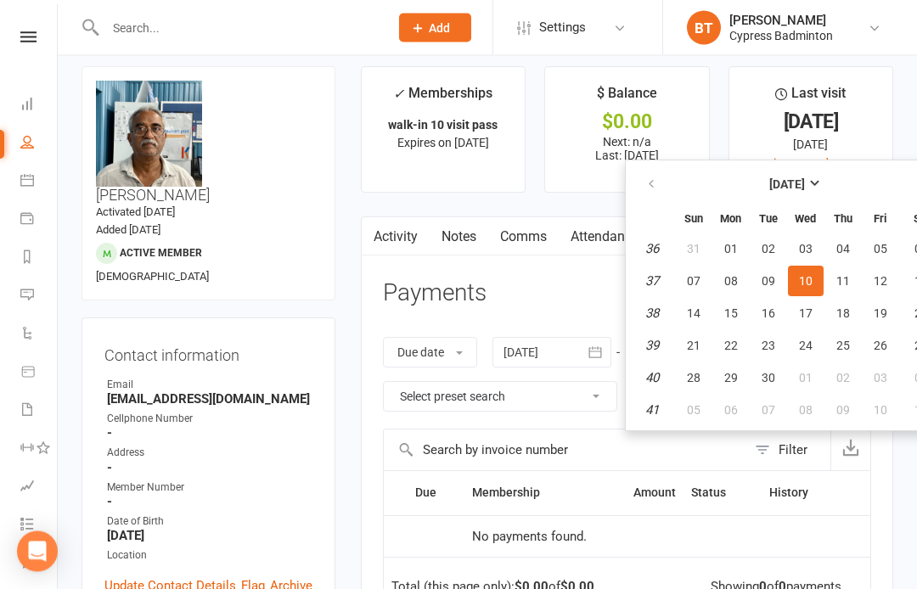
scroll to position [14, 0]
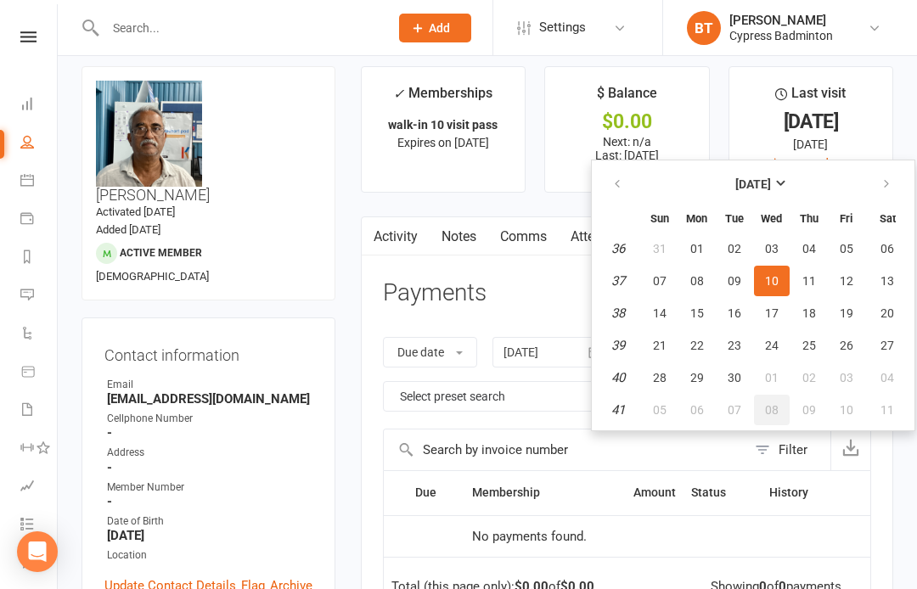
click at [757, 396] on button "08" at bounding box center [772, 410] width 36 height 31
type input "08 Oct 2025"
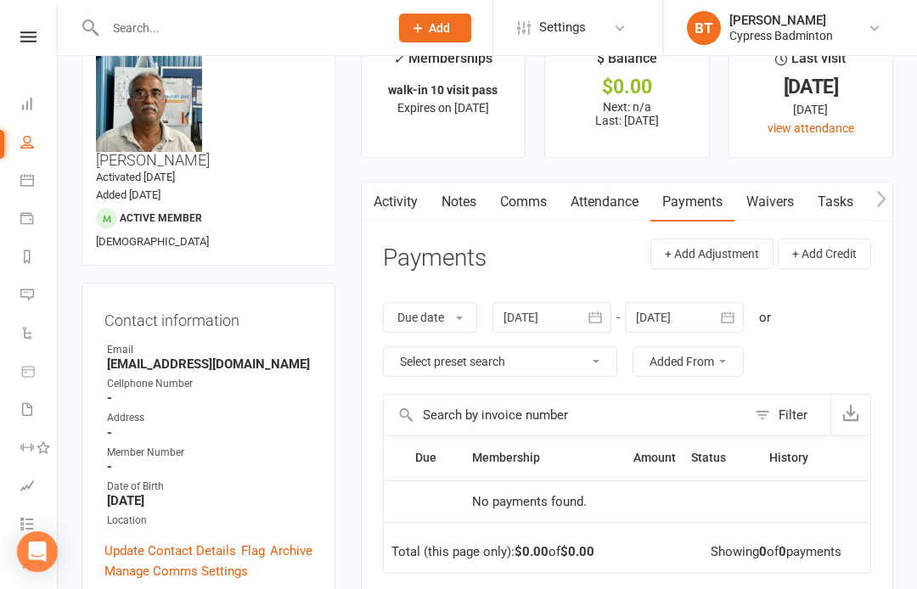
scroll to position [41, 0]
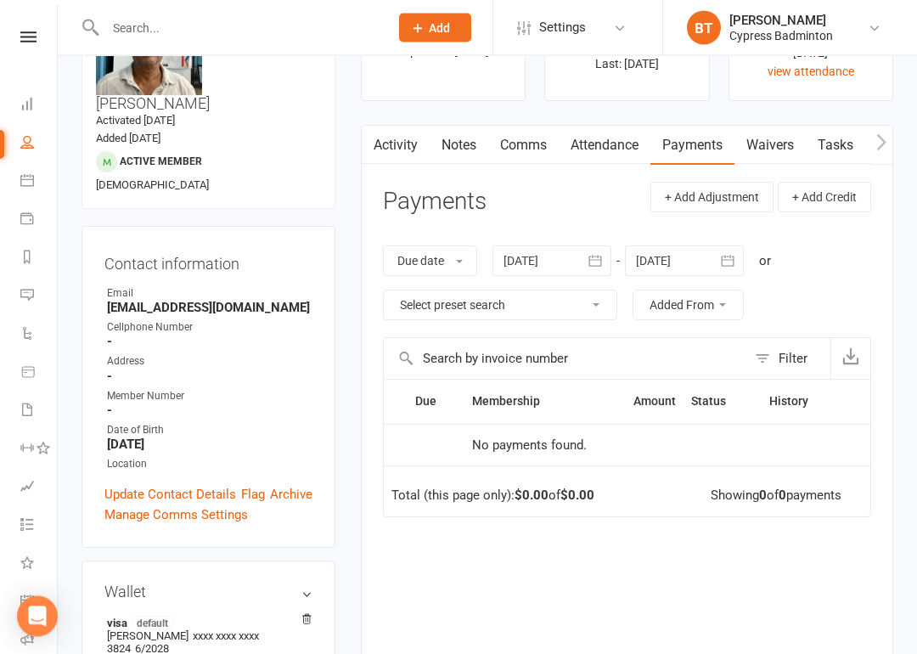
scroll to position [105, 0]
click at [590, 245] on button "button" at bounding box center [596, 260] width 31 height 31
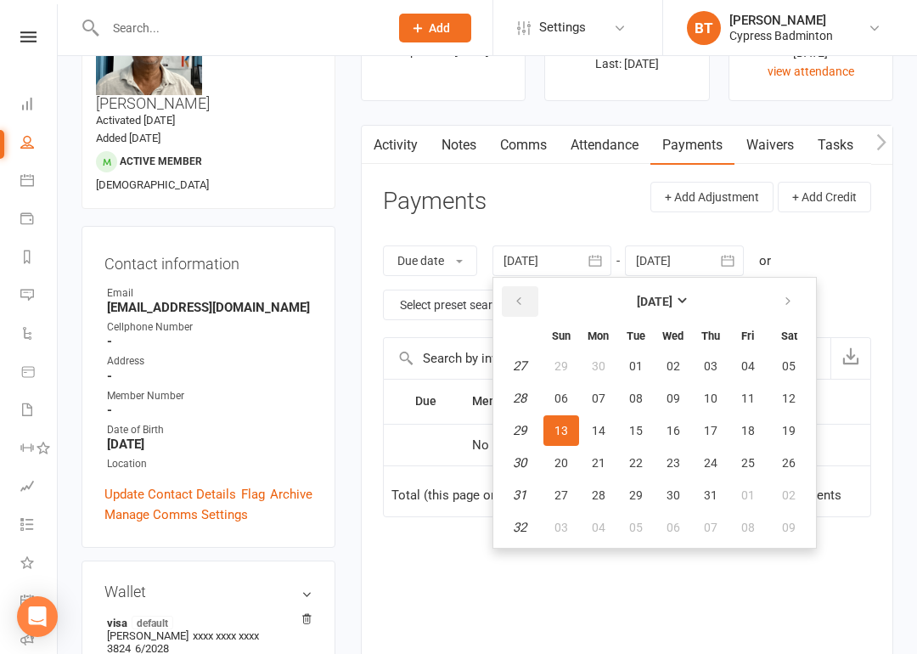
click at [514, 295] on button "button" at bounding box center [520, 301] width 37 height 31
click at [627, 496] on button "01" at bounding box center [636, 495] width 36 height 31
type input "[DATE]"
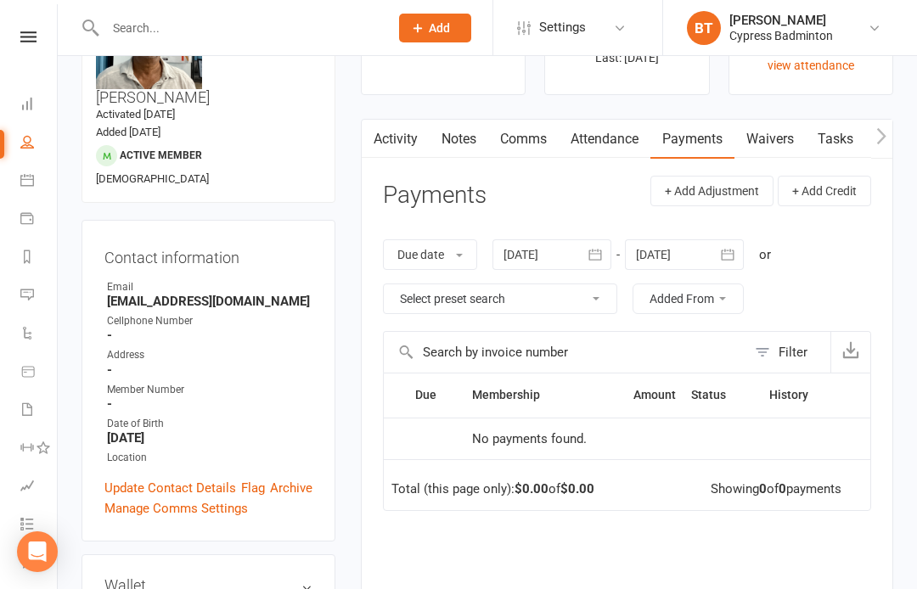
scroll to position [0, 0]
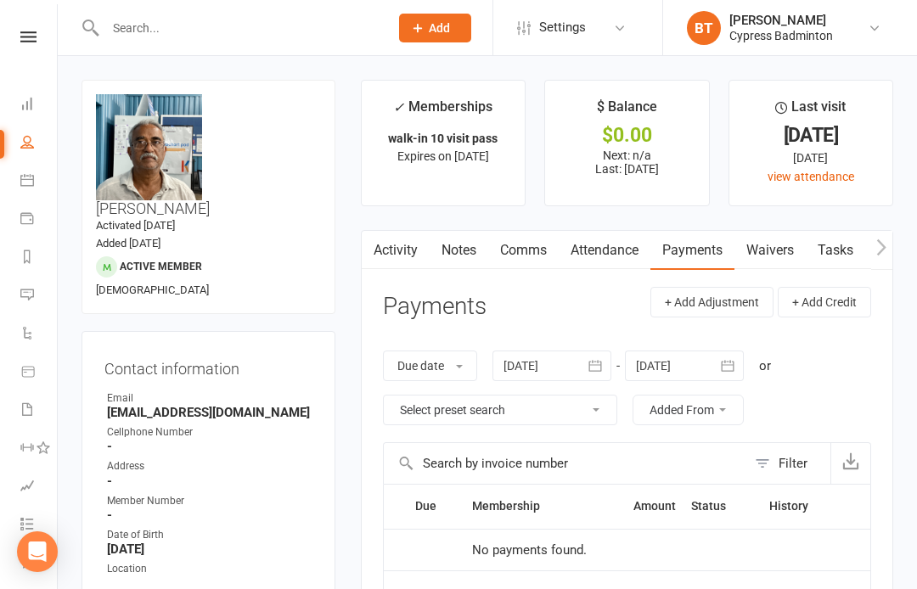
click at [234, 36] on input "text" at bounding box center [238, 28] width 277 height 24
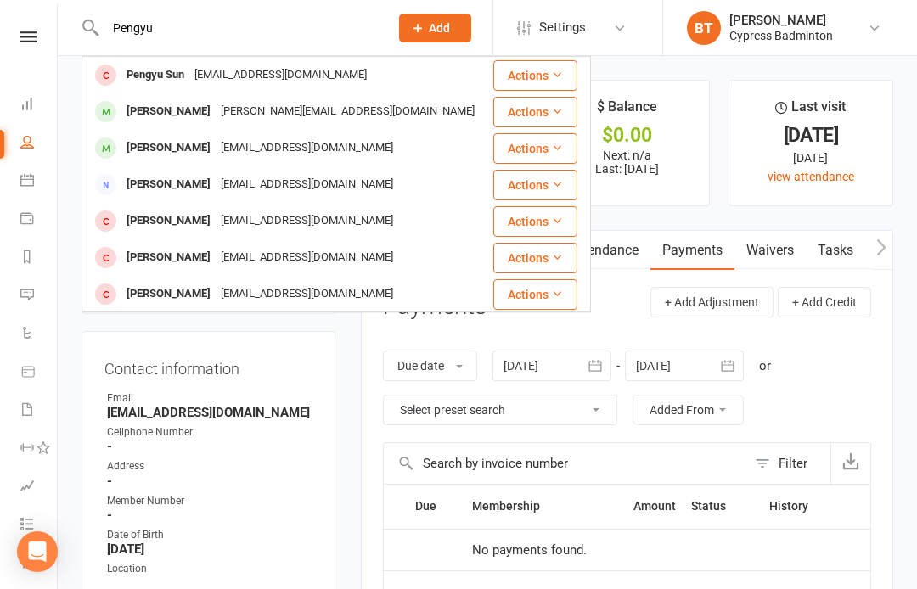
type input "Pengyu"
click at [169, 79] on div "Pengyu Sun" at bounding box center [155, 75] width 68 height 25
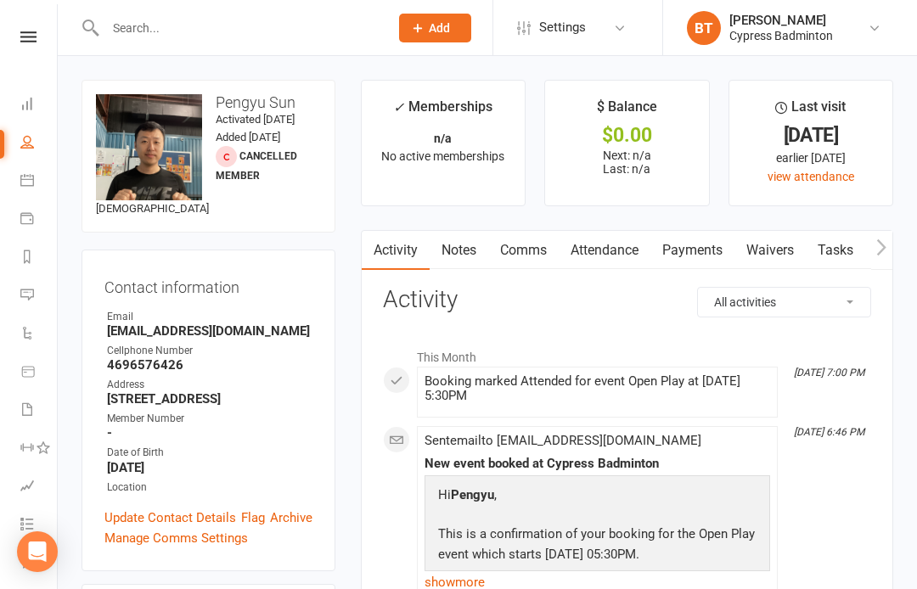
click at [10, 41] on link at bounding box center [28, 36] width 60 height 11
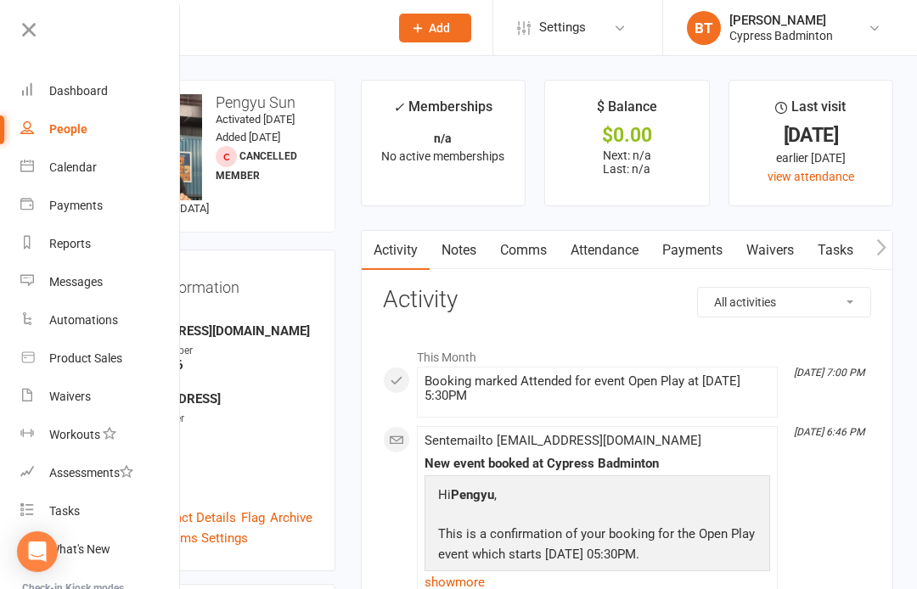
click at [74, 373] on link "Product Sales" at bounding box center [100, 359] width 160 height 38
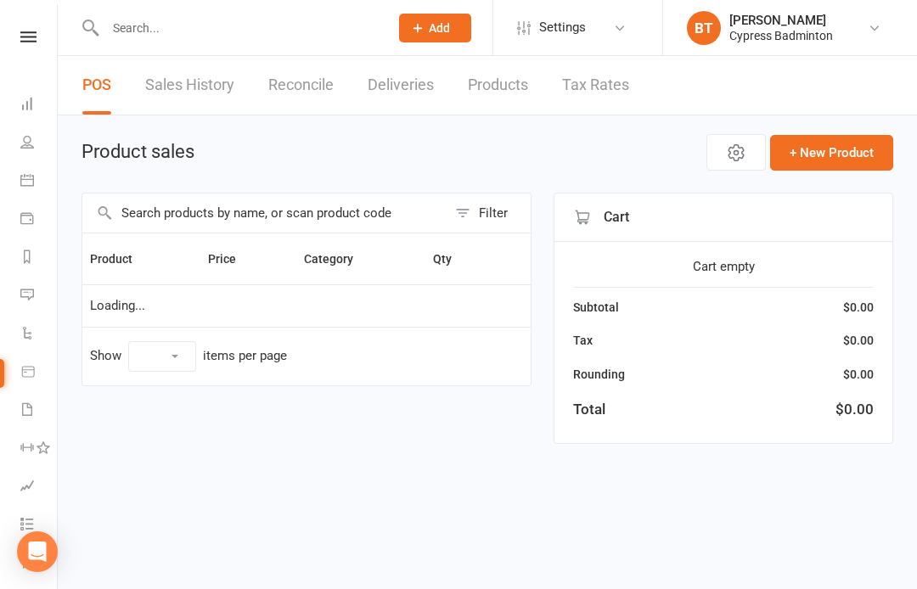
select select "100"
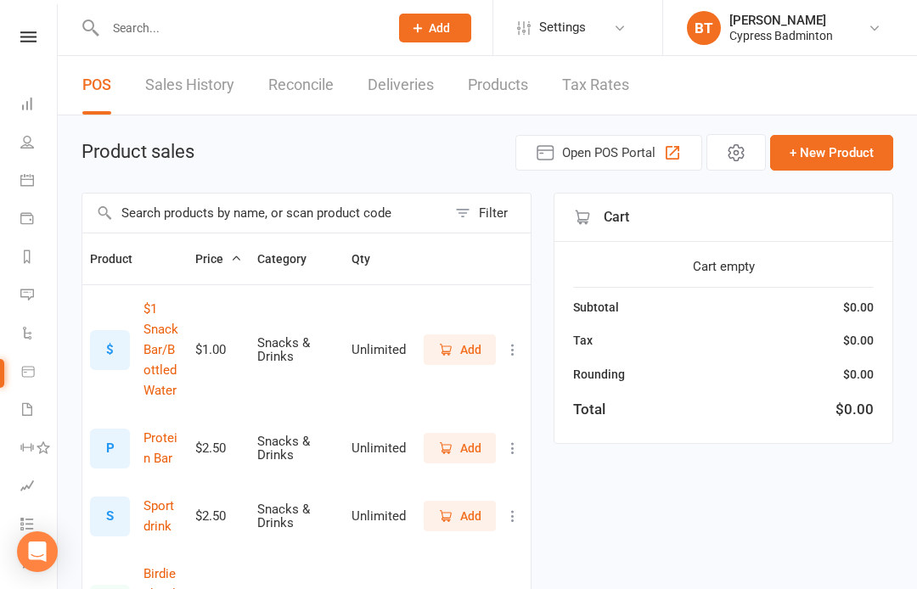
click at [170, 217] on input "text" at bounding box center [264, 213] width 364 height 39
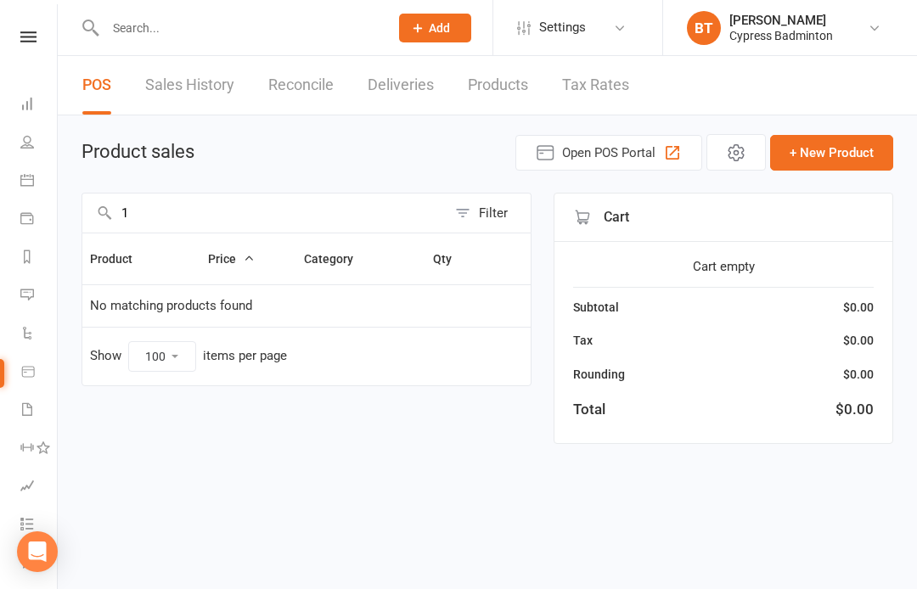
type input "1"
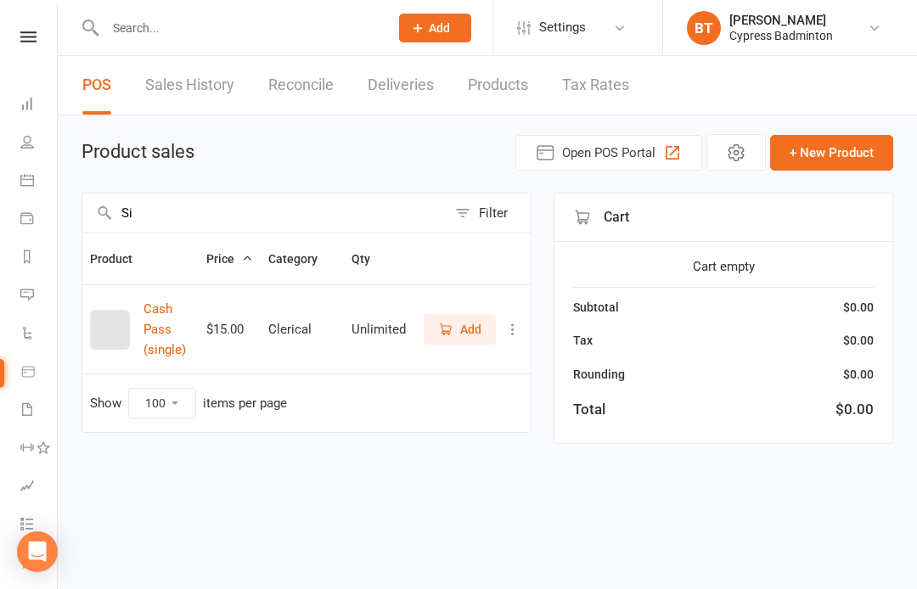
type input "S"
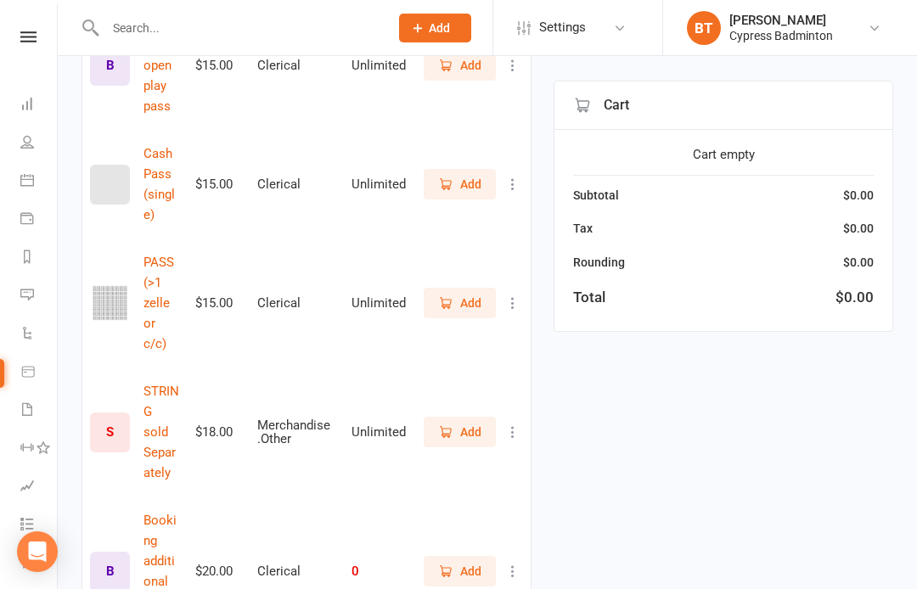
scroll to position [1050, 0]
click at [450, 296] on icon "button" at bounding box center [445, 303] width 15 height 15
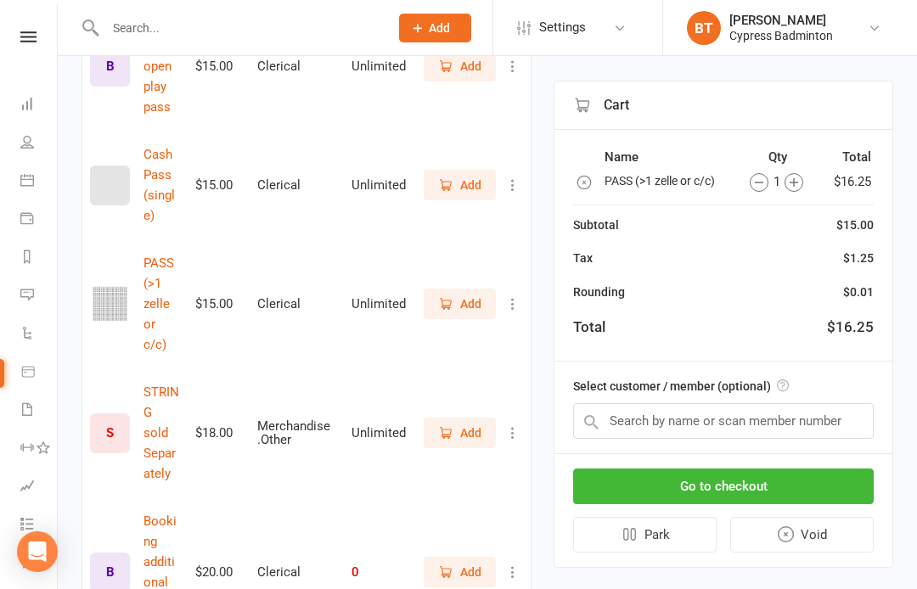
click at [60, 27] on react-component at bounding box center [188, 27] width 377 height 55
click at [24, 53] on div "Clubworx" at bounding box center [28, 58] width 57 height 55
click at [22, 37] on icon at bounding box center [28, 36] width 16 height 11
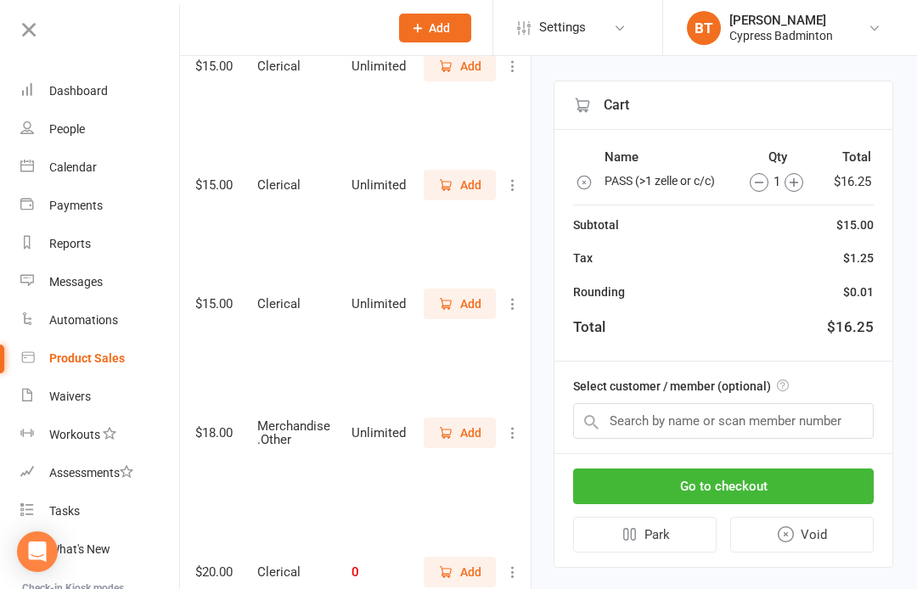
click at [86, 164] on div "Calendar" at bounding box center [73, 167] width 48 height 14
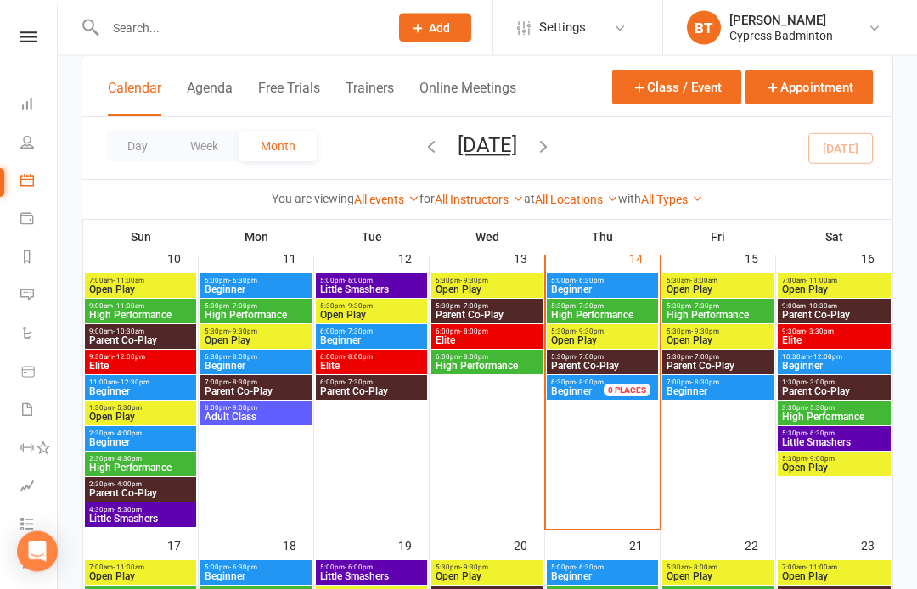
scroll to position [639, 0]
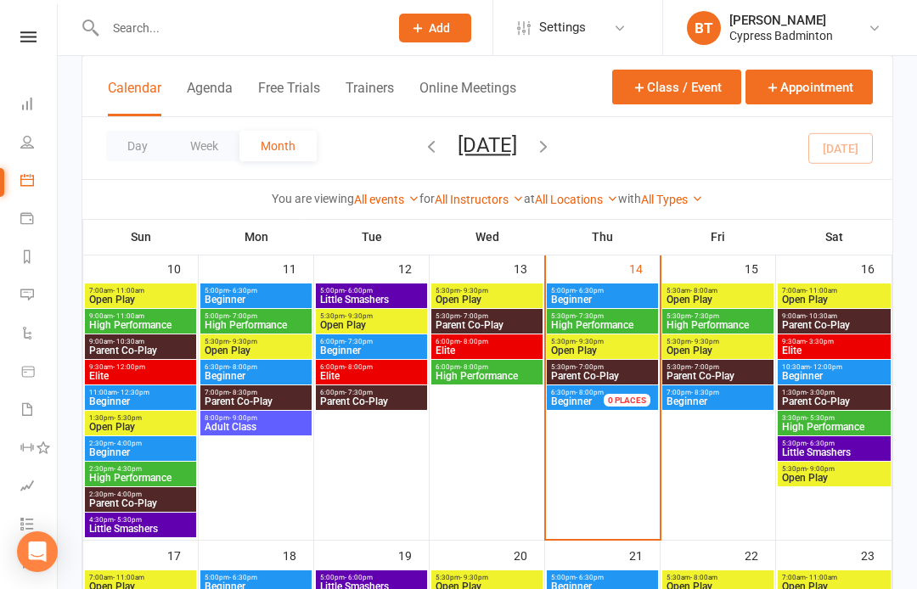
click at [613, 346] on span "Open Play" at bounding box center [602, 351] width 104 height 10
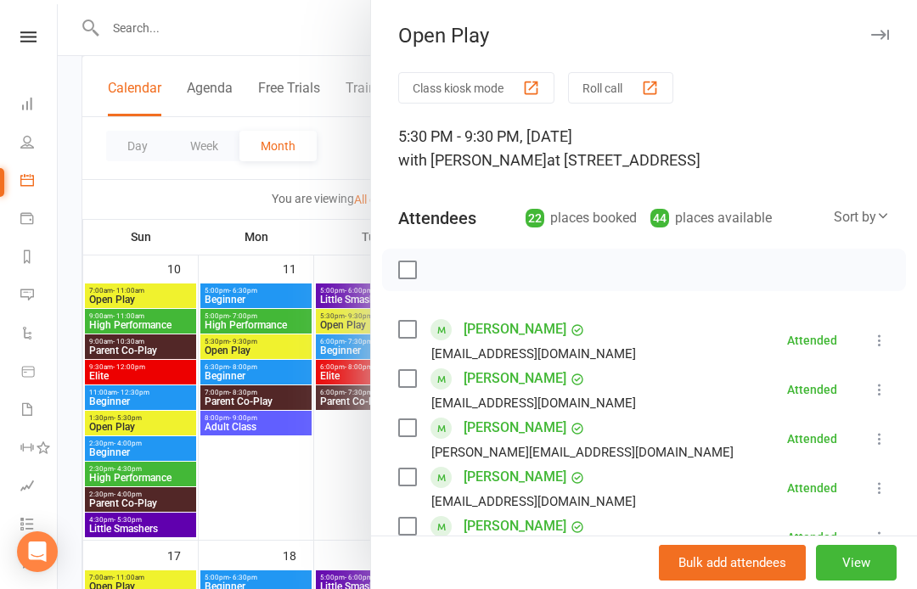
click at [32, 28] on nav "Clubworx Dashboard People Calendar Payments Reports Messages Automations Produc…" at bounding box center [29, 298] width 58 height 589
click at [42, 27] on nav "Clubworx Dashboard People Calendar Payments Reports Messages Automations Produc…" at bounding box center [29, 298] width 58 height 589
click at [332, 32] on div at bounding box center [487, 294] width 859 height 589
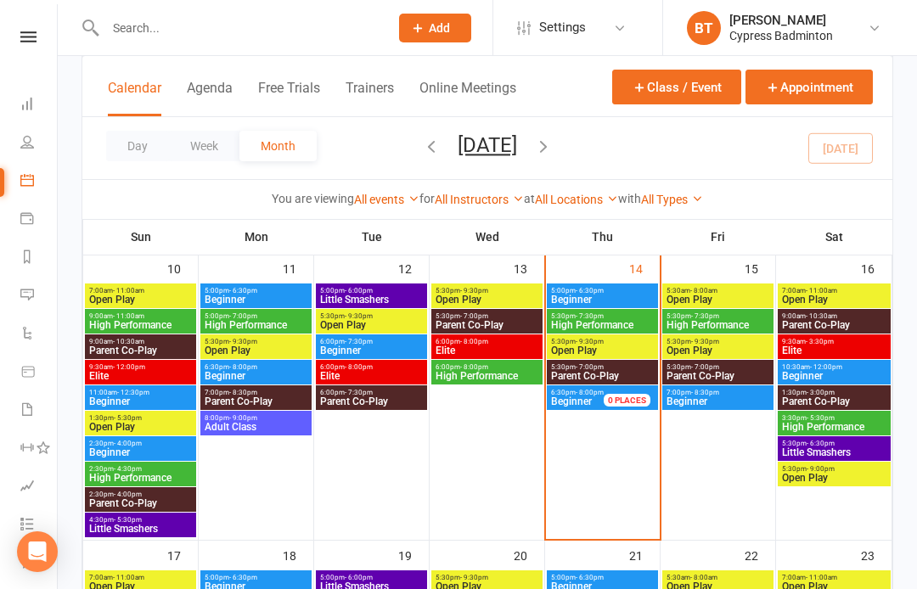
click at [44, 38] on link at bounding box center [28, 36] width 60 height 11
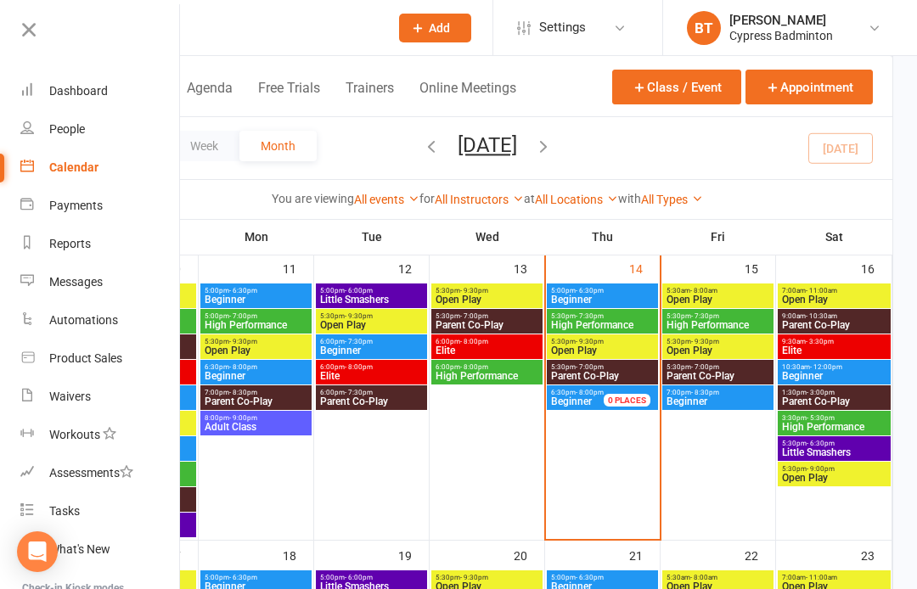
click at [95, 362] on div "Product Sales" at bounding box center [85, 358] width 73 height 14
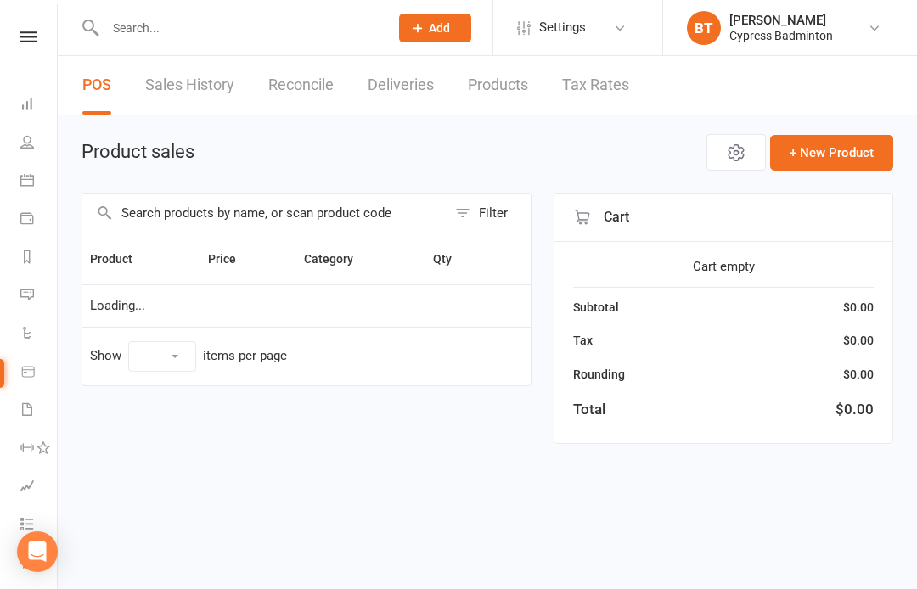
select select "100"
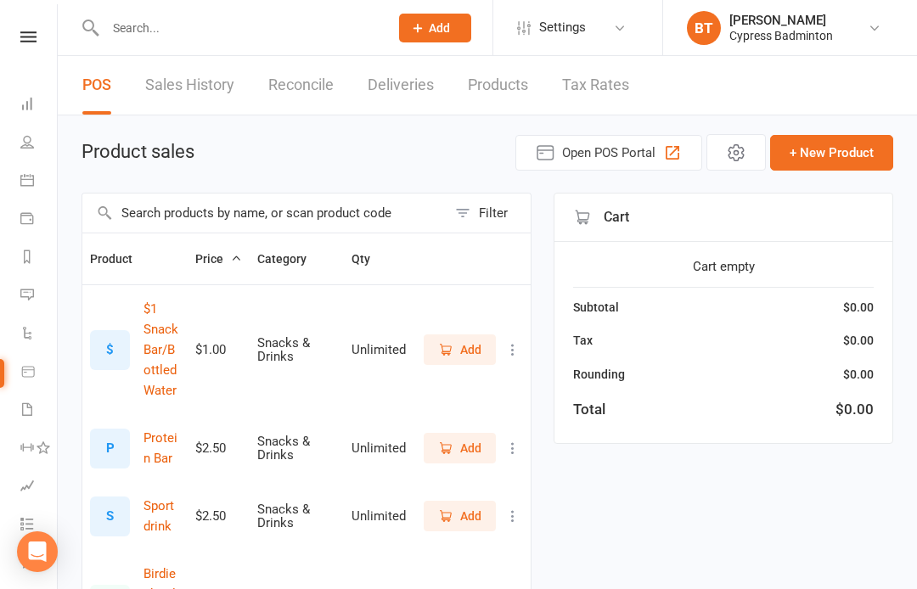
click at [154, 216] on input "text" at bounding box center [264, 213] width 364 height 39
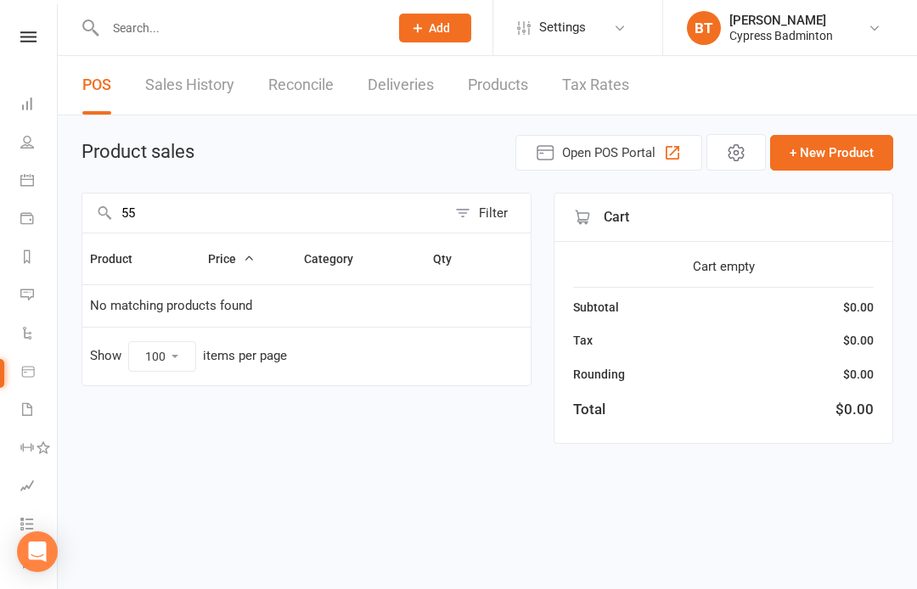
type input "5"
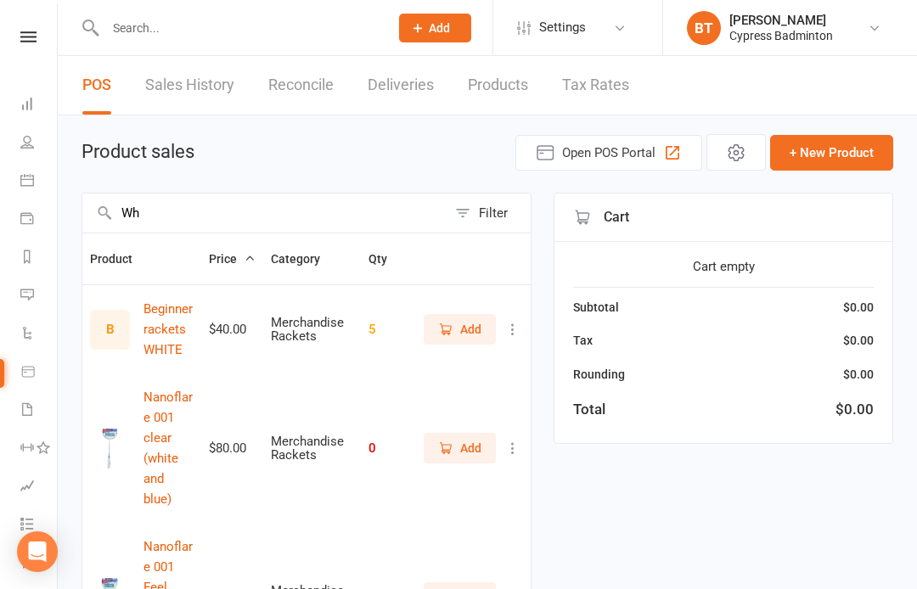
type input "W"
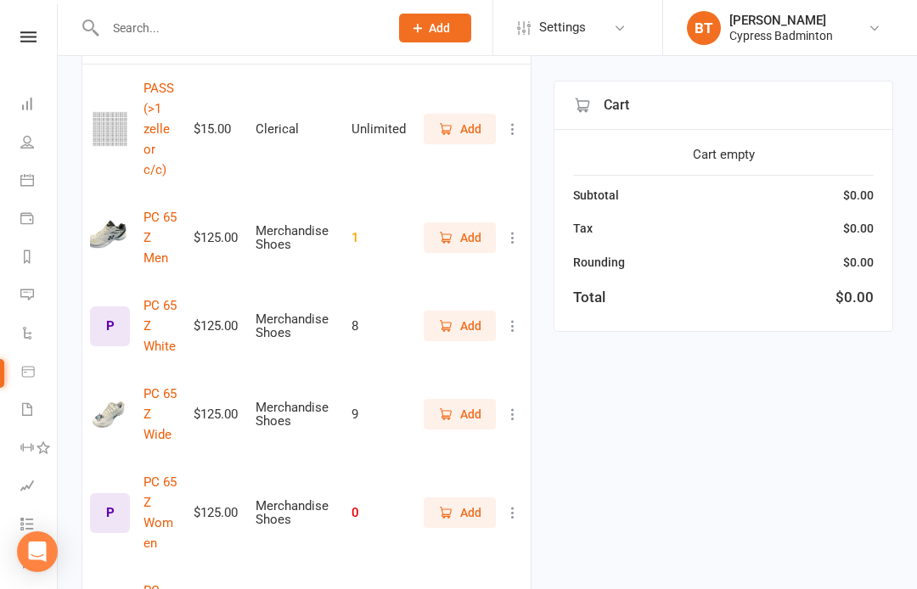
scroll to position [220, 0]
type input "z"
click at [108, 219] on img at bounding box center [110, 239] width 40 height 40
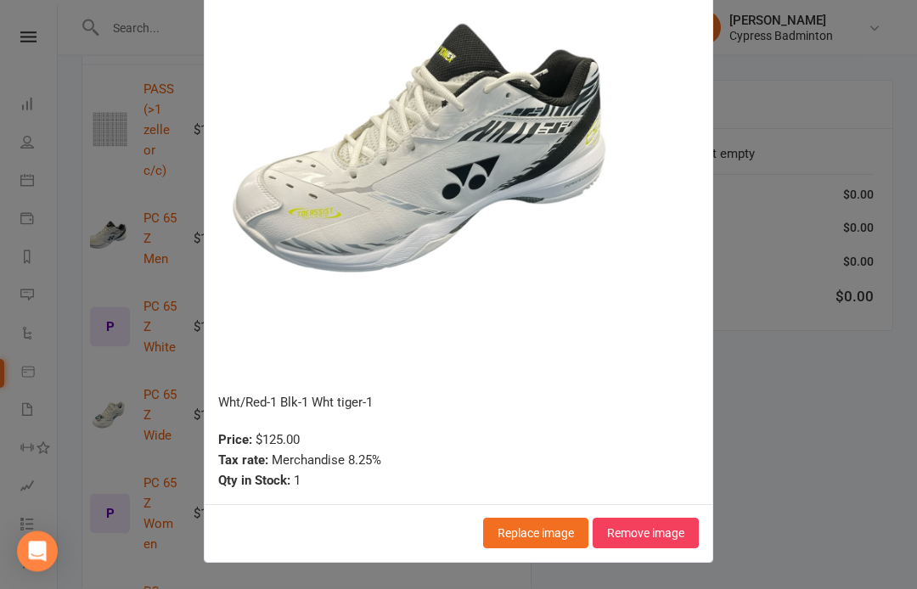
scroll to position [221, 0]
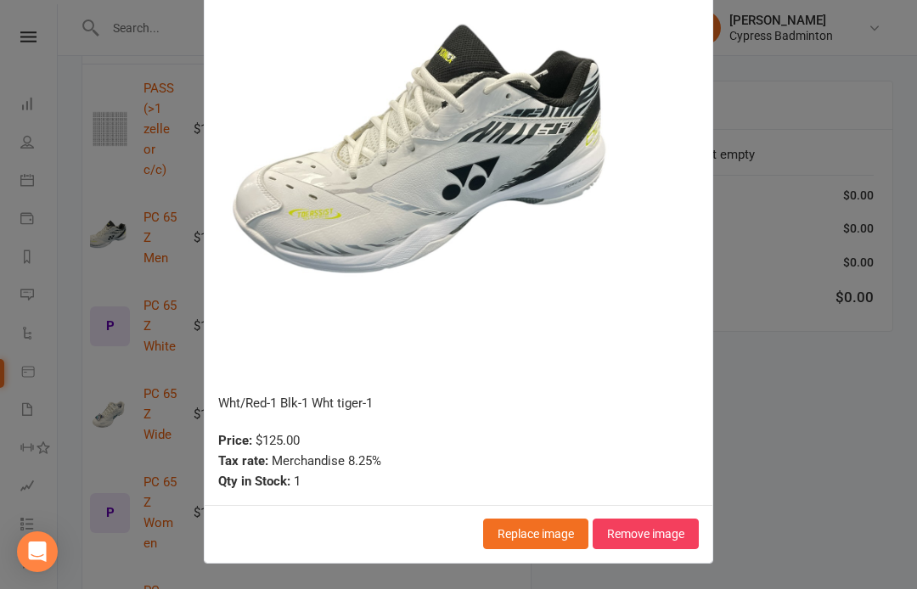
click at [779, 415] on div "Merchandise Shoes : PC 65 Z Men Wht/Red-1 Blk-1 Wht tiger-1 Price: $125.00 Tax …" at bounding box center [458, 294] width 917 height 589
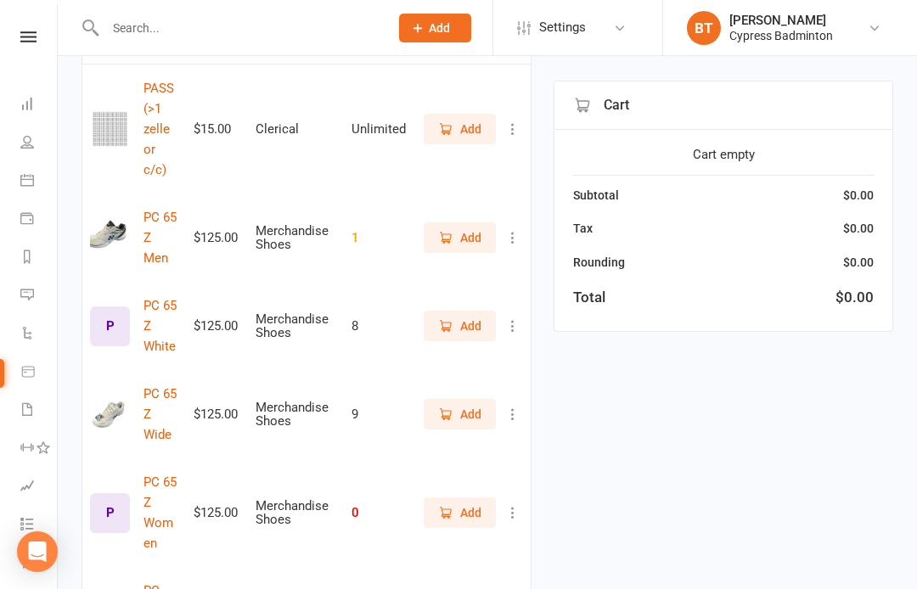
click at [469, 228] on span "Add" at bounding box center [470, 237] width 21 height 19
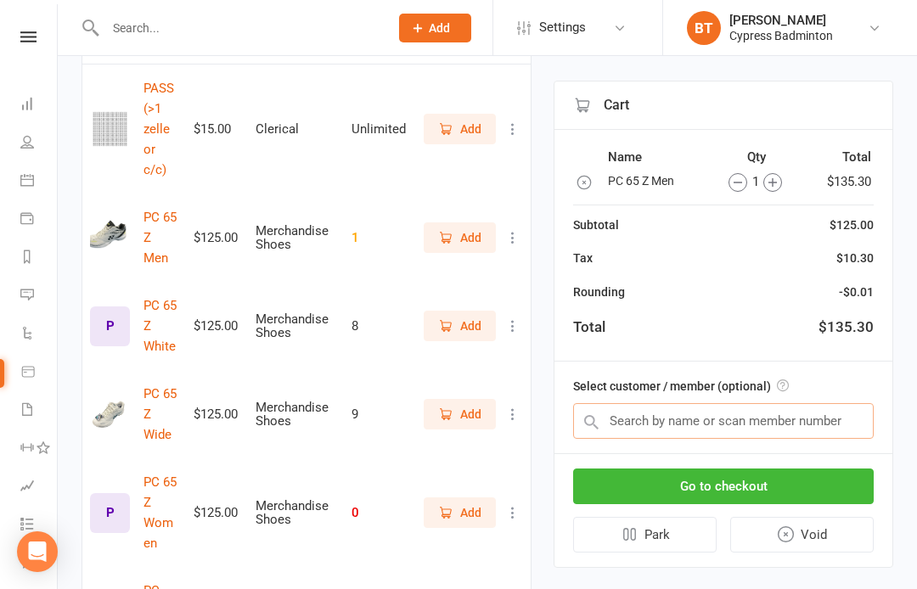
click at [638, 415] on input "text" at bounding box center [723, 421] width 301 height 36
click at [735, 179] on icon "button" at bounding box center [737, 182] width 19 height 19
click at [733, 184] on icon "button" at bounding box center [737, 182] width 19 height 19
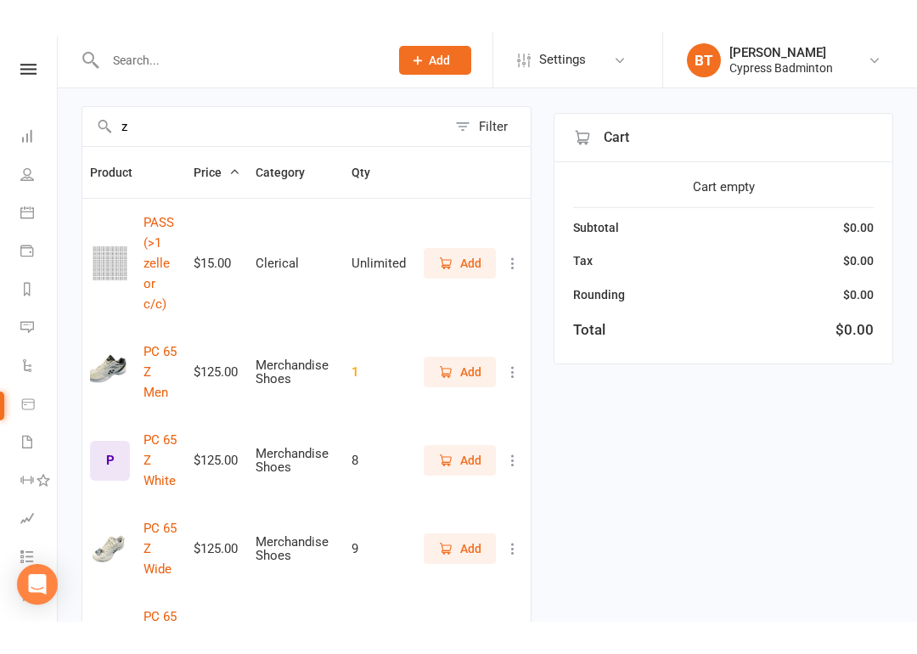
scroll to position [0, 0]
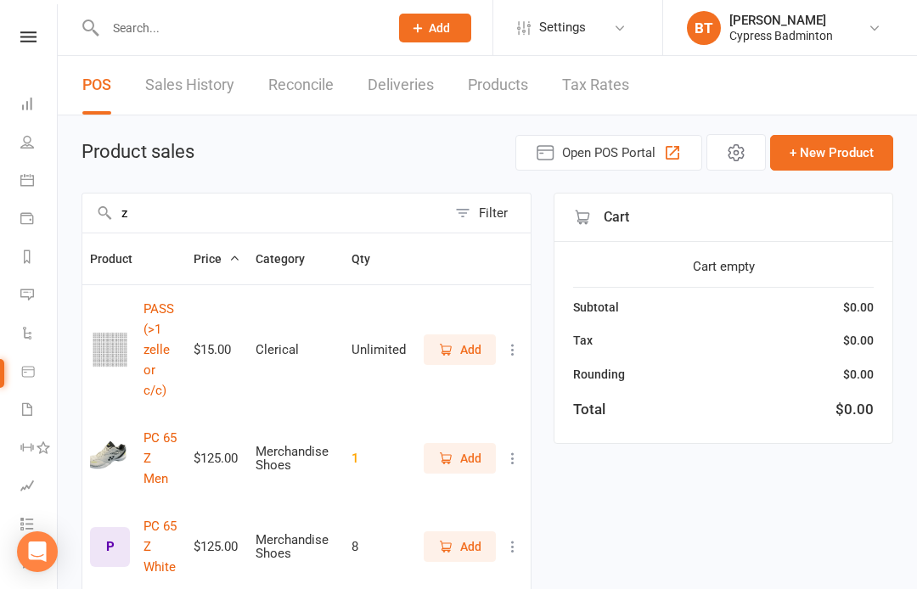
click at [153, 216] on input "z" at bounding box center [264, 213] width 364 height 39
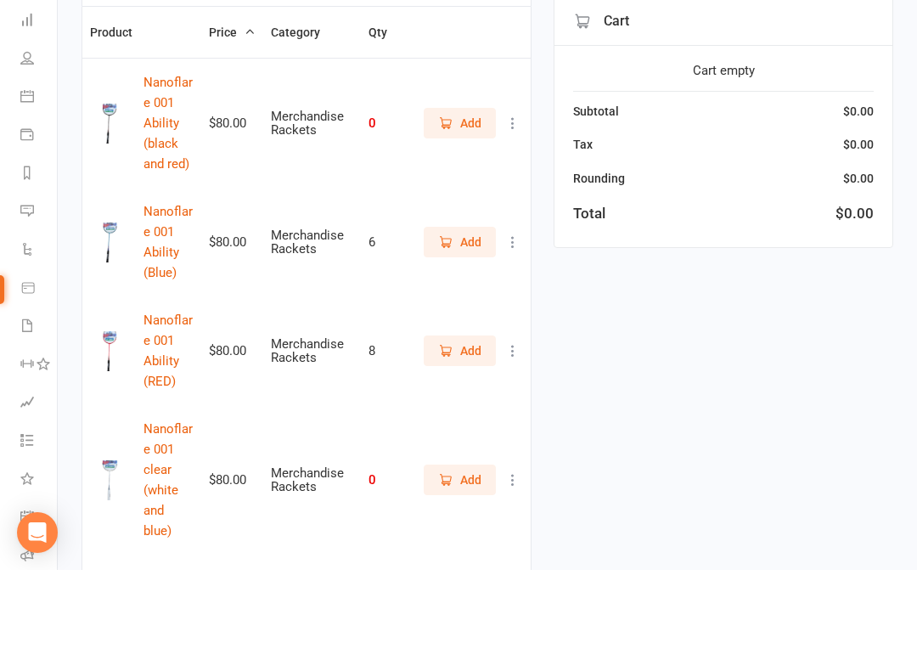
scroll to position [143, 0]
type input "Nano"
click at [462, 424] on span "Add" at bounding box center [470, 433] width 21 height 19
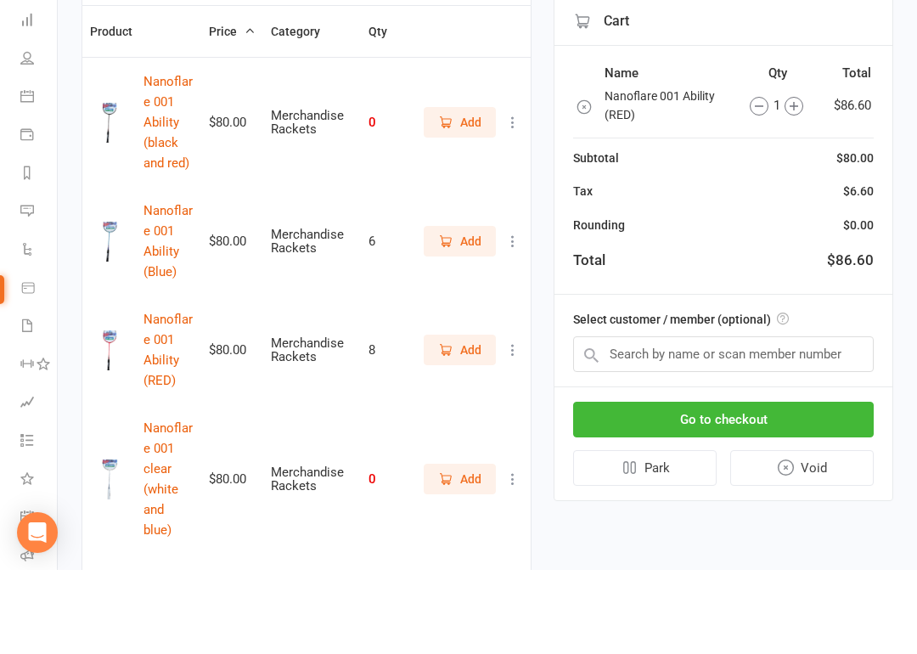
scroll to position [228, 0]
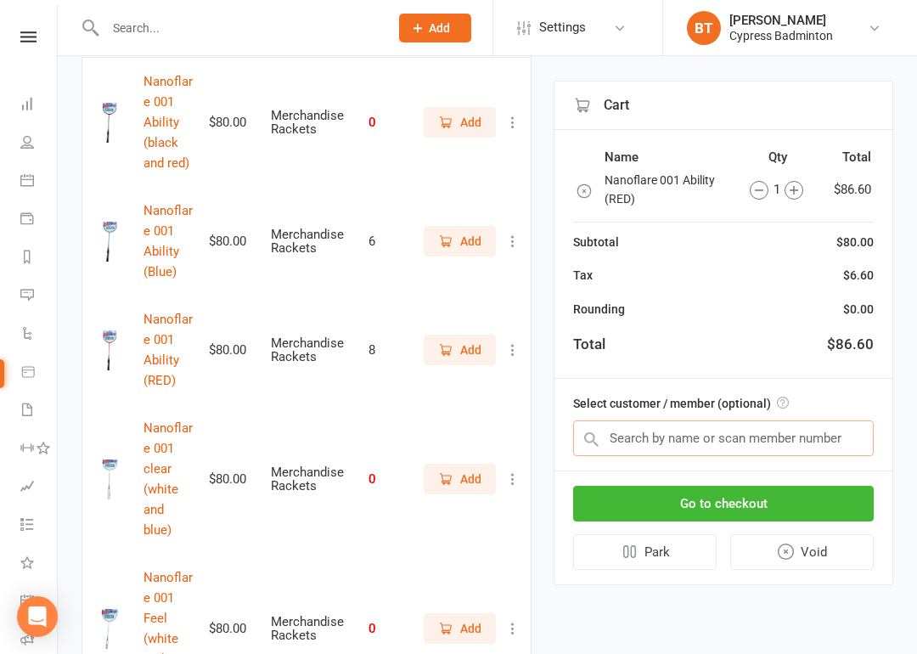
click at [624, 425] on input "text" at bounding box center [723, 438] width 301 height 36
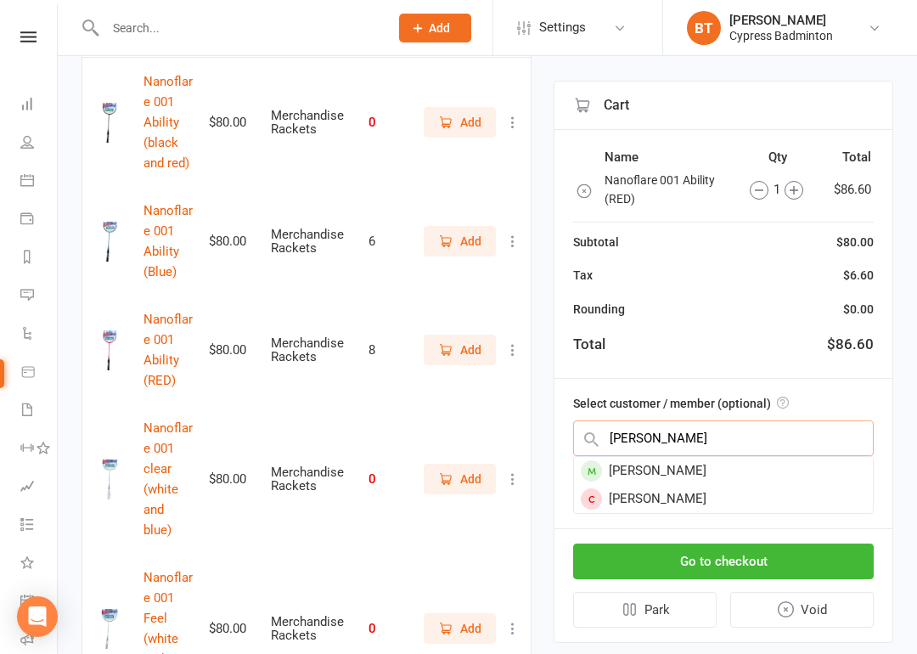
type input "[PERSON_NAME]"
click at [649, 462] on div "[PERSON_NAME]" at bounding box center [723, 471] width 299 height 28
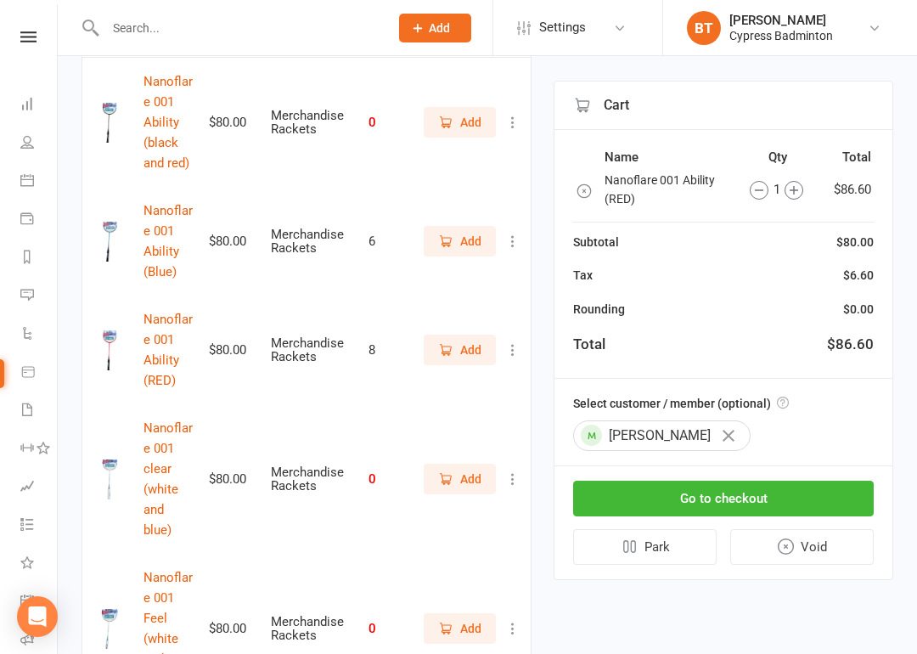
click at [706, 486] on button "Go to checkout" at bounding box center [723, 498] width 301 height 36
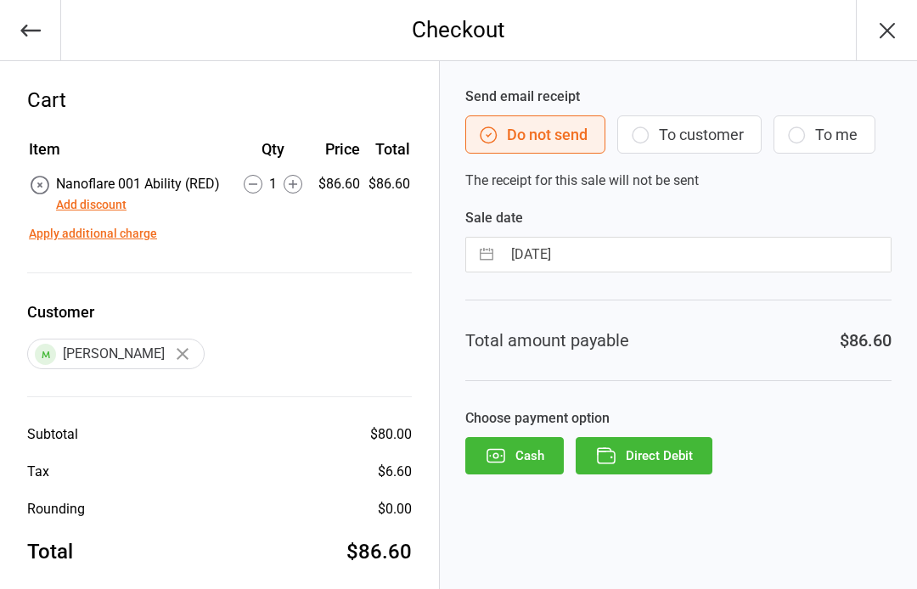
click at [104, 204] on button "Add discount" at bounding box center [91, 205] width 70 height 18
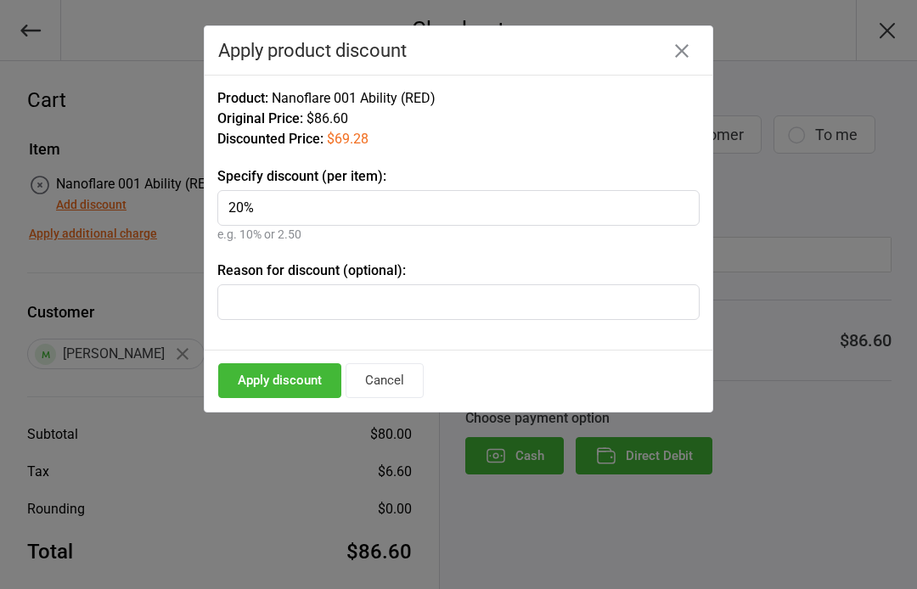
type input "20%"
click at [267, 310] on input "text" at bounding box center [458, 302] width 482 height 36
type input "racket student"
click at [288, 374] on button "Apply discount" at bounding box center [279, 380] width 123 height 35
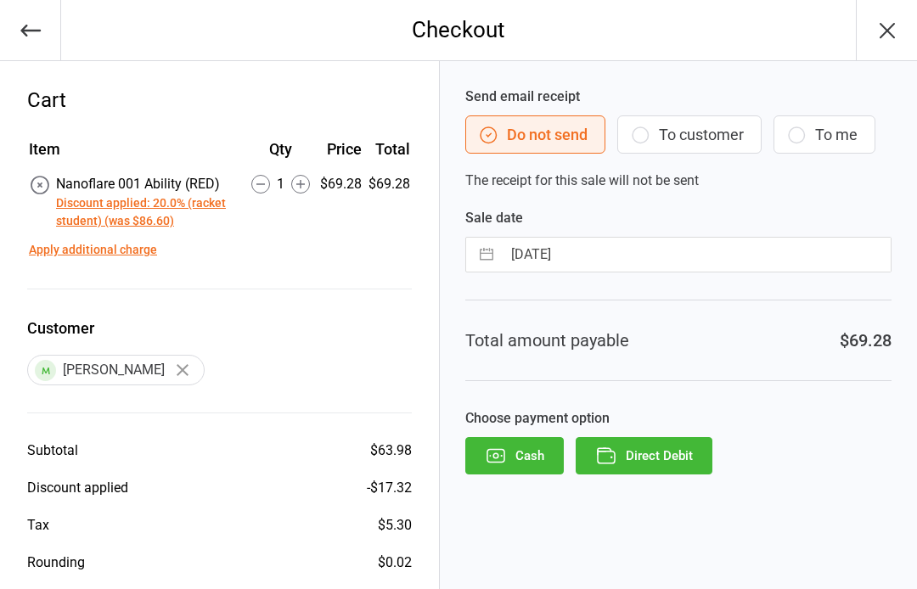
click at [663, 452] on button "Direct Debit" at bounding box center [644, 455] width 137 height 37
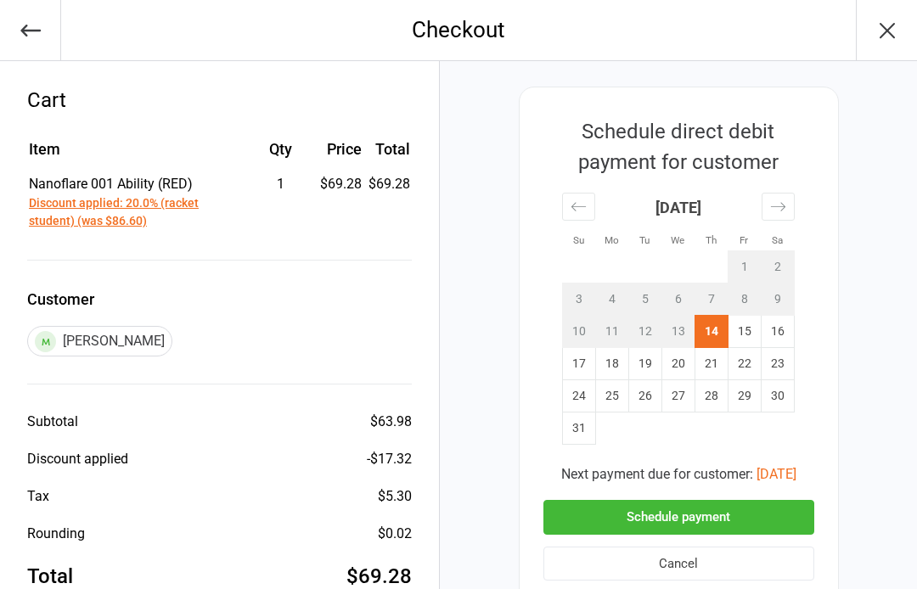
click at [674, 520] on button "Schedule payment" at bounding box center [678, 517] width 271 height 35
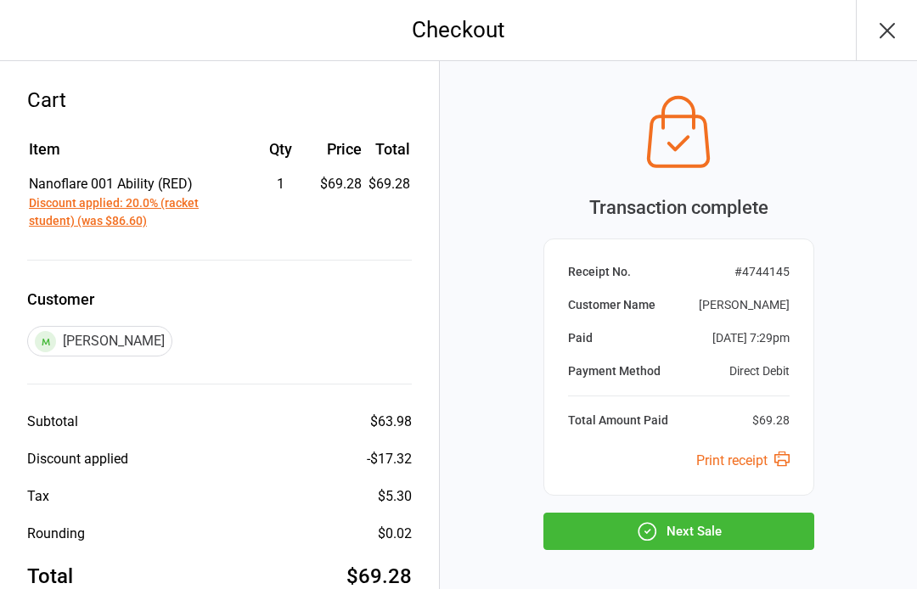
click at [677, 533] on button "Next Sale" at bounding box center [678, 531] width 271 height 37
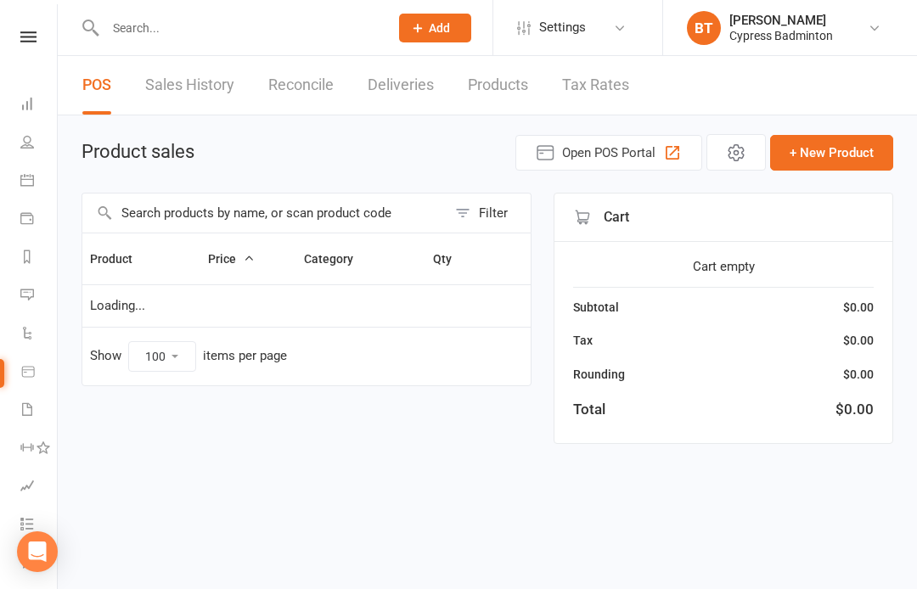
select select "100"
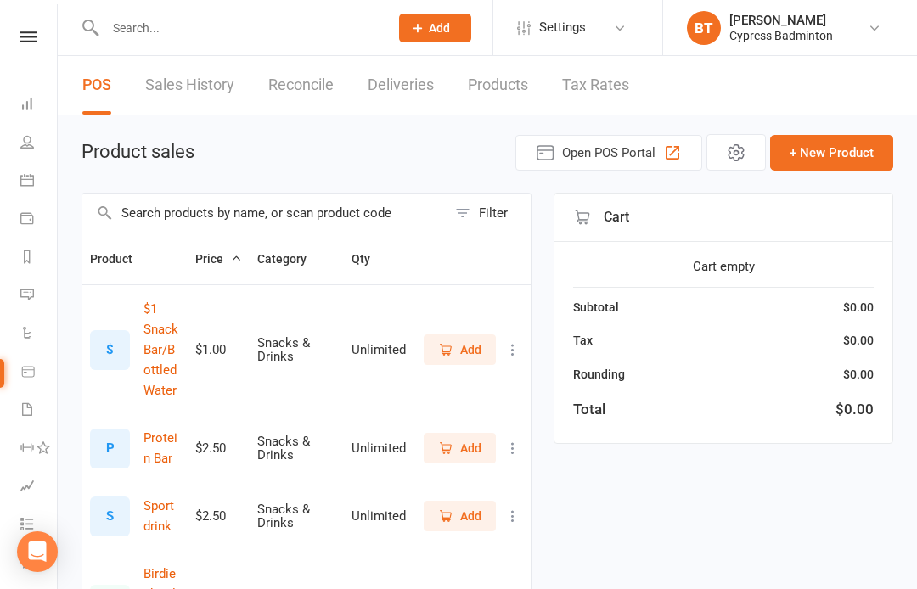
click at [204, 92] on link "Sales History" at bounding box center [189, 85] width 89 height 59
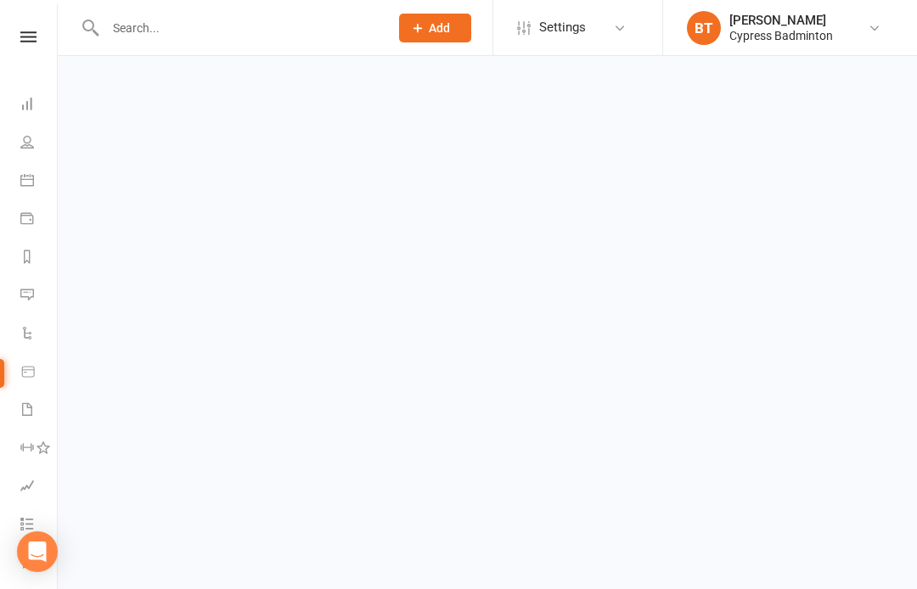
select select "100"
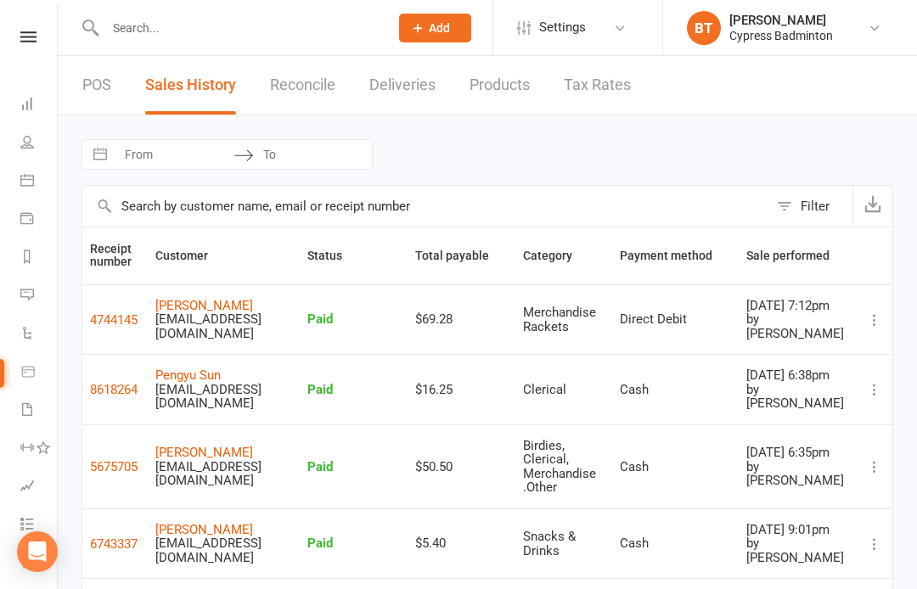
click at [826, 401] on div "by Boyd Tahtat" at bounding box center [797, 397] width 103 height 28
click at [36, 39] on icon at bounding box center [28, 36] width 16 height 11
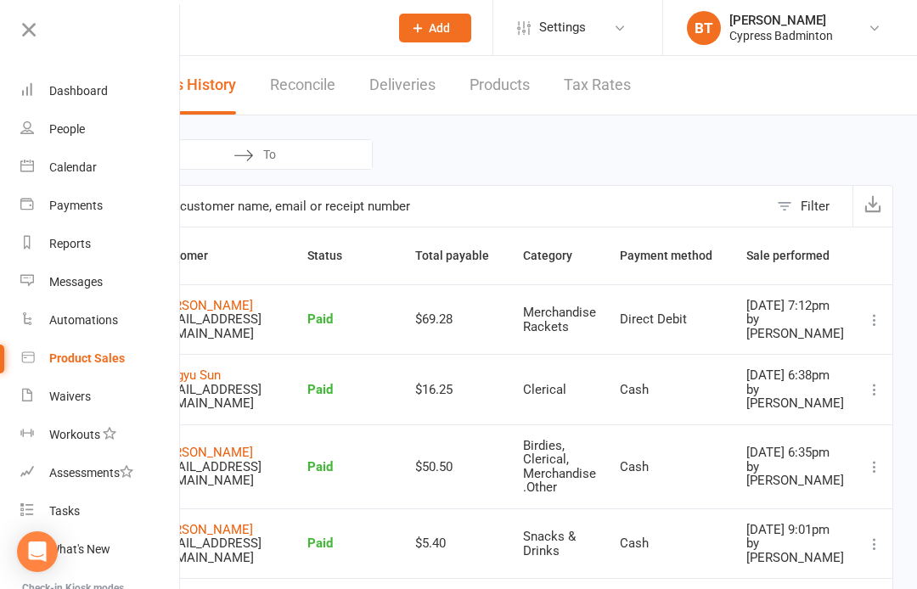
click at [101, 361] on div "Product Sales" at bounding box center [87, 358] width 76 height 14
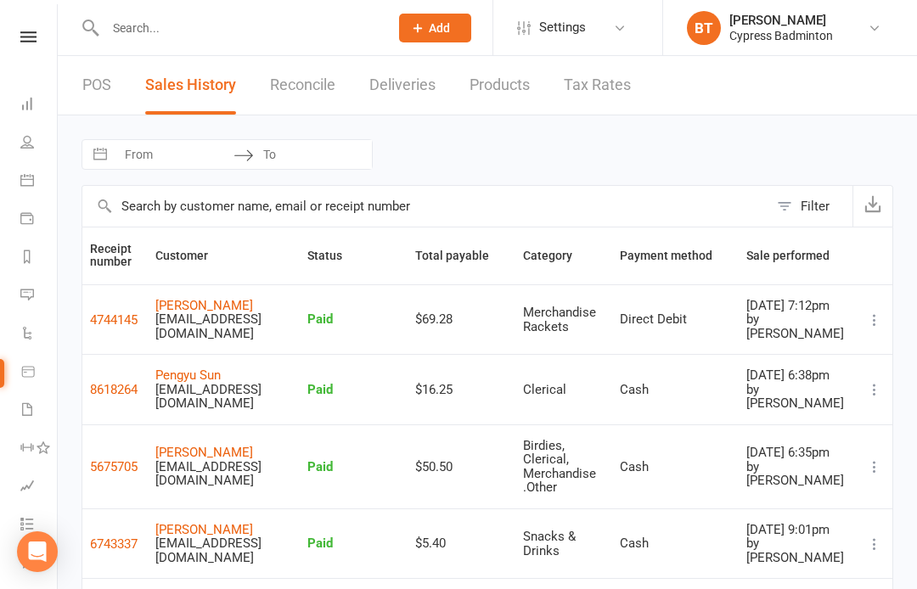
select select "100"
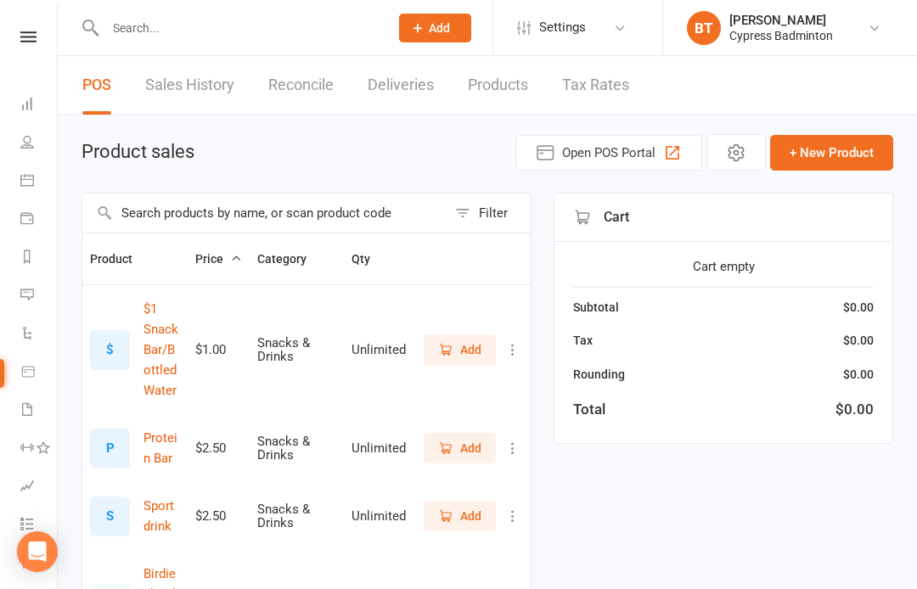
click at [151, 205] on input "text" at bounding box center [264, 213] width 364 height 39
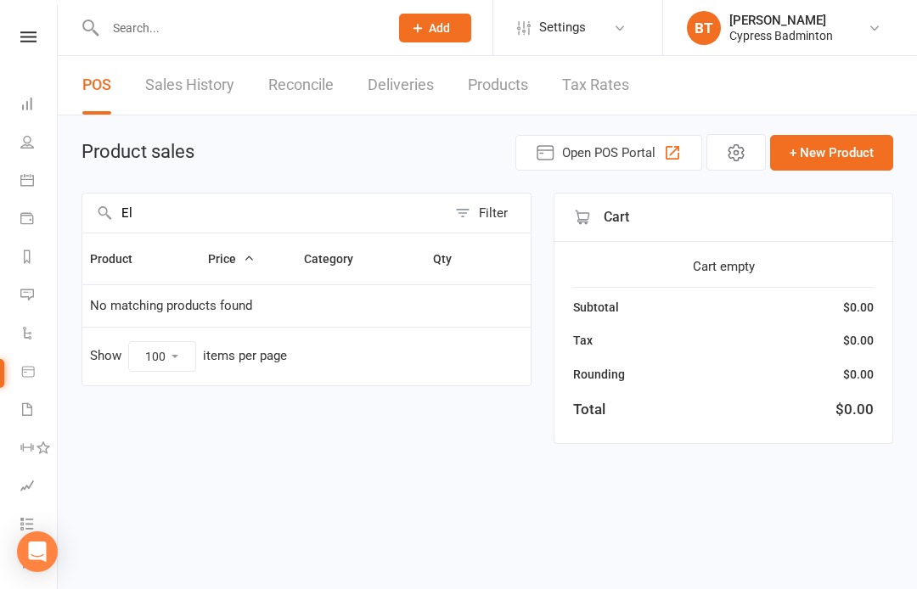
type input "E"
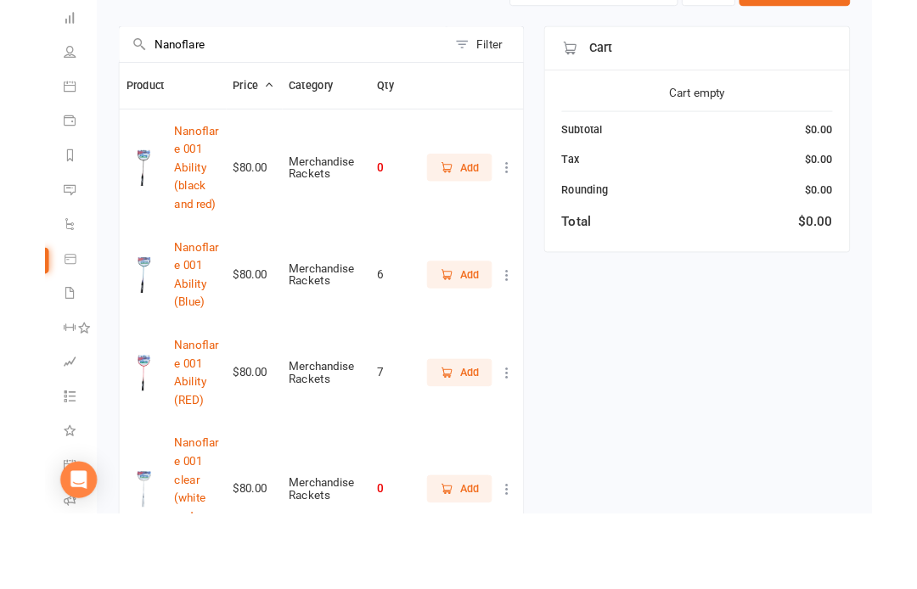
scroll to position [84, 0]
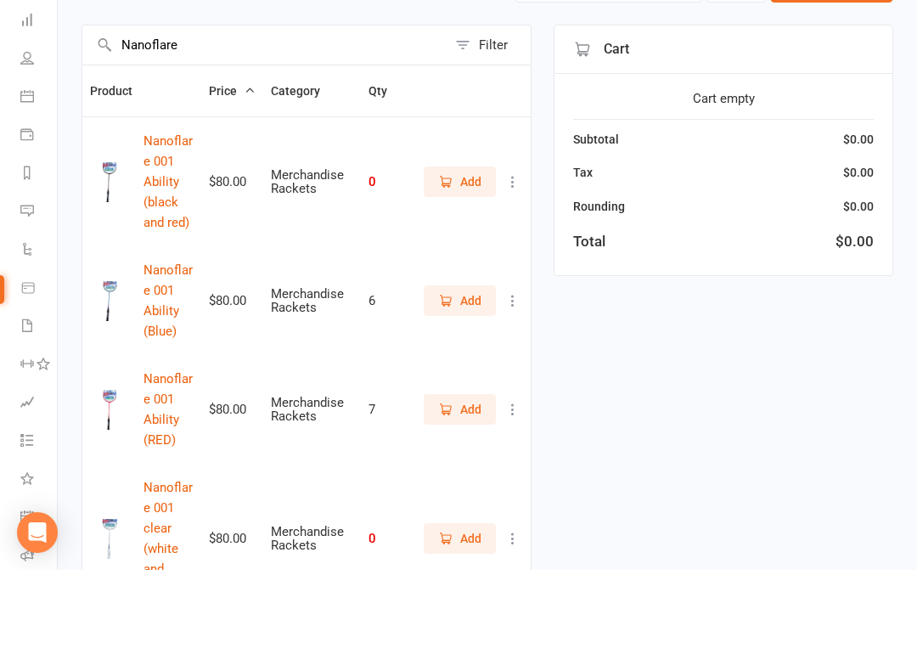
type input "Nanoflare"
click at [475, 375] on span "Add" at bounding box center [470, 384] width 21 height 19
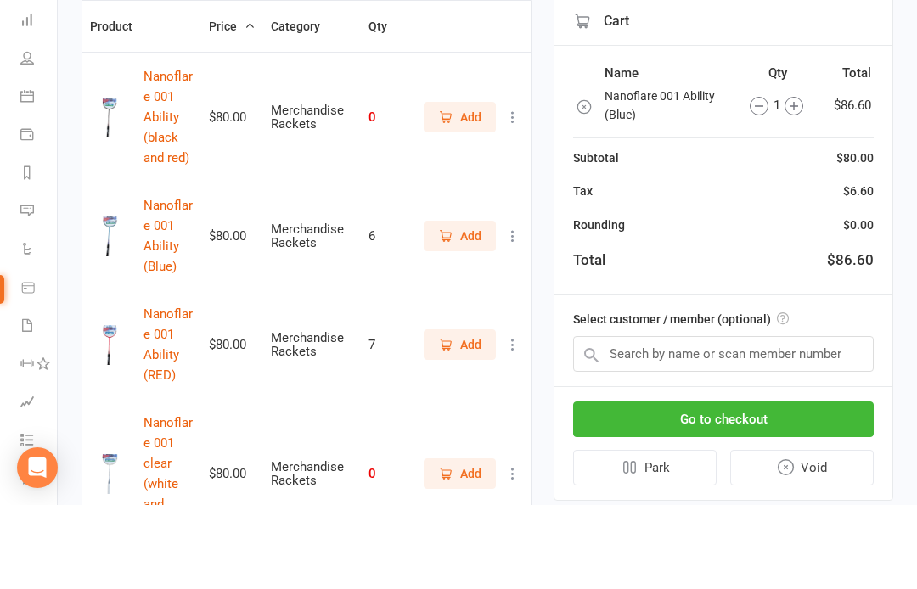
scroll to position [233, 0]
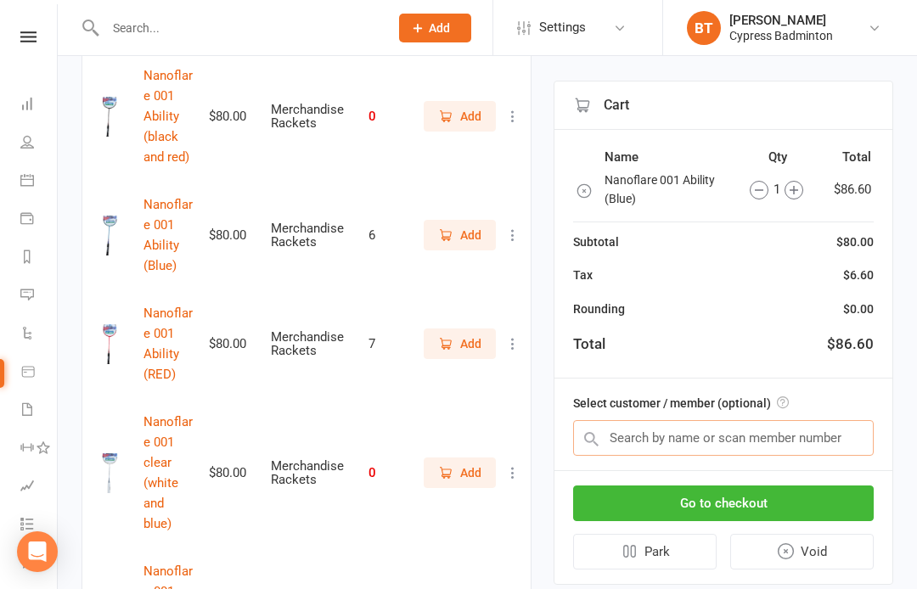
click at [618, 436] on input "text" at bounding box center [723, 438] width 301 height 36
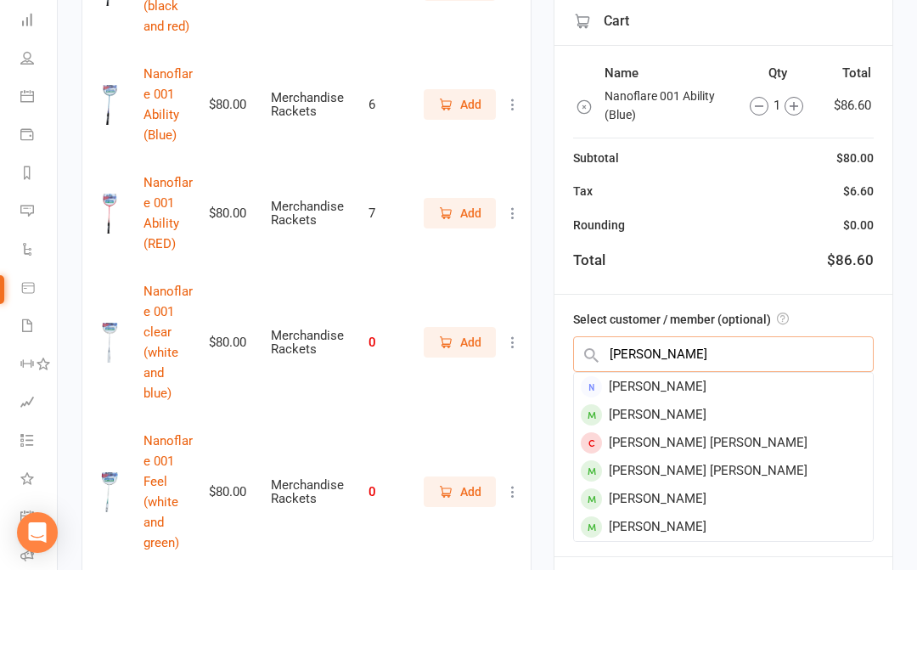
scroll to position [287, 0]
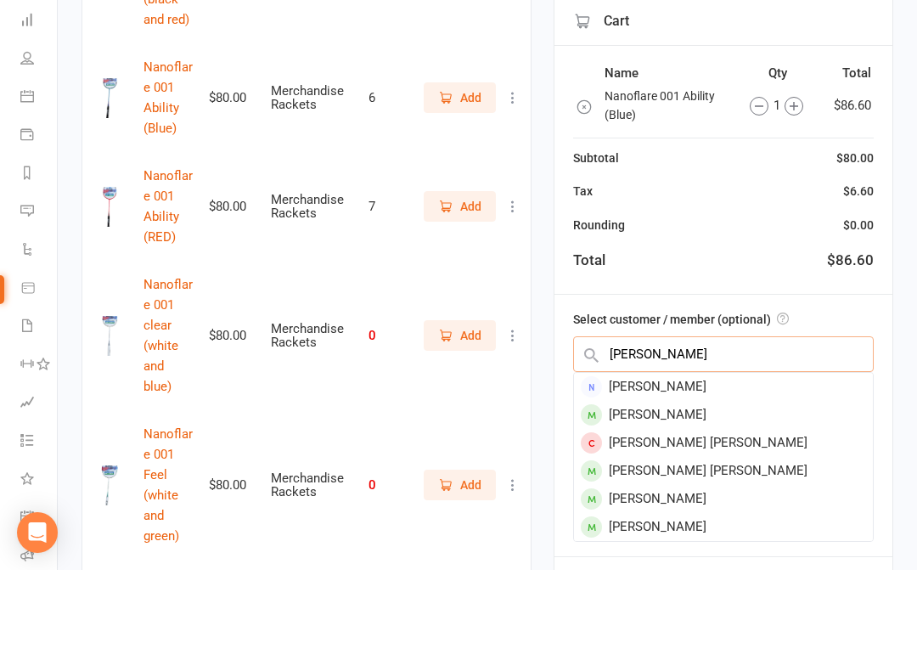
type input "Krishna kanduri"
click at [681, 457] on div "[PERSON_NAME]" at bounding box center [723, 471] width 299 height 28
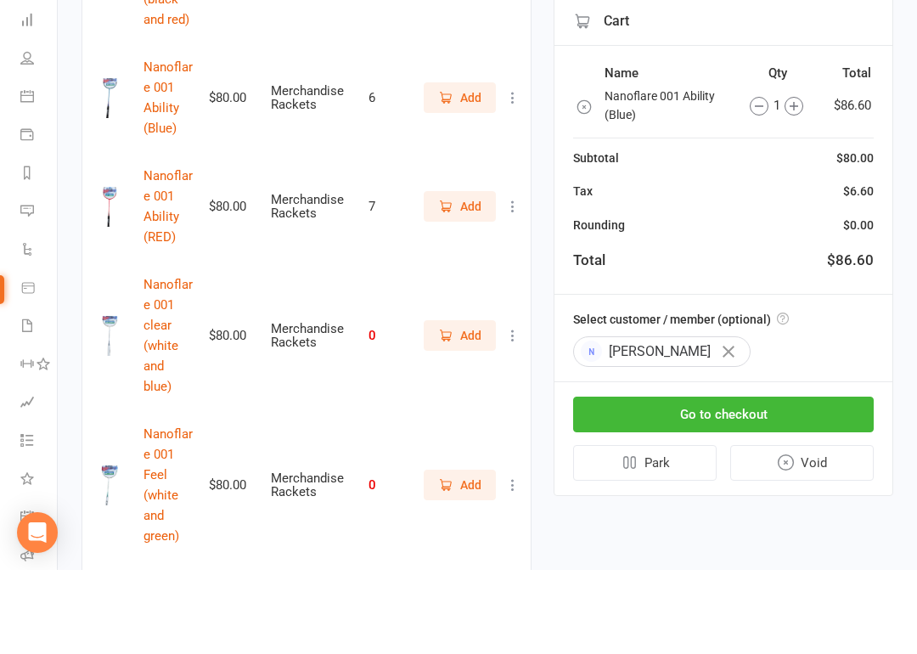
scroll to position [371, 0]
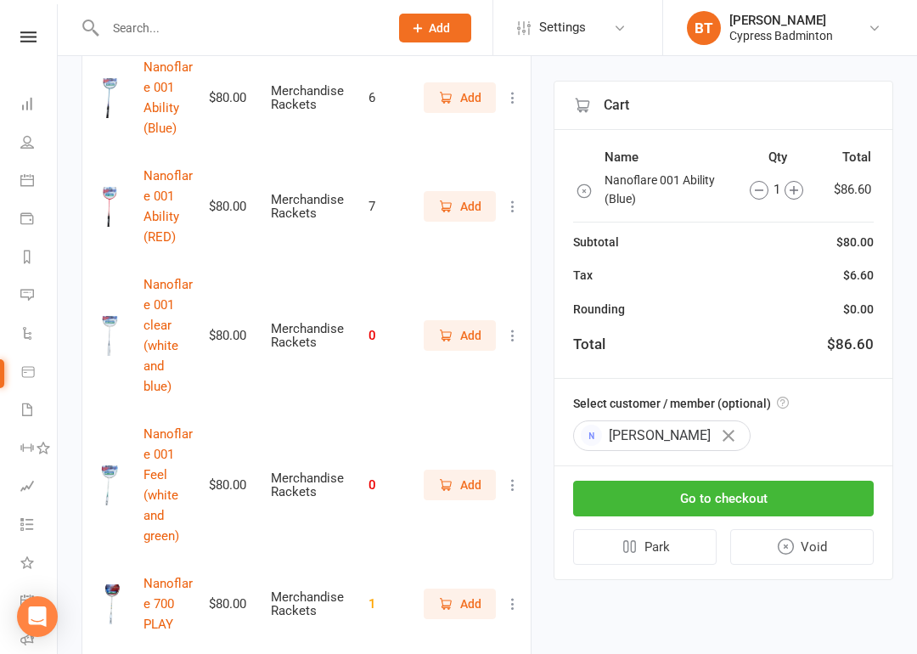
click at [703, 492] on button "Go to checkout" at bounding box center [723, 498] width 301 height 36
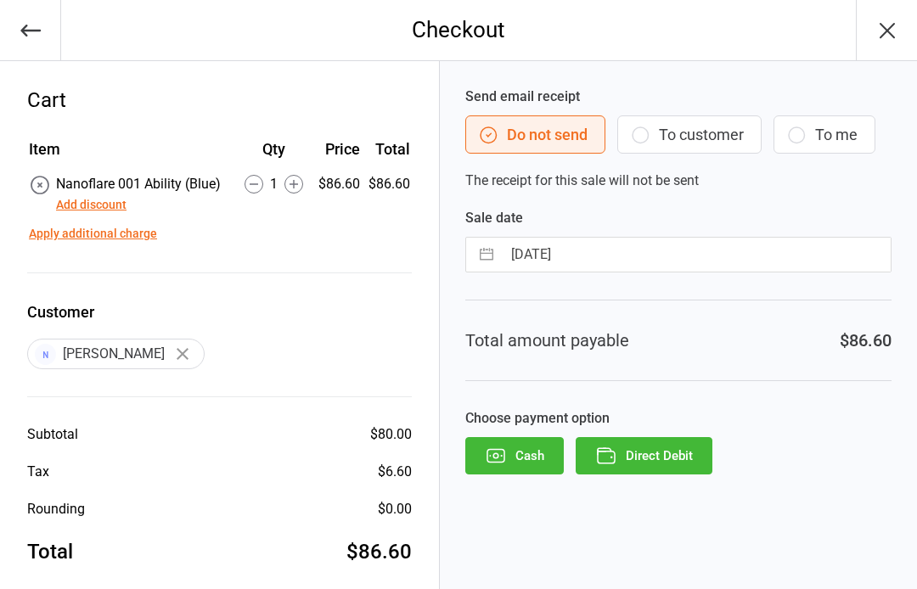
click at [109, 204] on button "Add discount" at bounding box center [91, 205] width 70 height 18
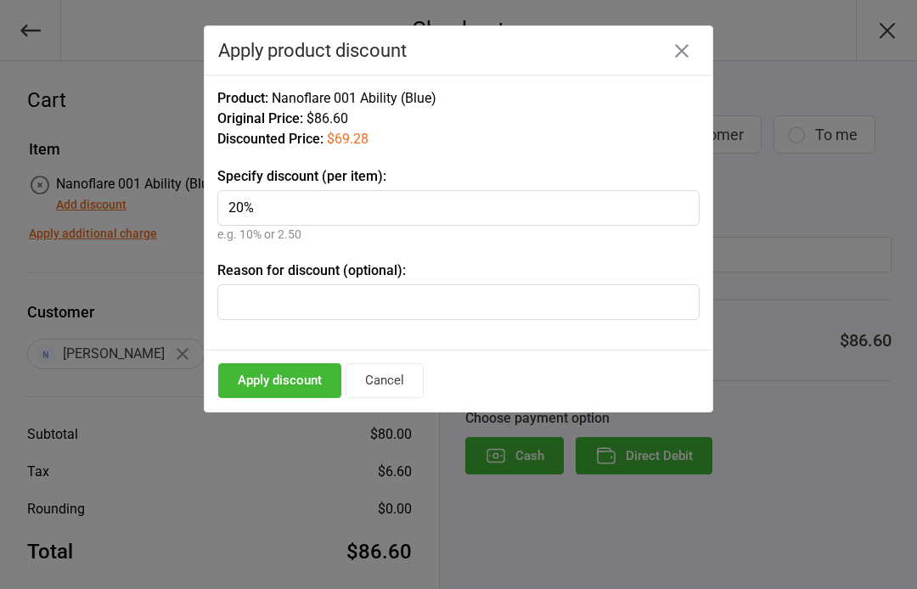
type input "20%"
click at [250, 294] on input "text" at bounding box center [458, 302] width 482 height 36
type input "racket student"
click at [280, 376] on button "Apply discount" at bounding box center [279, 380] width 123 height 35
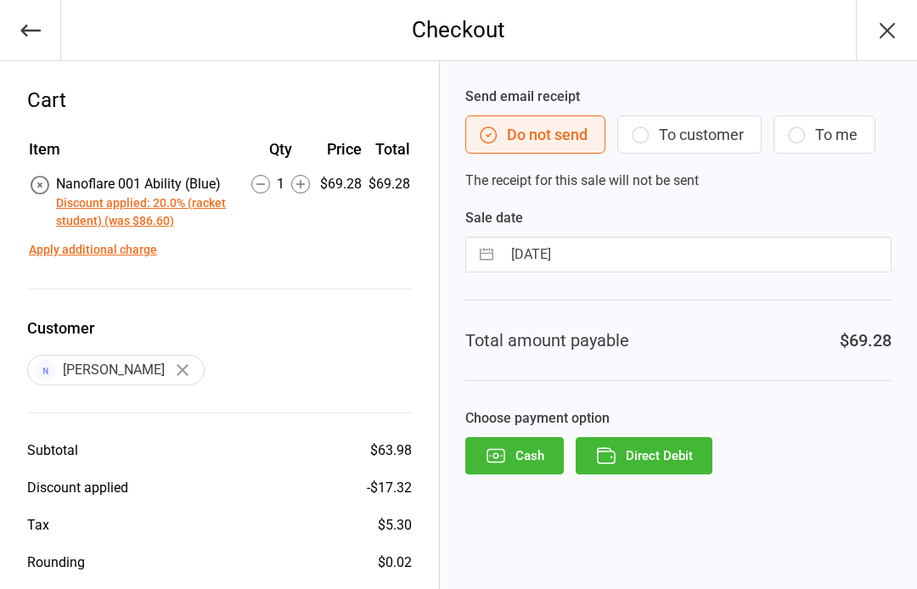
click at [660, 453] on button "Direct Debit" at bounding box center [644, 455] width 137 height 37
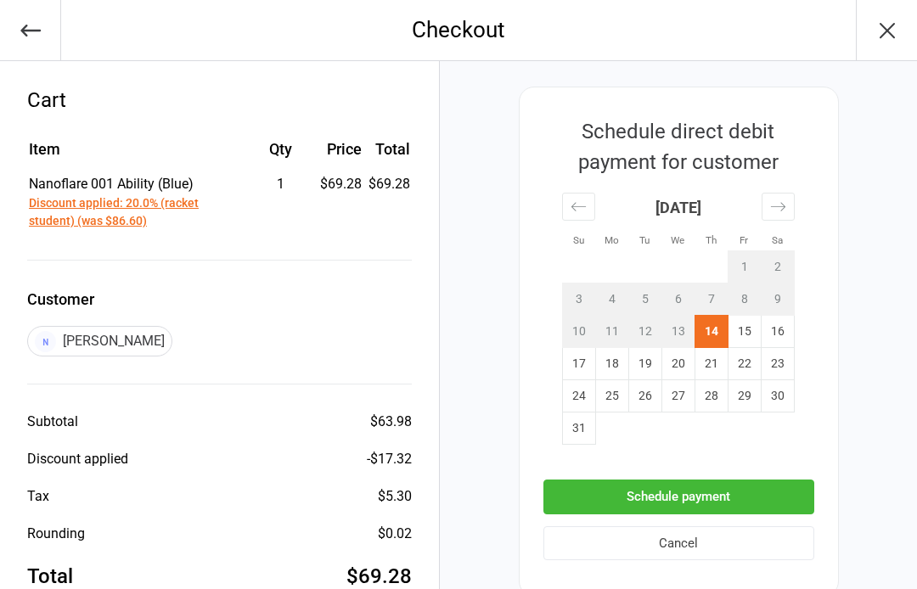
click at [715, 488] on button "Schedule payment" at bounding box center [678, 497] width 271 height 35
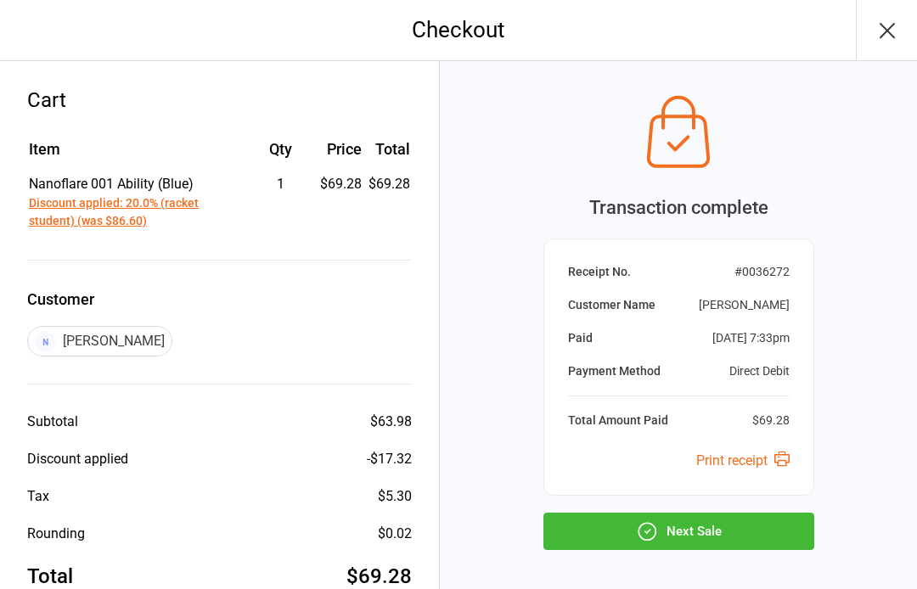
click at [727, 531] on button "Next Sale" at bounding box center [678, 531] width 271 height 37
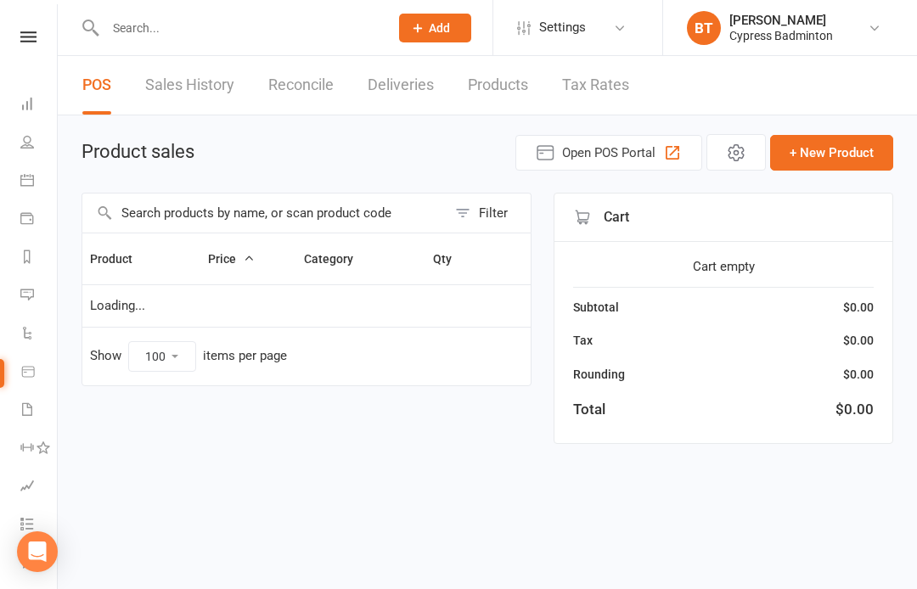
select select "100"
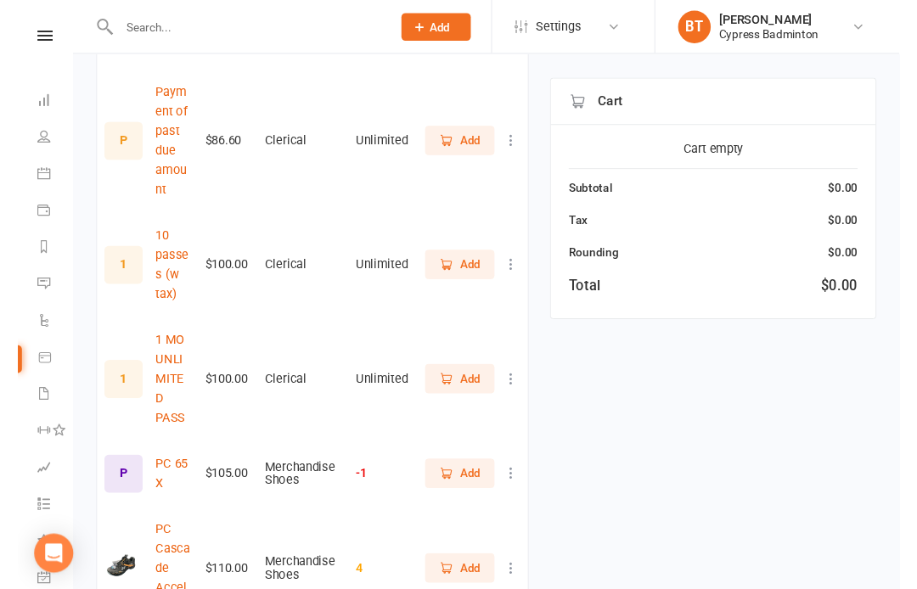
scroll to position [5383, 0]
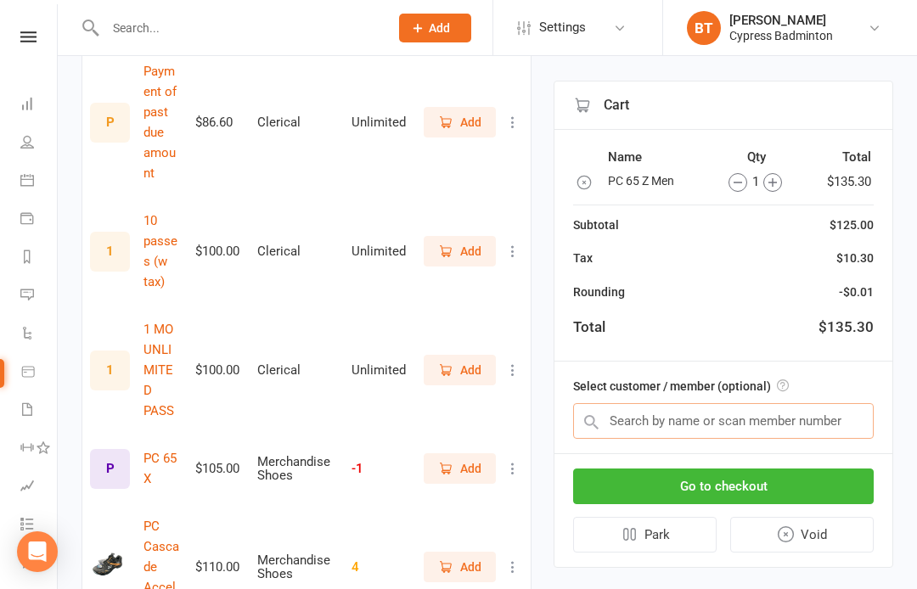
click at [632, 415] on input "text" at bounding box center [723, 421] width 301 height 36
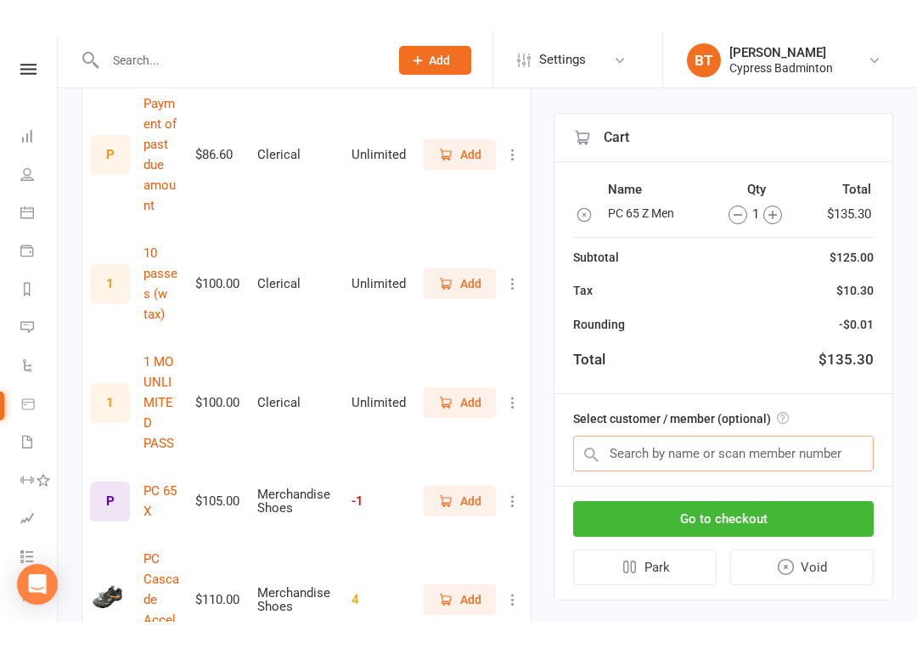
scroll to position [5382, 0]
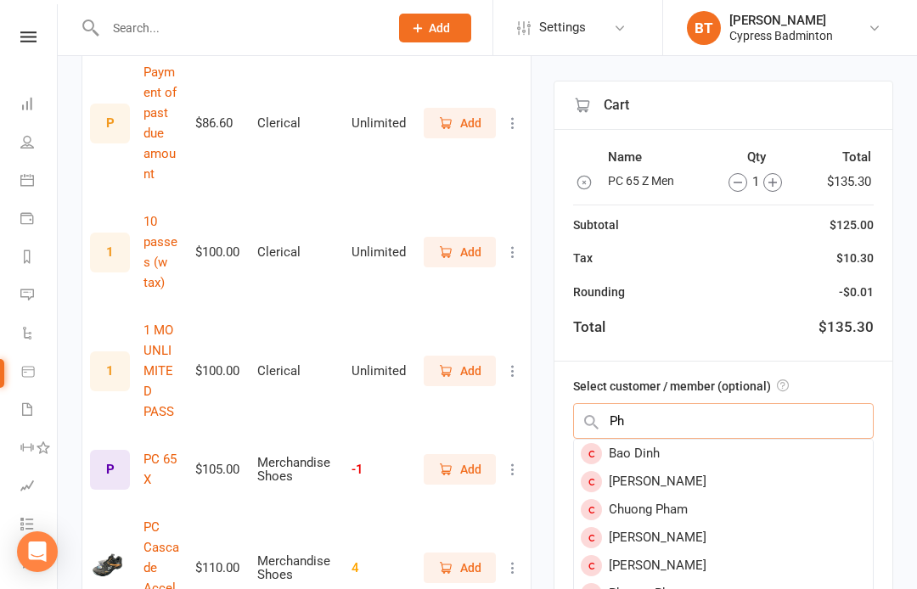
type input "P"
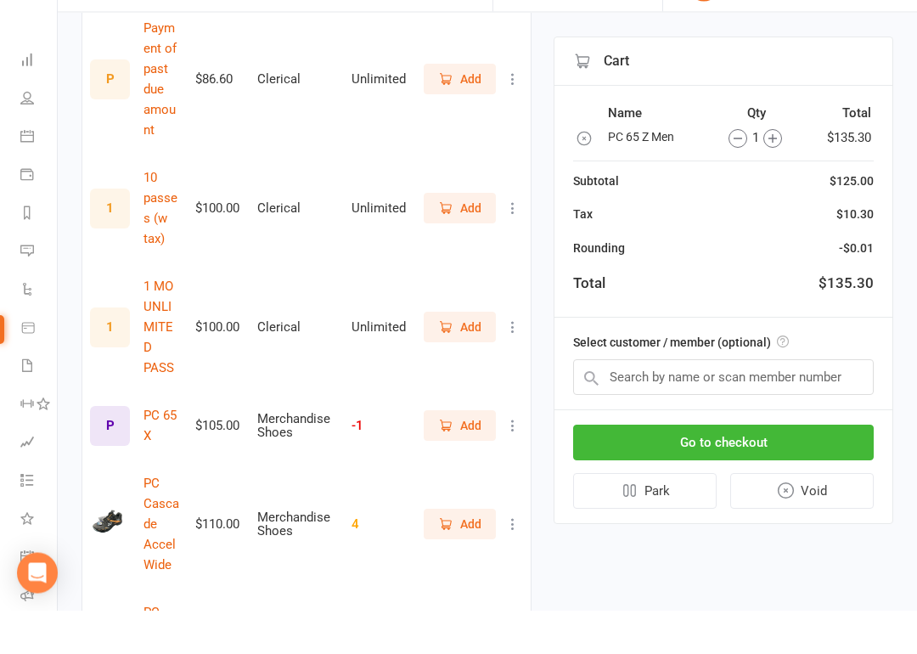
click at [694, 469] on button "Go to checkout" at bounding box center [723, 487] width 301 height 36
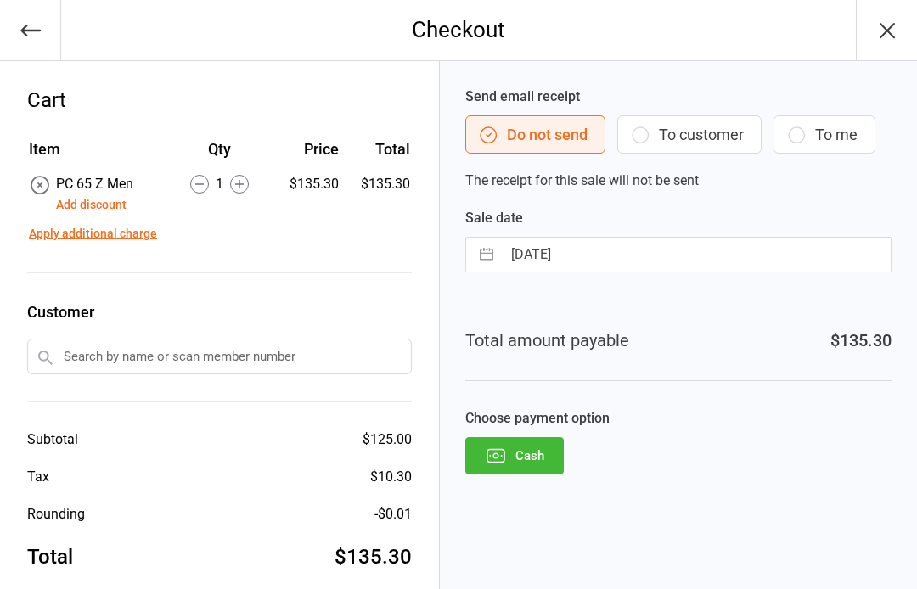
click at [98, 205] on button "Add discount" at bounding box center [91, 205] width 70 height 18
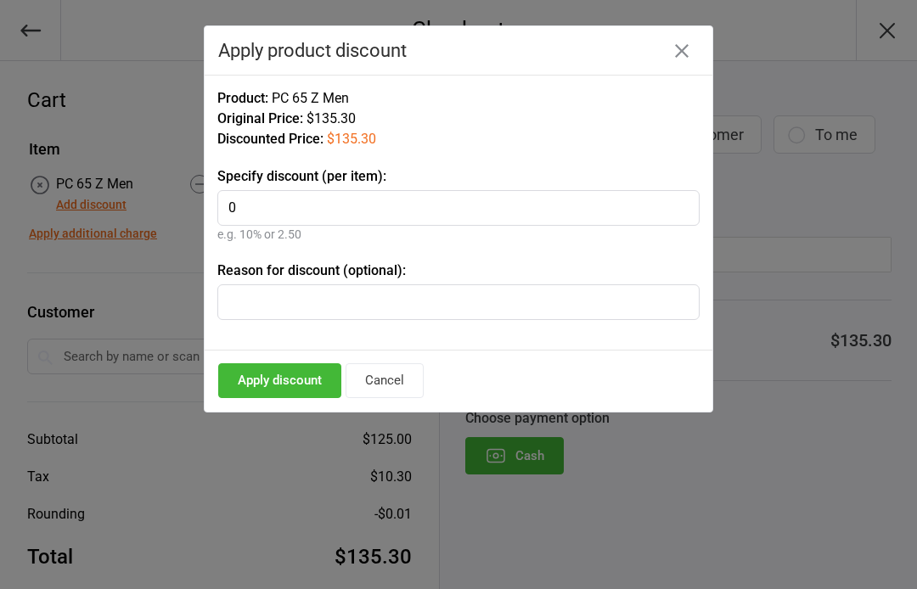
type input "0"
click at [253, 296] on input "text" at bounding box center [458, 302] width 482 height 36
type input "shoes [PERSON_NAME]"
click at [275, 383] on button "Apply discount" at bounding box center [279, 380] width 123 height 35
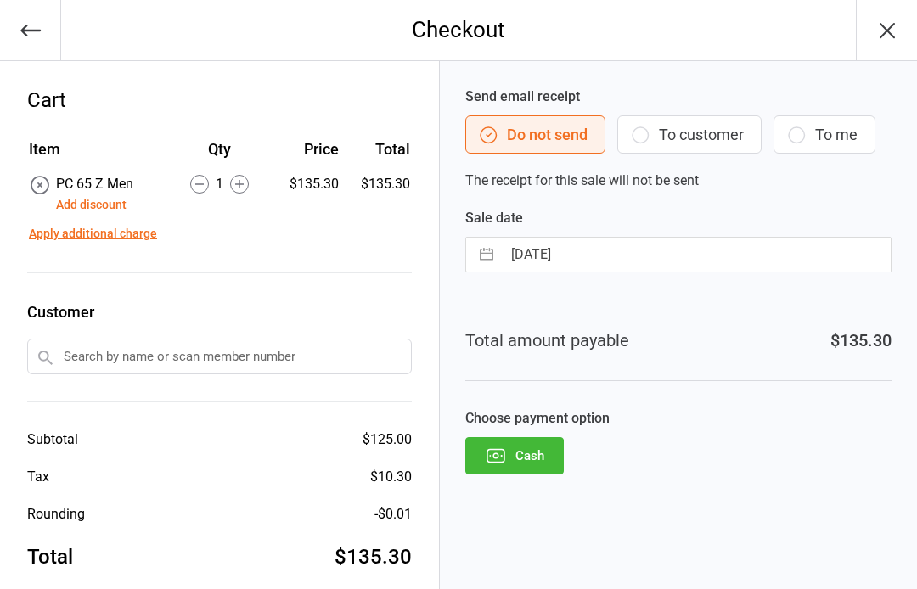
click at [109, 211] on button "Add discount" at bounding box center [91, 205] width 70 height 18
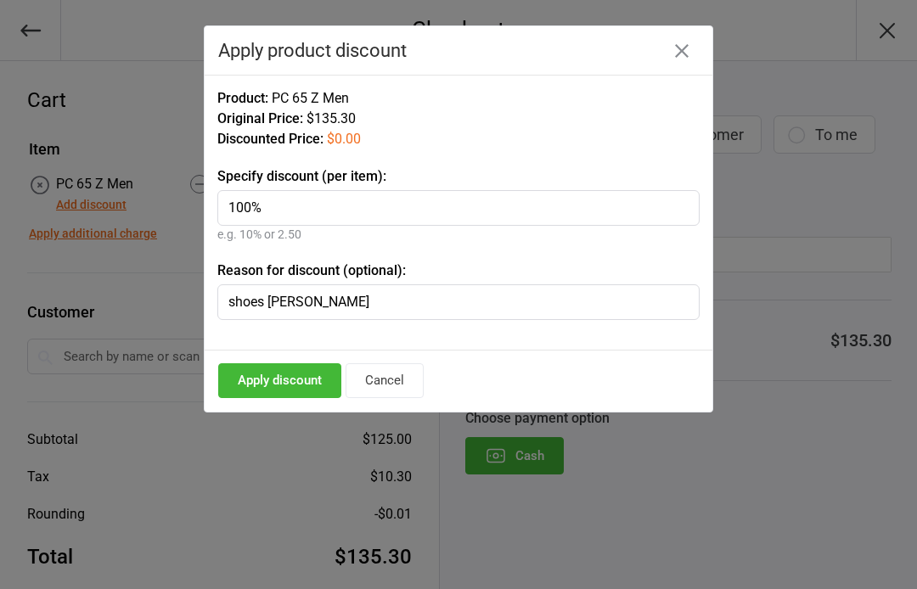
type input "100%"
click at [281, 383] on button "Apply discount" at bounding box center [279, 380] width 123 height 35
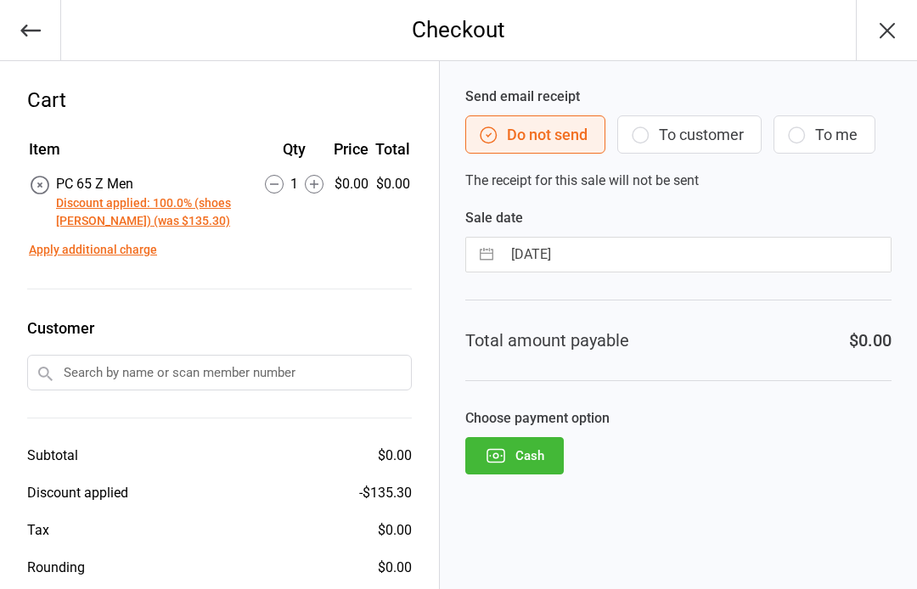
click at [530, 453] on button "Cash" at bounding box center [514, 455] width 98 height 37
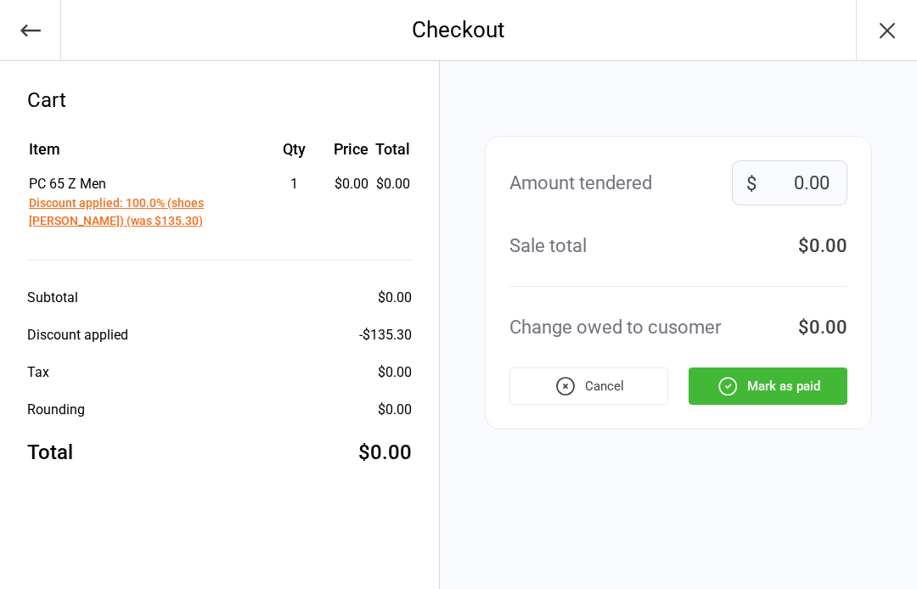
click at [764, 386] on button "Mark as paid" at bounding box center [767, 386] width 159 height 37
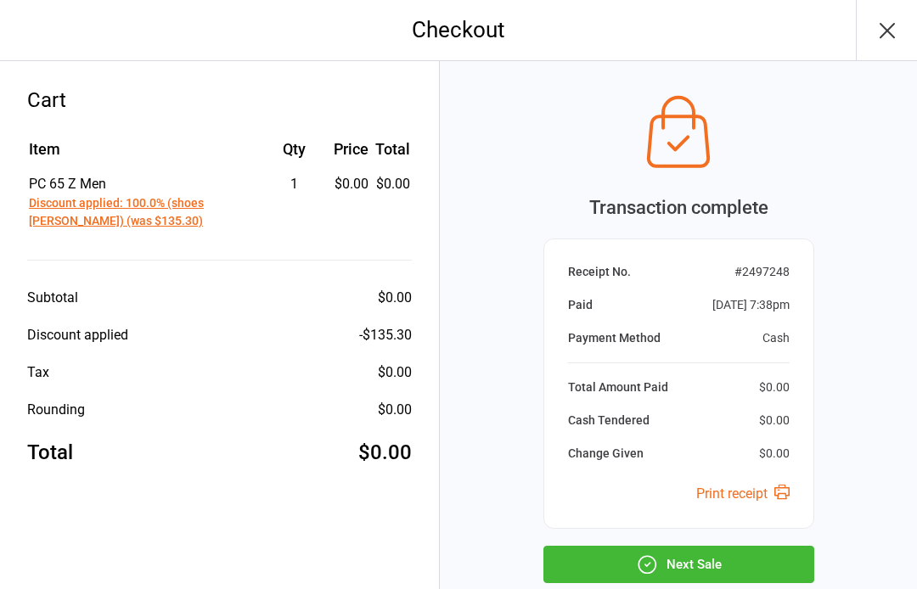
click at [710, 580] on button "Next Sale" at bounding box center [678, 564] width 271 height 37
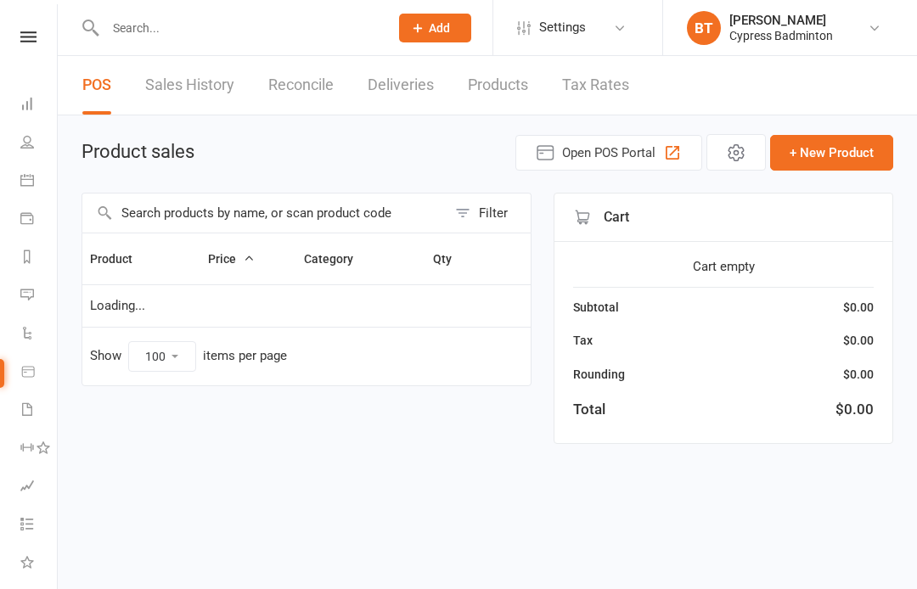
select select "100"
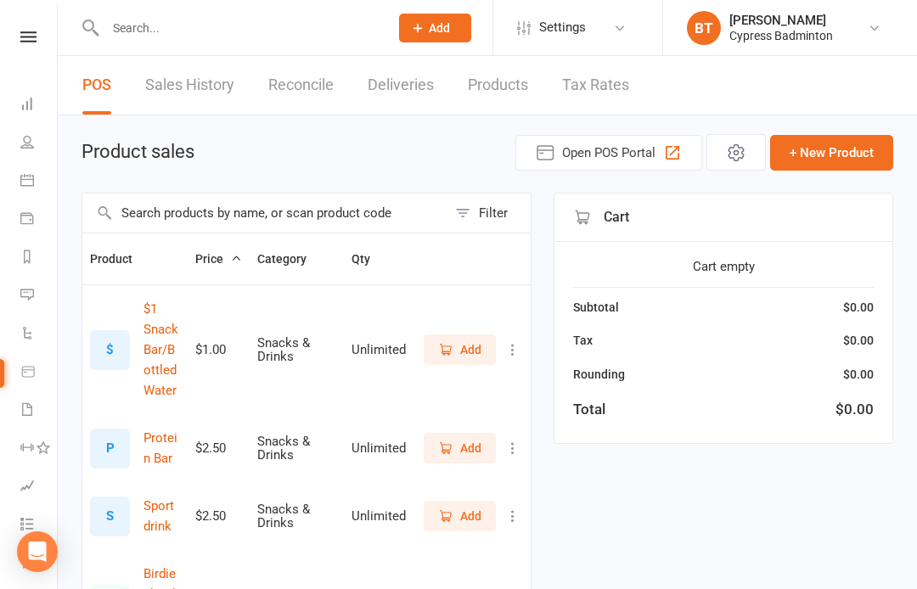
click at [204, 85] on link "Sales History" at bounding box center [189, 85] width 89 height 59
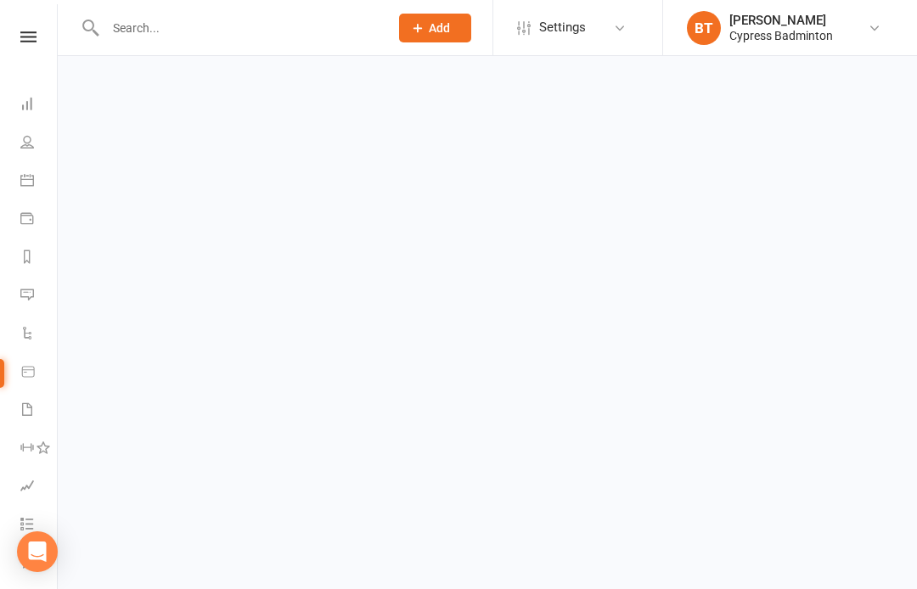
select select "100"
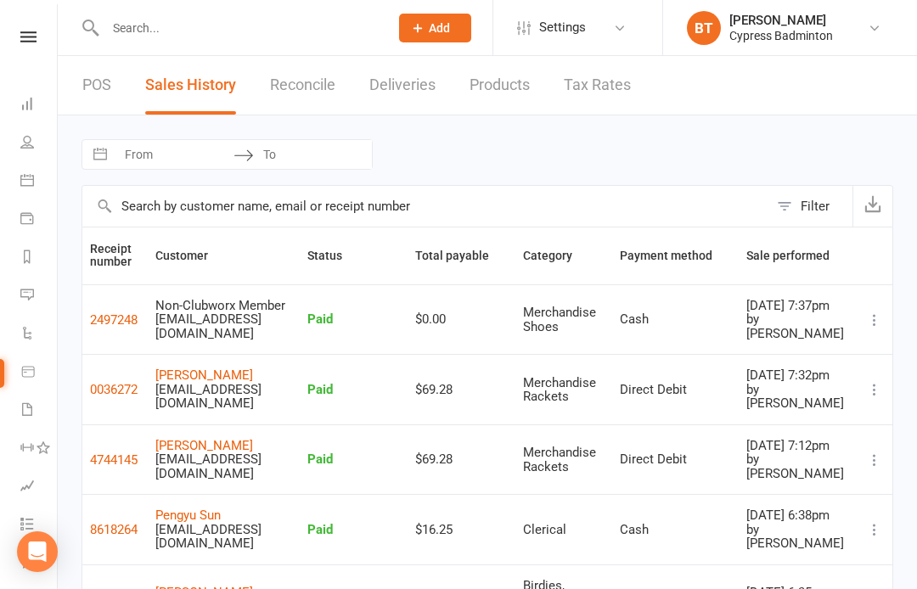
click at [40, 42] on link at bounding box center [28, 36] width 60 height 11
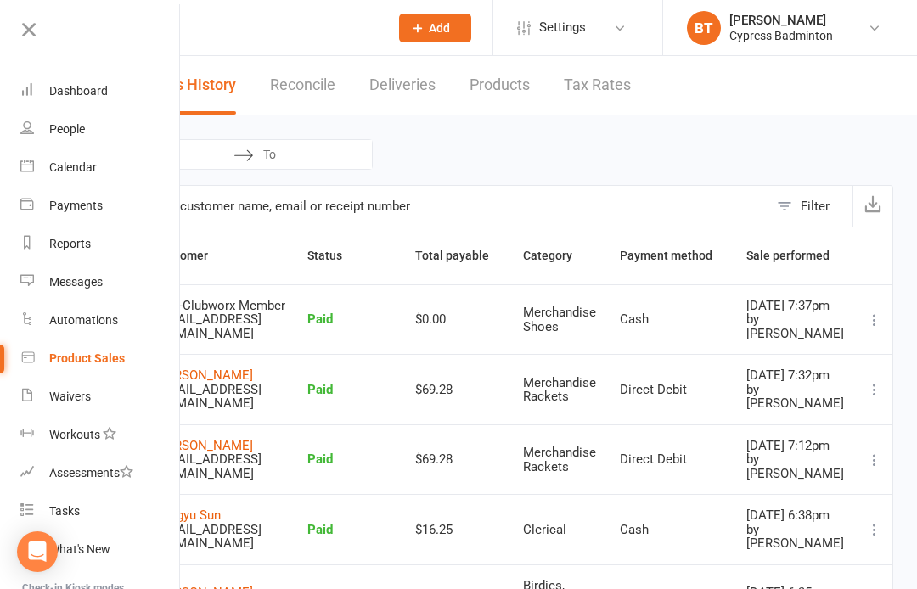
click at [123, 362] on div "Product Sales" at bounding box center [87, 358] width 76 height 14
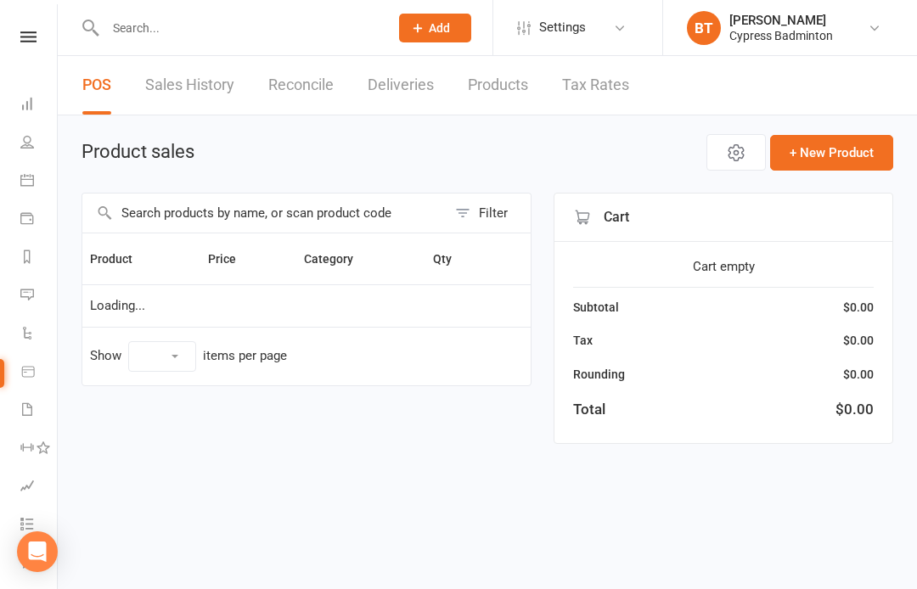
select select "100"
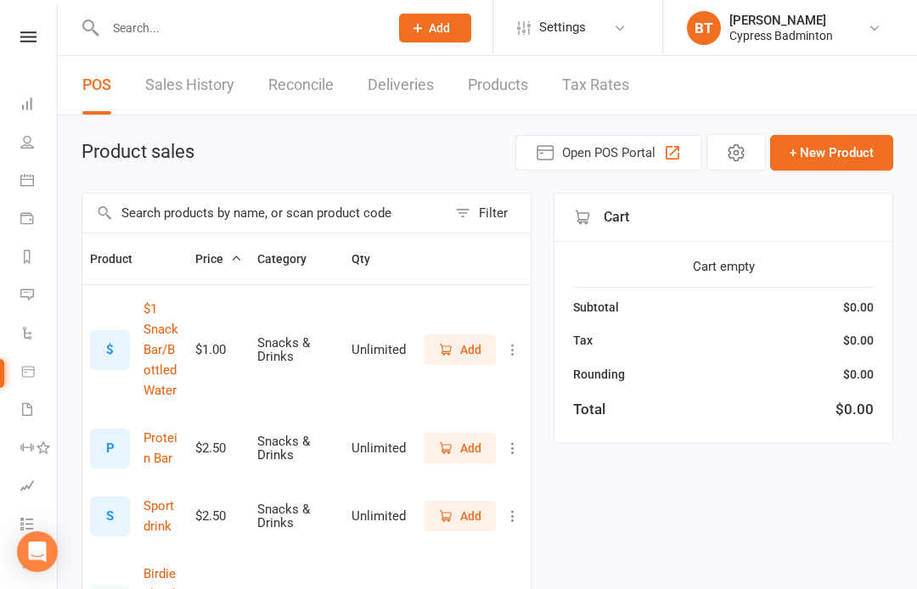
click at [159, 38] on input "text" at bounding box center [238, 28] width 277 height 24
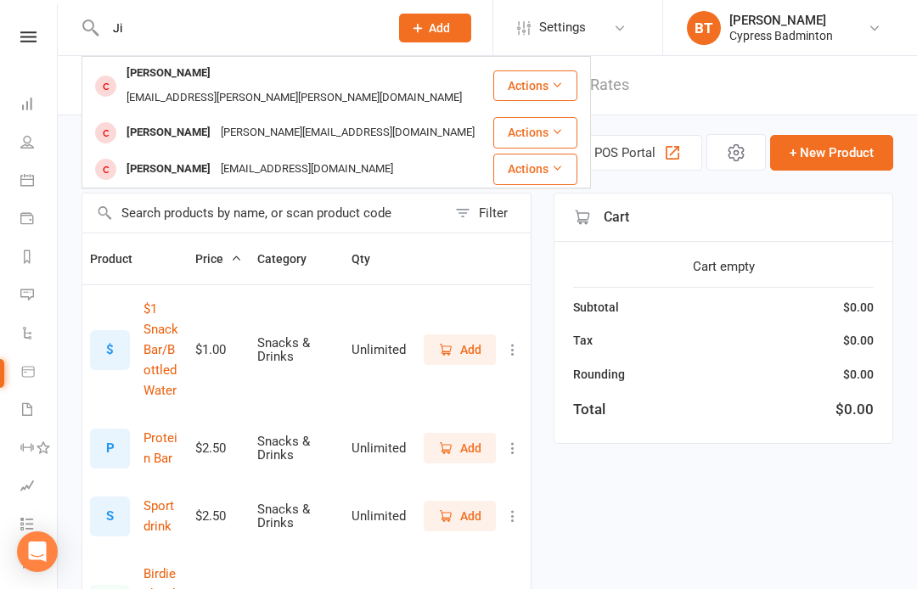
type input "J"
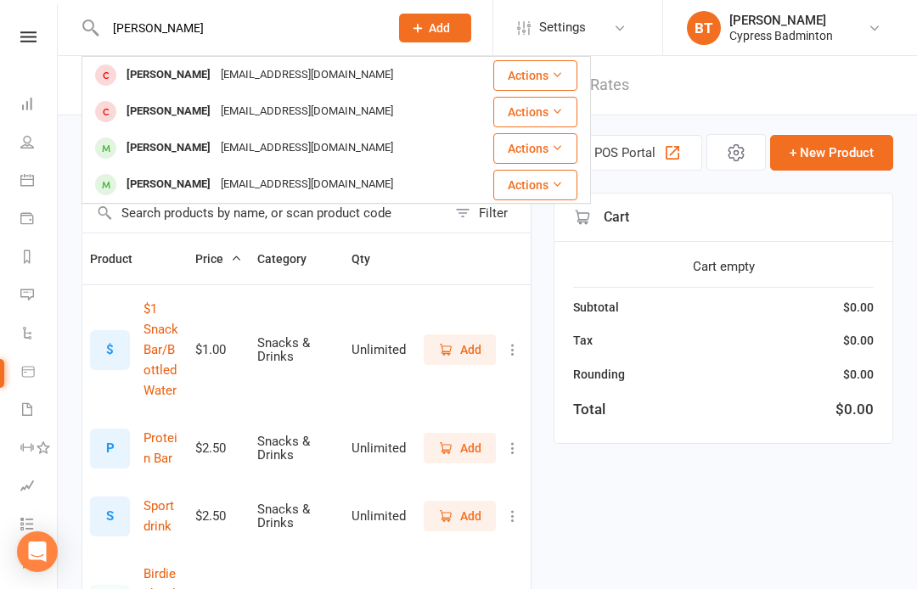
type input "[PERSON_NAME]"
click at [559, 188] on icon at bounding box center [557, 184] width 12 height 12
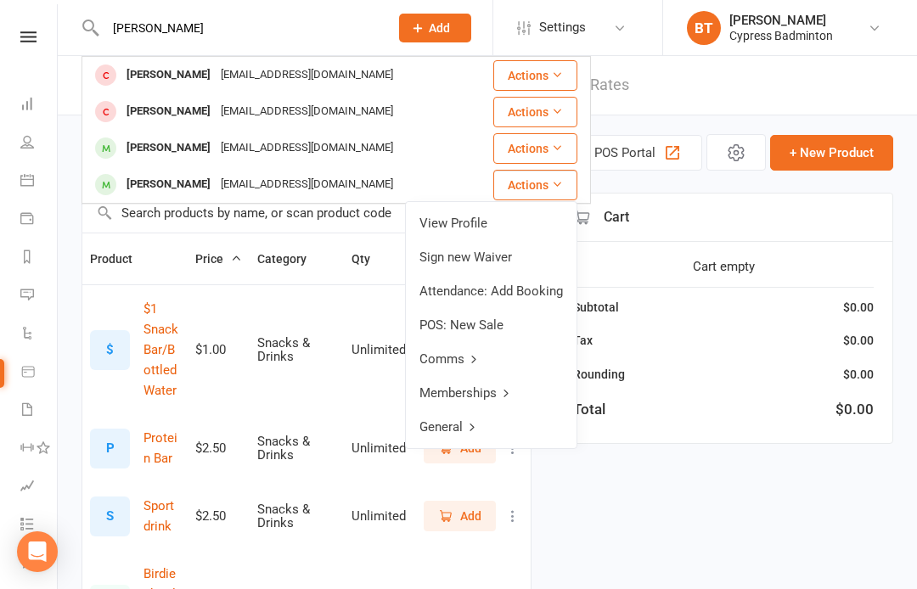
click at [478, 222] on link "View Profile" at bounding box center [491, 223] width 171 height 34
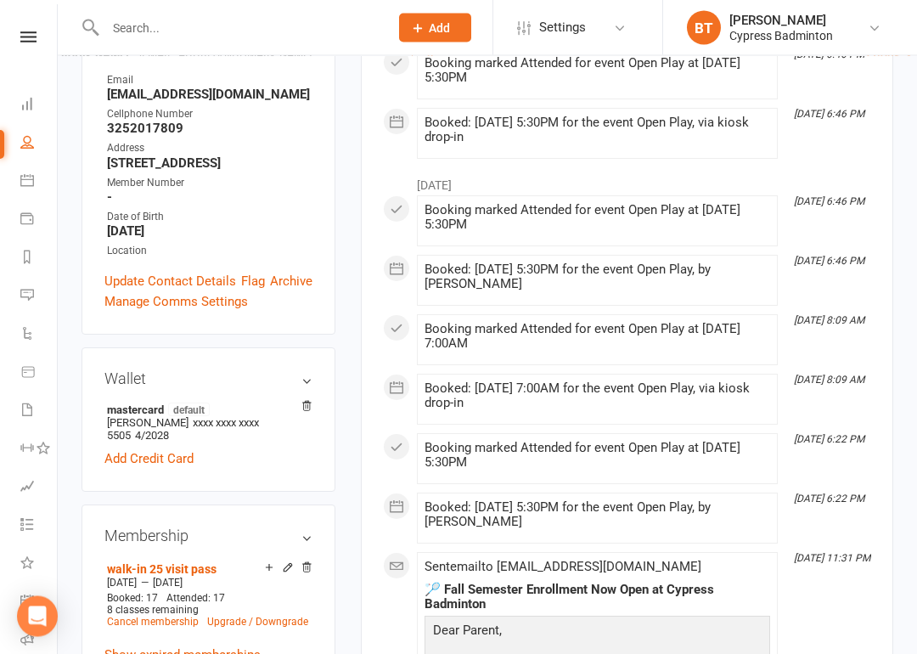
scroll to position [318, 0]
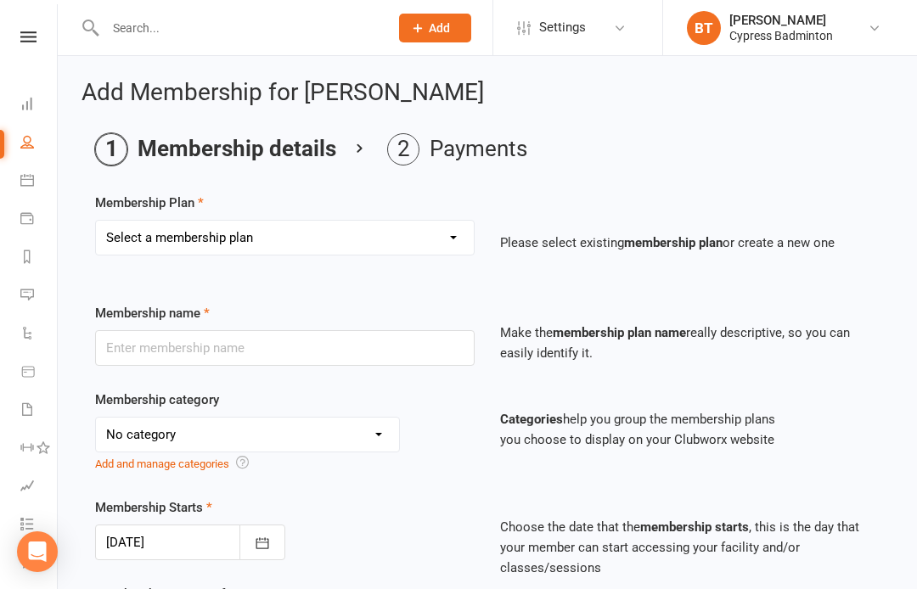
click at [446, 241] on select "Select a membership plan Create new Membership Plan walk-in 1 visit pass walk-i…" at bounding box center [285, 238] width 378 height 34
select select "72"
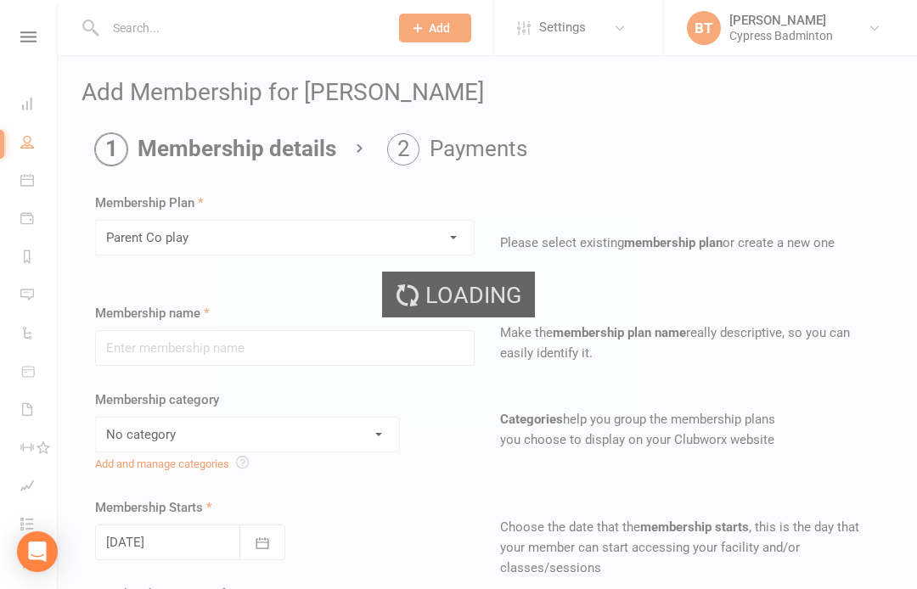
type input "Parent Co play"
select select "30"
type input "0"
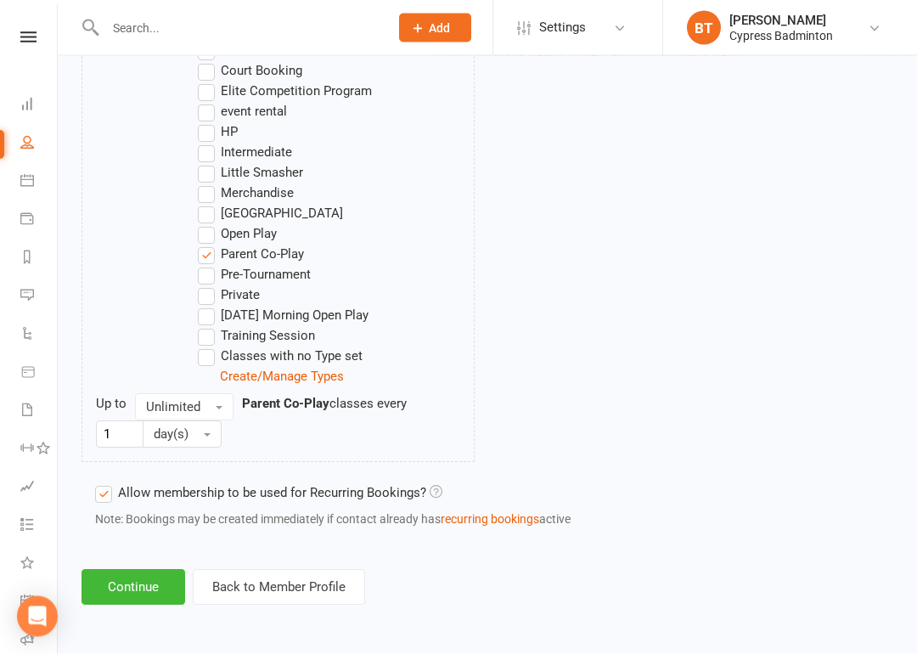
scroll to position [1106, 0]
click at [152, 573] on button "Continue" at bounding box center [133, 588] width 104 height 36
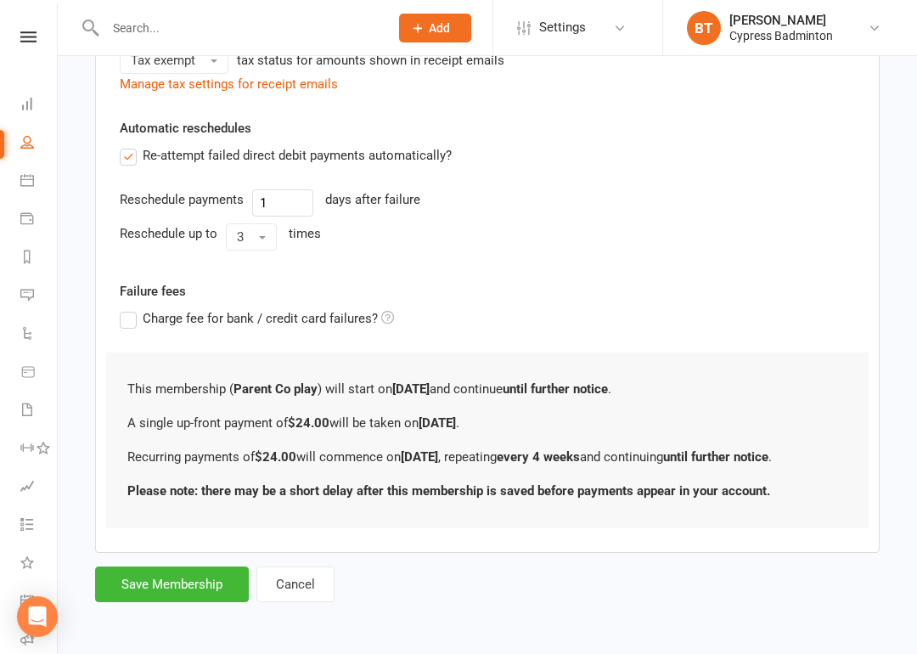
scroll to position [0, 0]
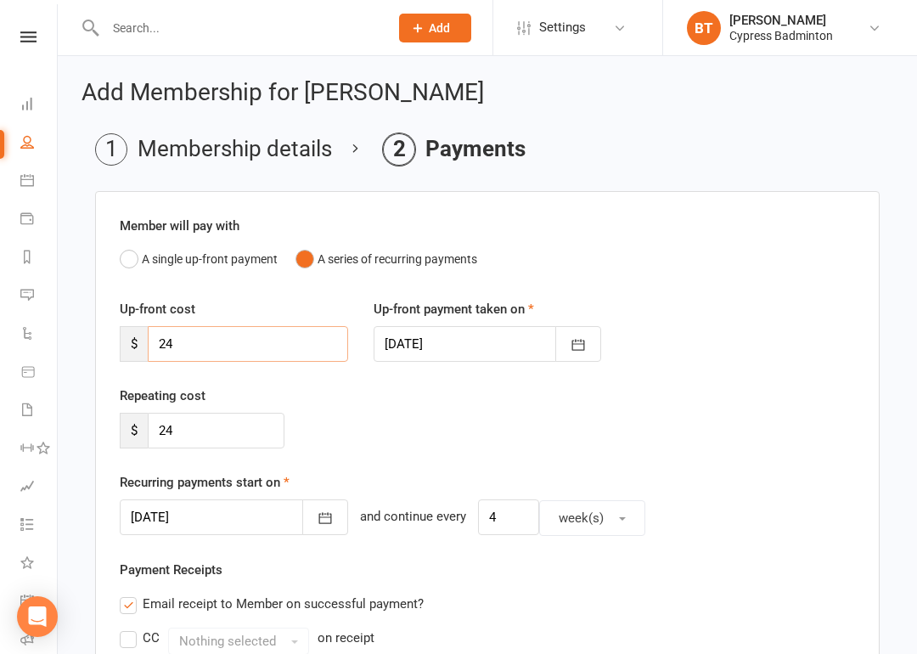
click at [233, 353] on input "24" at bounding box center [248, 344] width 200 height 36
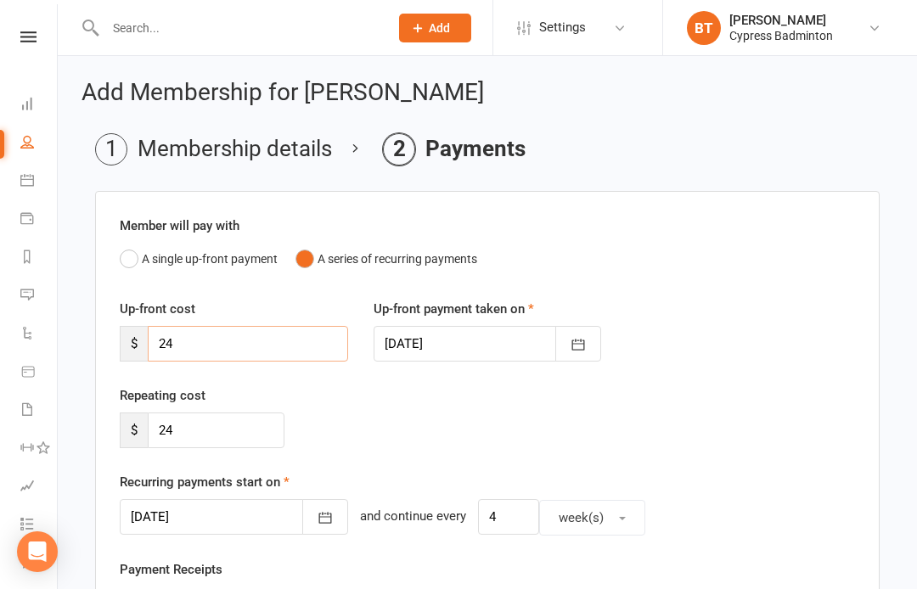
type input "2"
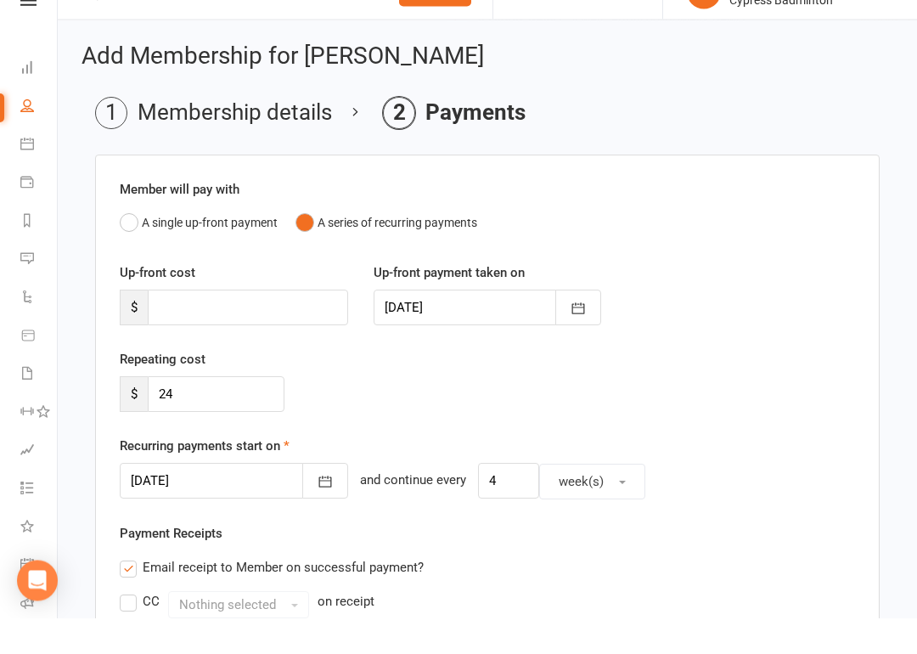
click at [122, 243] on button "A single up-front payment" at bounding box center [199, 259] width 158 height 32
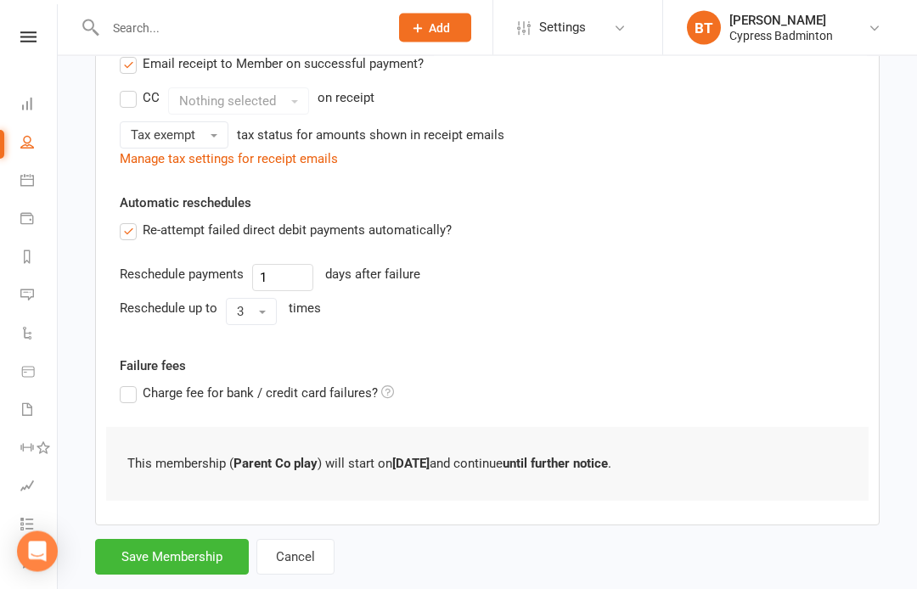
scroll to position [417, 0]
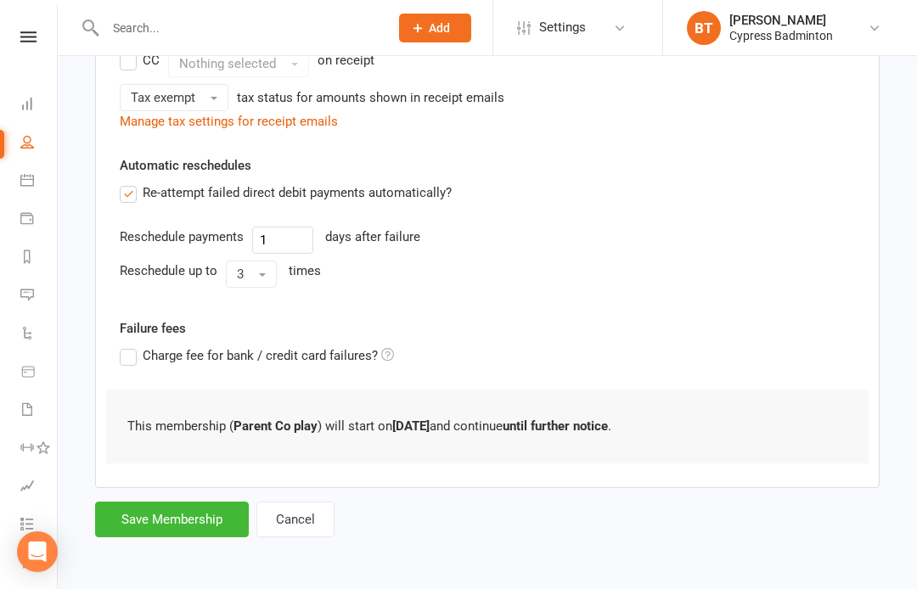
click at [192, 509] on button "Save Membership" at bounding box center [172, 520] width 154 height 36
type input "0"
